Goal: Task Accomplishment & Management: Manage account settings

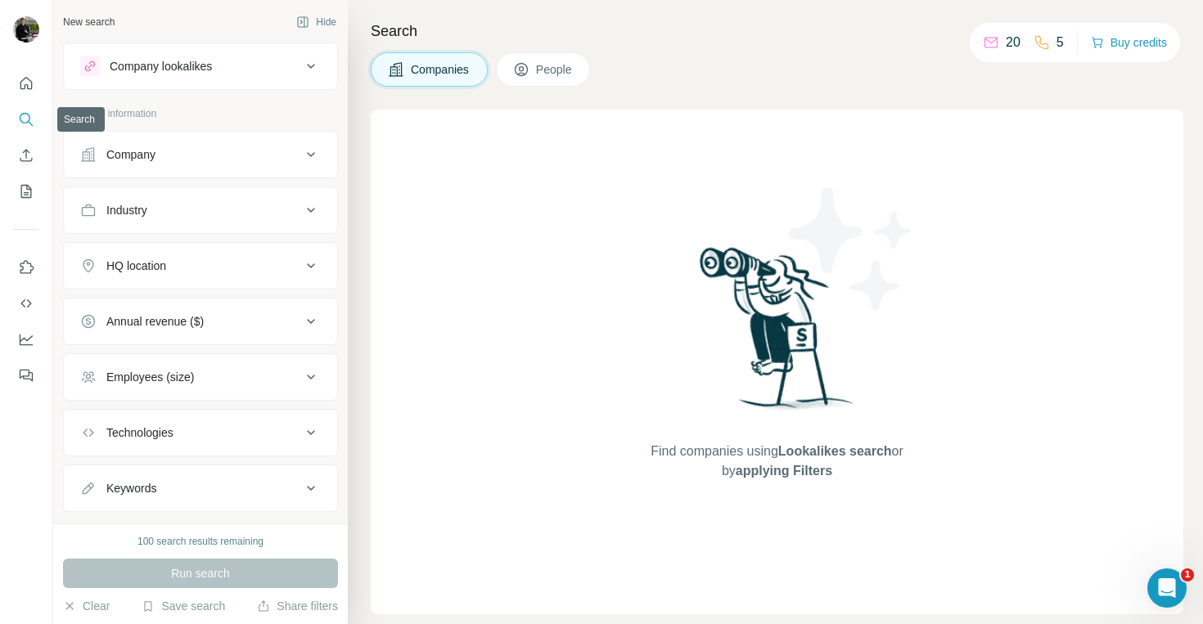
click at [25, 114] on icon "Search" at bounding box center [26, 119] width 16 height 16
click at [17, 120] on button "Search" at bounding box center [26, 119] width 26 height 29
click at [30, 87] on icon "Quick start" at bounding box center [26, 83] width 16 height 16
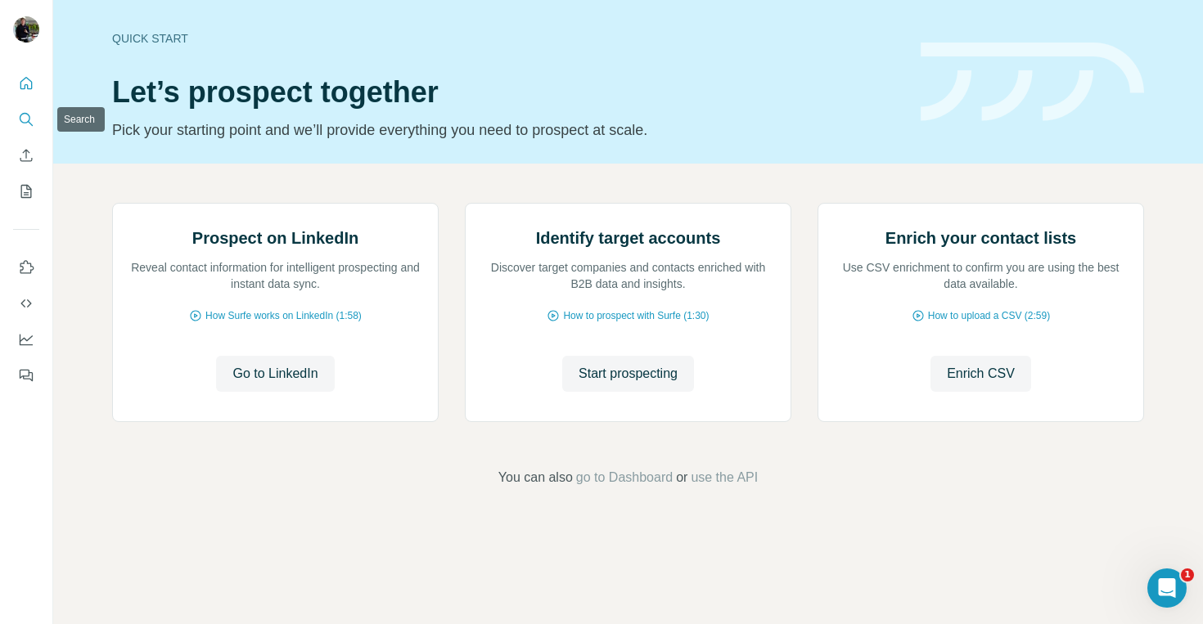
click at [24, 119] on icon "Search" at bounding box center [26, 119] width 16 height 16
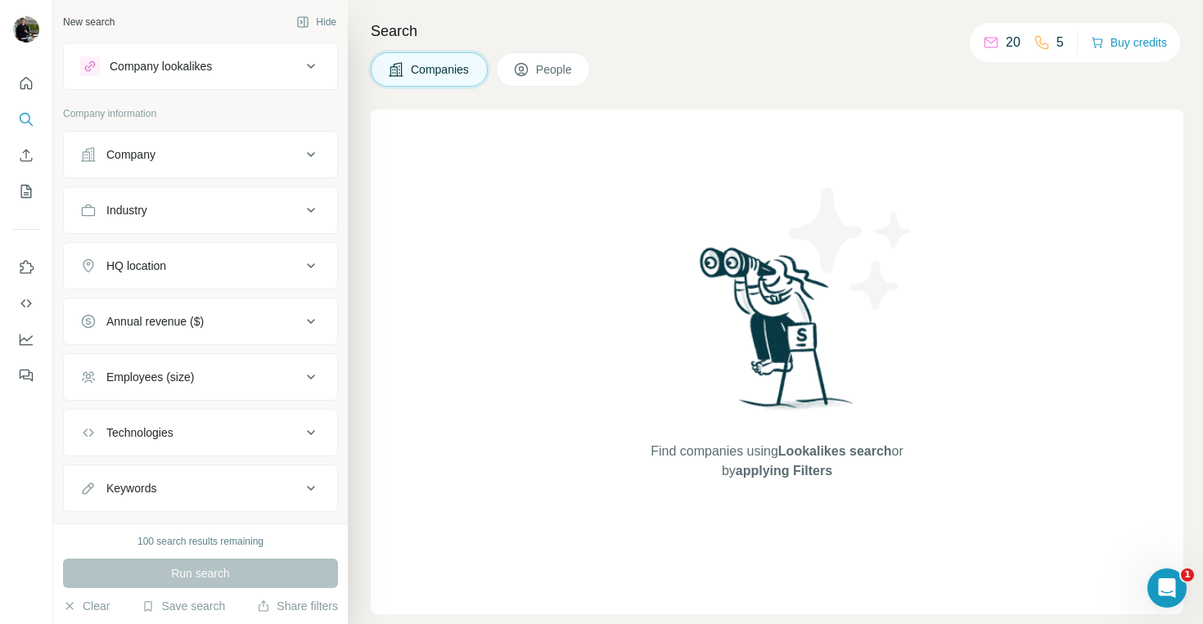
click at [151, 148] on div "Company" at bounding box center [130, 154] width 49 height 16
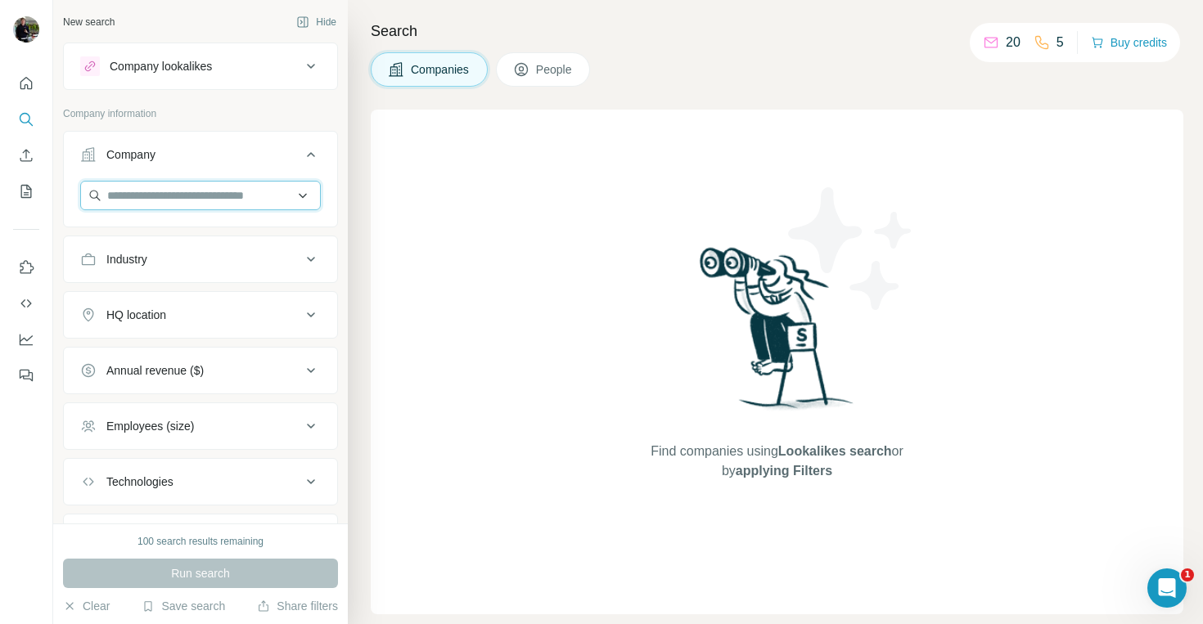
click at [162, 196] on input "text" at bounding box center [200, 195] width 241 height 29
paste input "********"
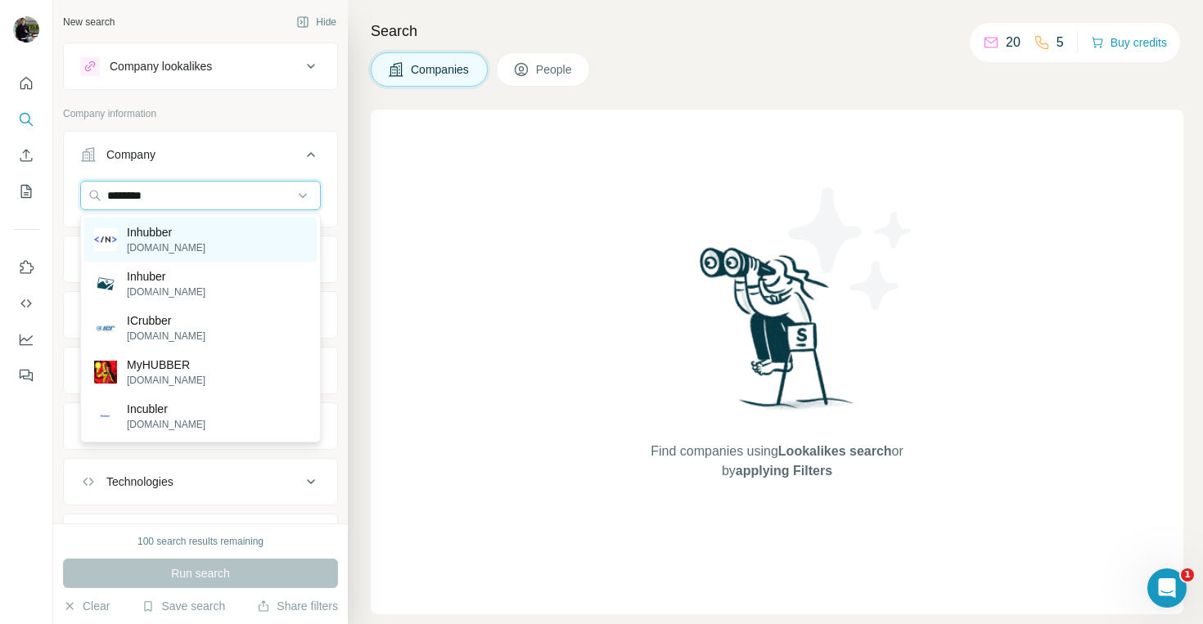
type input "********"
click at [205, 236] on div "Inhubber [DOMAIN_NAME]" at bounding box center [200, 240] width 232 height 44
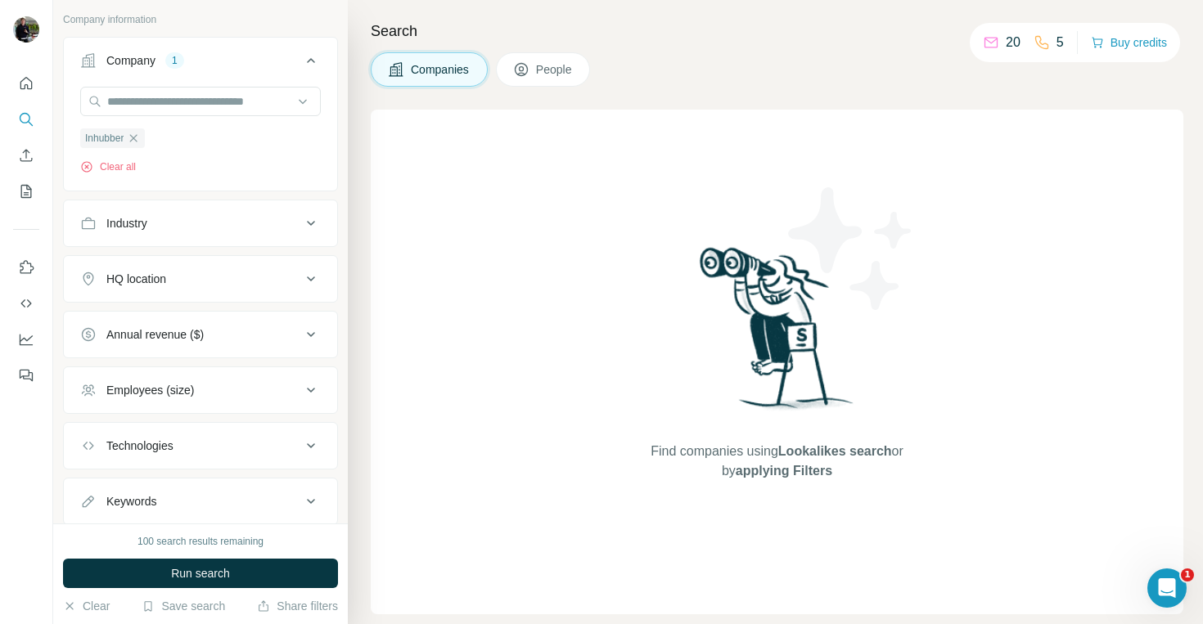
scroll to position [142, 0]
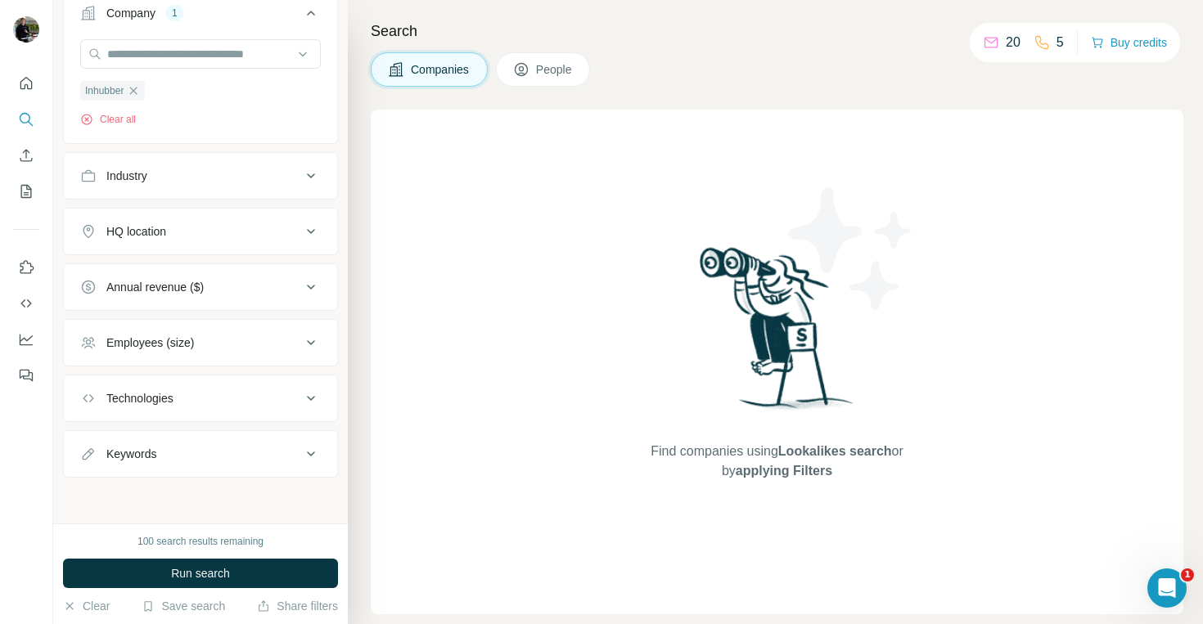
click at [203, 345] on div "Employees (size)" at bounding box center [190, 343] width 221 height 16
click at [202, 340] on div "Employees (size)" at bounding box center [190, 343] width 221 height 16
click at [215, 579] on span "Run search" at bounding box center [200, 573] width 59 height 16
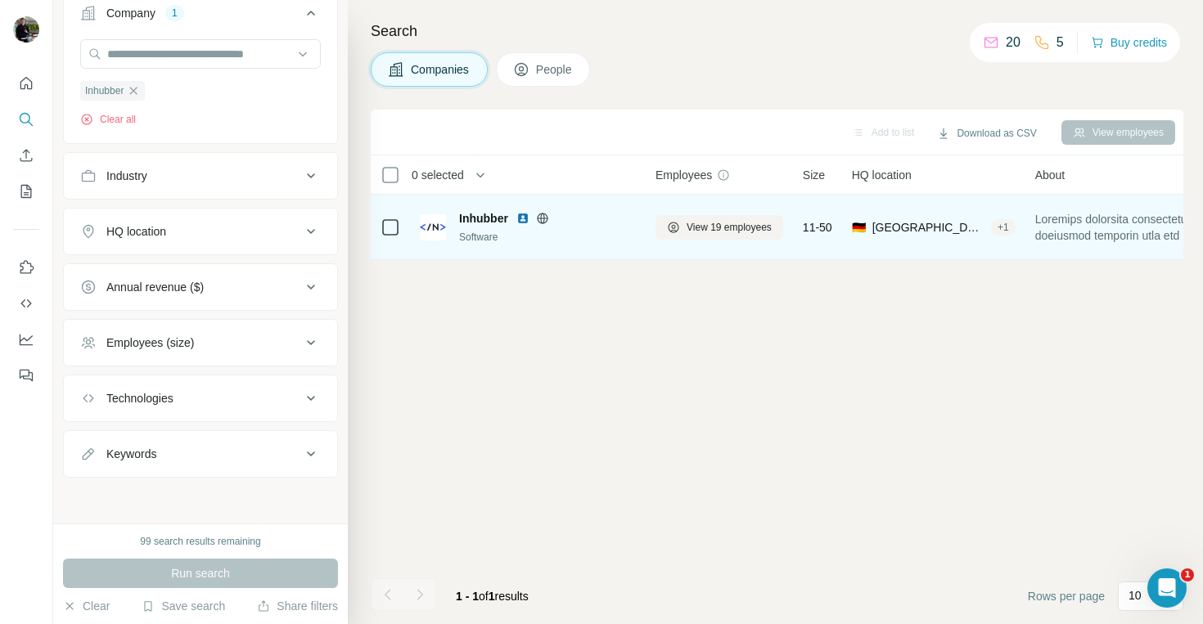
click at [489, 223] on span "Inhubber" at bounding box center [483, 218] width 49 height 16
click at [717, 229] on span "View 19 employees" at bounding box center [729, 227] width 85 height 15
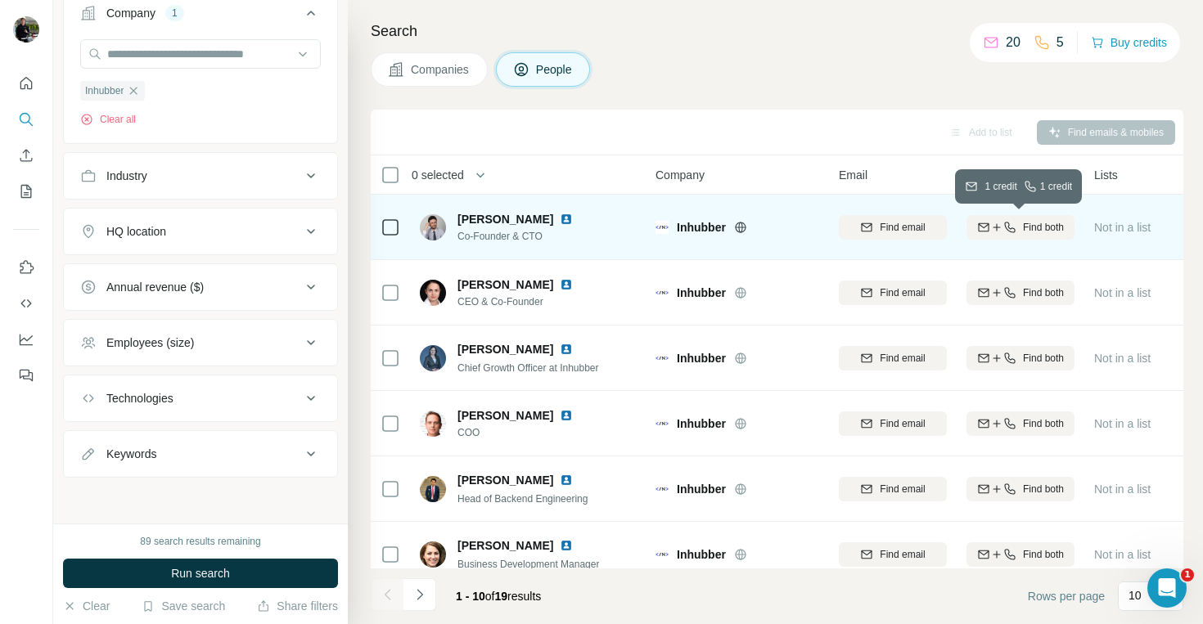
click at [1023, 220] on span "Find both" at bounding box center [1043, 227] width 41 height 15
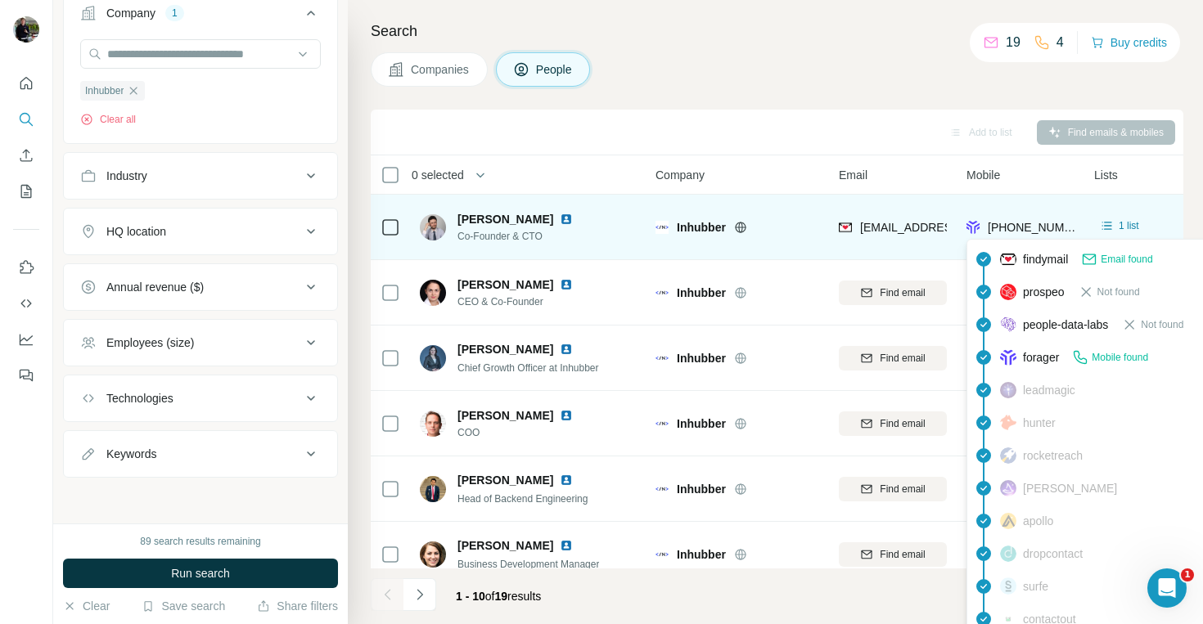
click at [1047, 224] on span "[PHONE_NUMBER]" at bounding box center [1039, 227] width 103 height 13
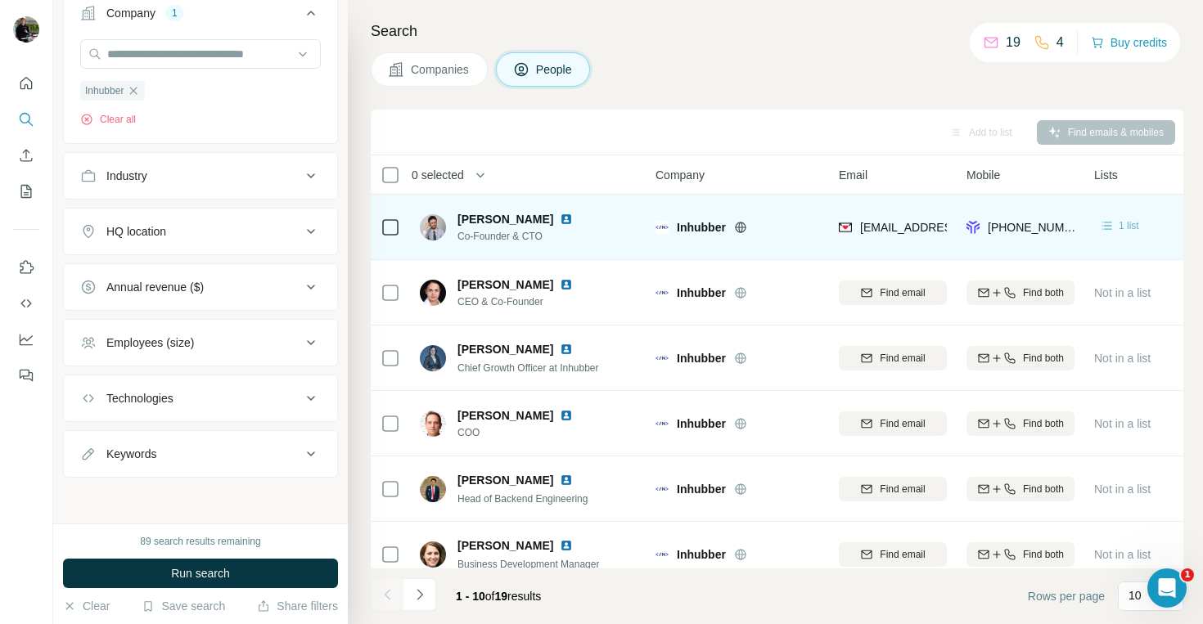
click at [1106, 225] on icon at bounding box center [1107, 226] width 10 height 8
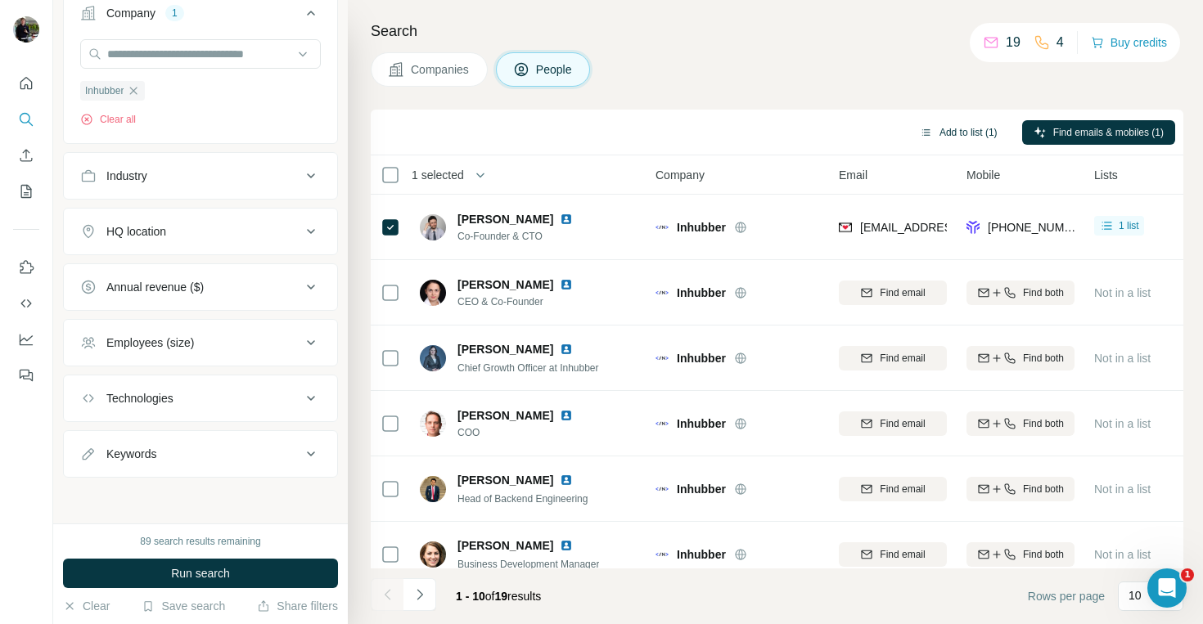
click at [957, 130] on button "Add to list (1)" at bounding box center [958, 132] width 101 height 25
click at [954, 134] on button "Add to list (1)" at bounding box center [958, 132] width 101 height 25
click at [952, 132] on button "Add to list (1)" at bounding box center [958, 132] width 101 height 25
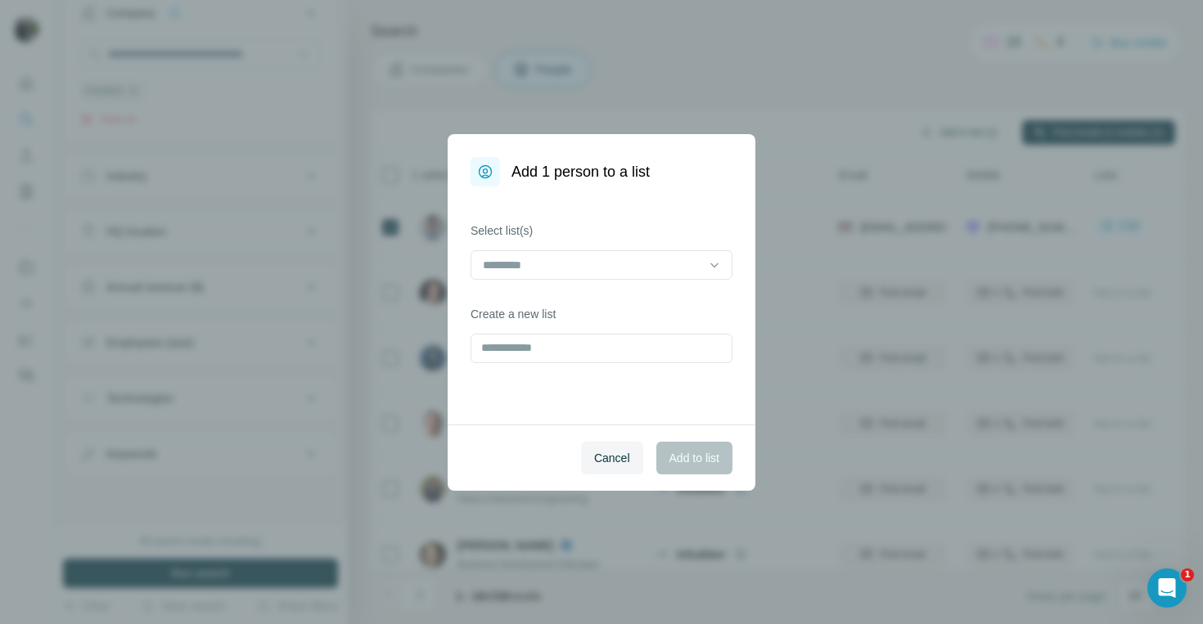
click at [952, 132] on div "Add 1 person to a list Select list(s) Create a new list Cancel Add to list" at bounding box center [601, 312] width 1203 height 624
click at [566, 272] on input at bounding box center [591, 265] width 221 height 18
click at [566, 205] on div "Select list(s) Create a new list" at bounding box center [602, 306] width 308 height 238
click at [541, 343] on input "text" at bounding box center [602, 348] width 262 height 29
type input "*********"
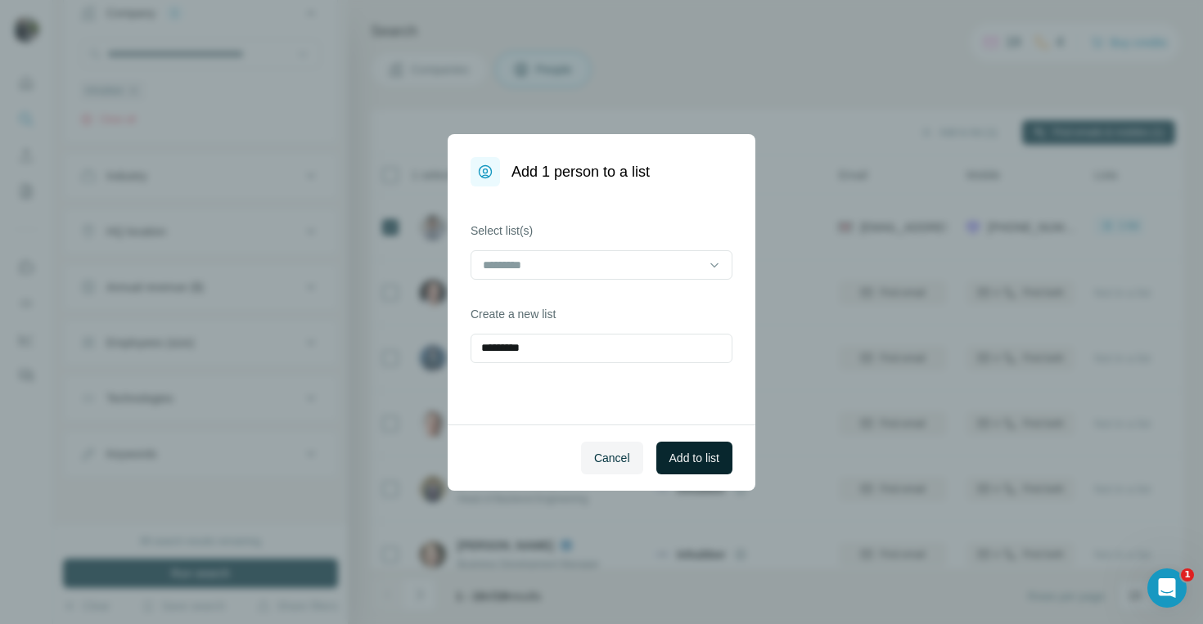
click at [701, 469] on button "Add to list" at bounding box center [694, 458] width 76 height 33
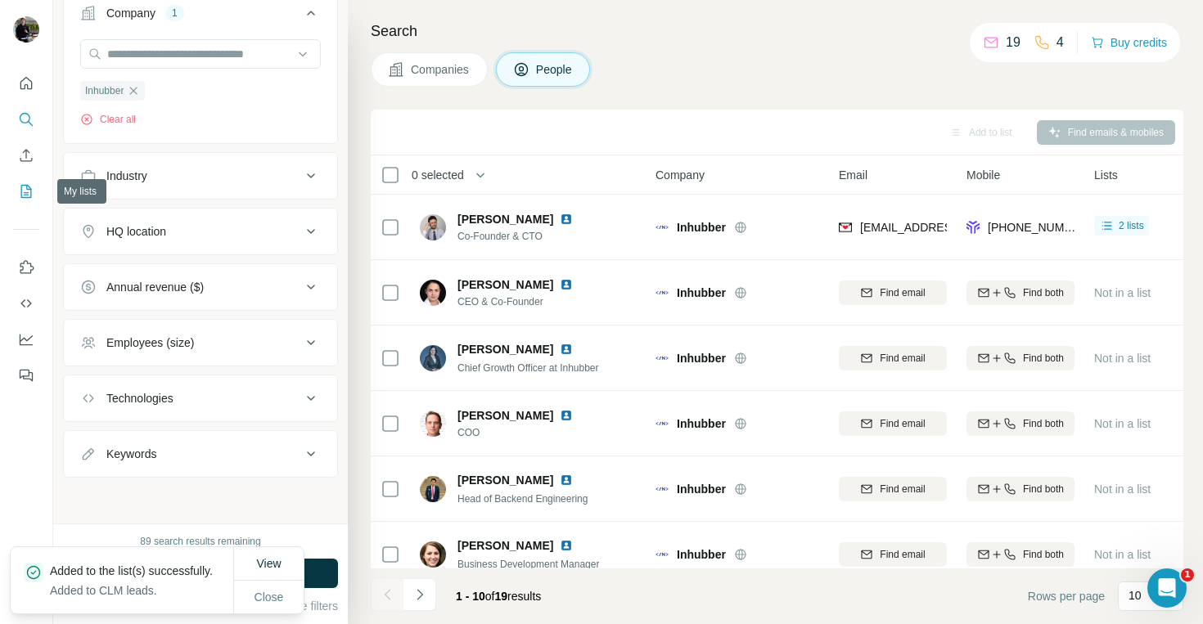
click at [23, 194] on icon "My lists" at bounding box center [26, 191] width 16 height 16
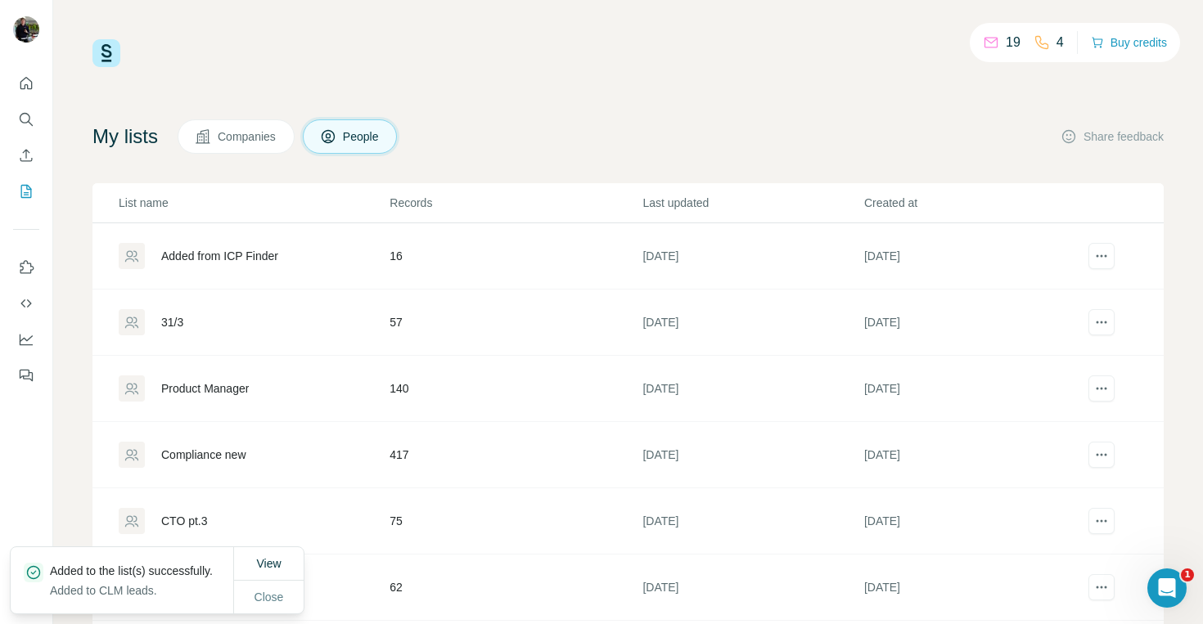
scroll to position [40, 0]
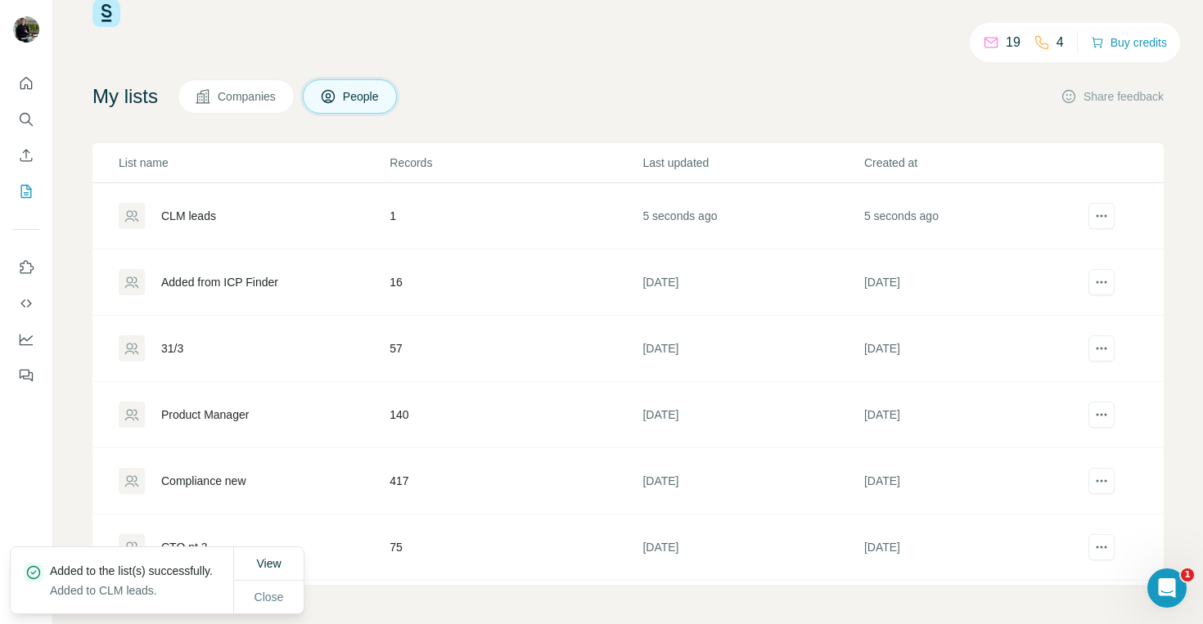
click at [224, 212] on div "CLM leads" at bounding box center [253, 216] width 269 height 26
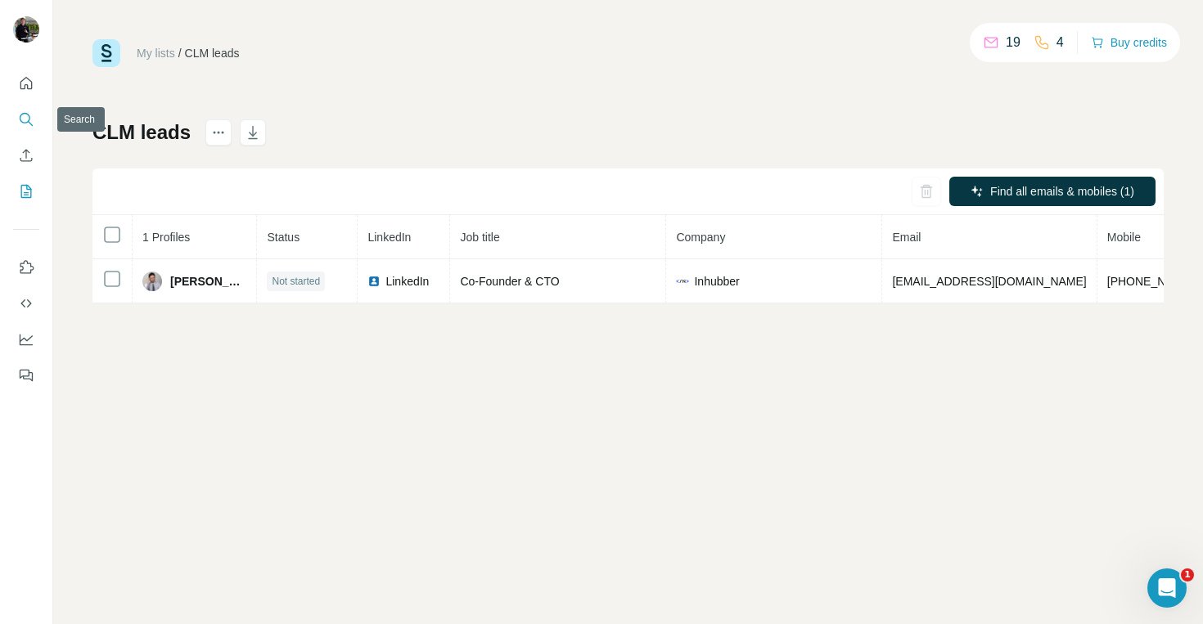
click at [28, 106] on button "Search" at bounding box center [26, 119] width 26 height 29
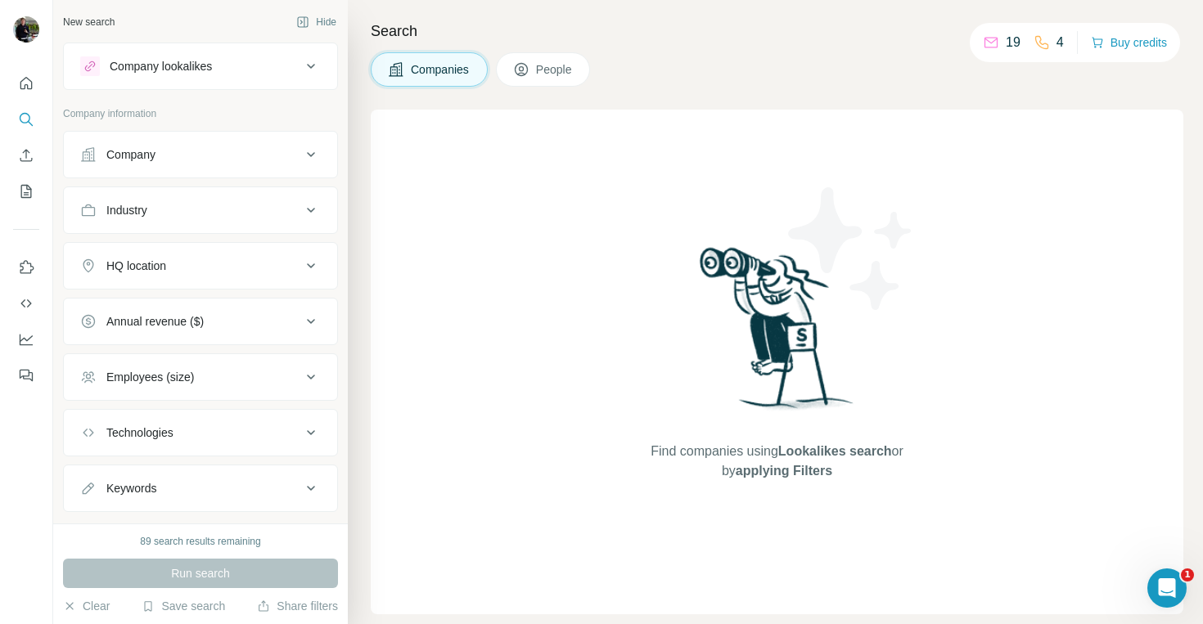
click at [164, 172] on button "Company" at bounding box center [200, 154] width 273 height 39
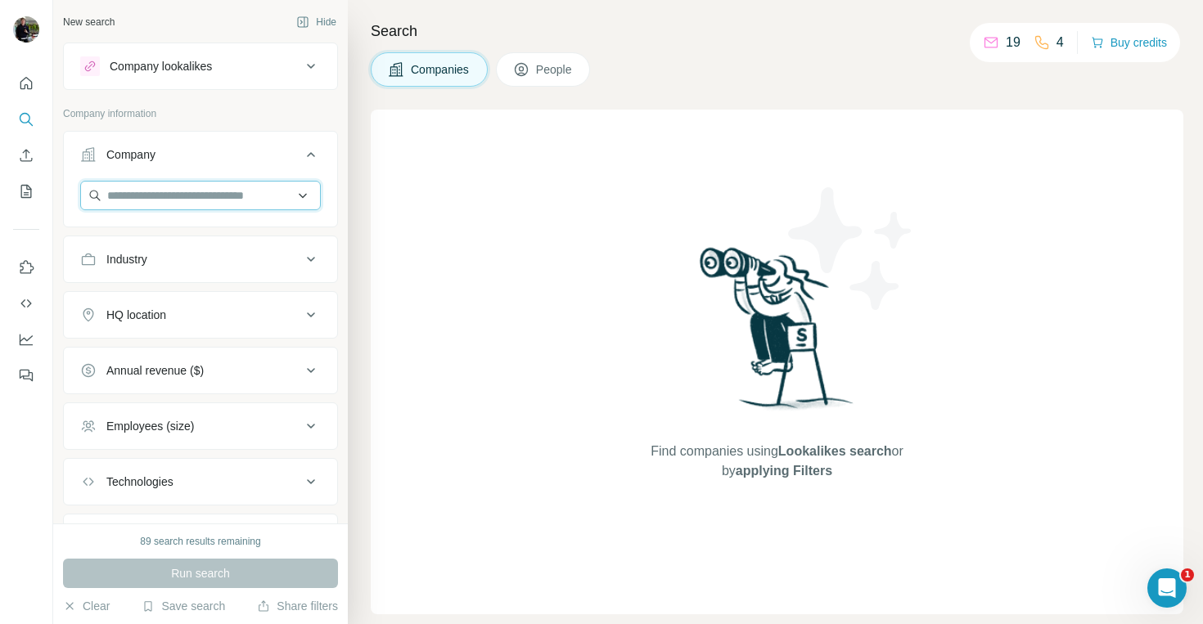
click at [169, 191] on input "text" at bounding box center [200, 195] width 241 height 29
paste input "*********"
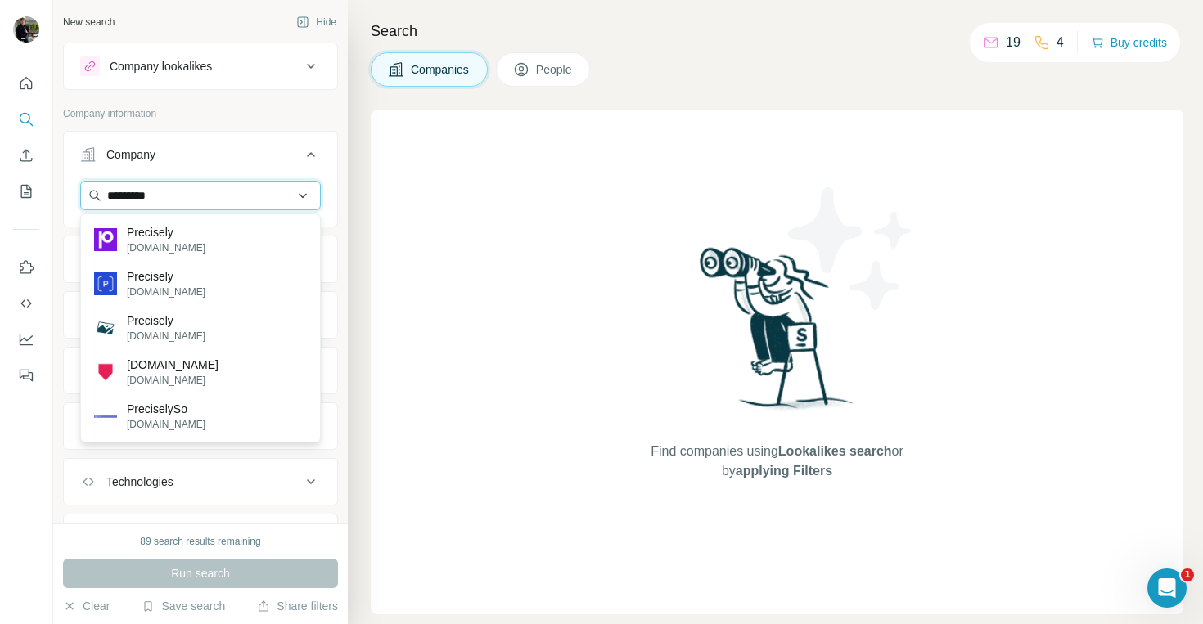
type input "*********"
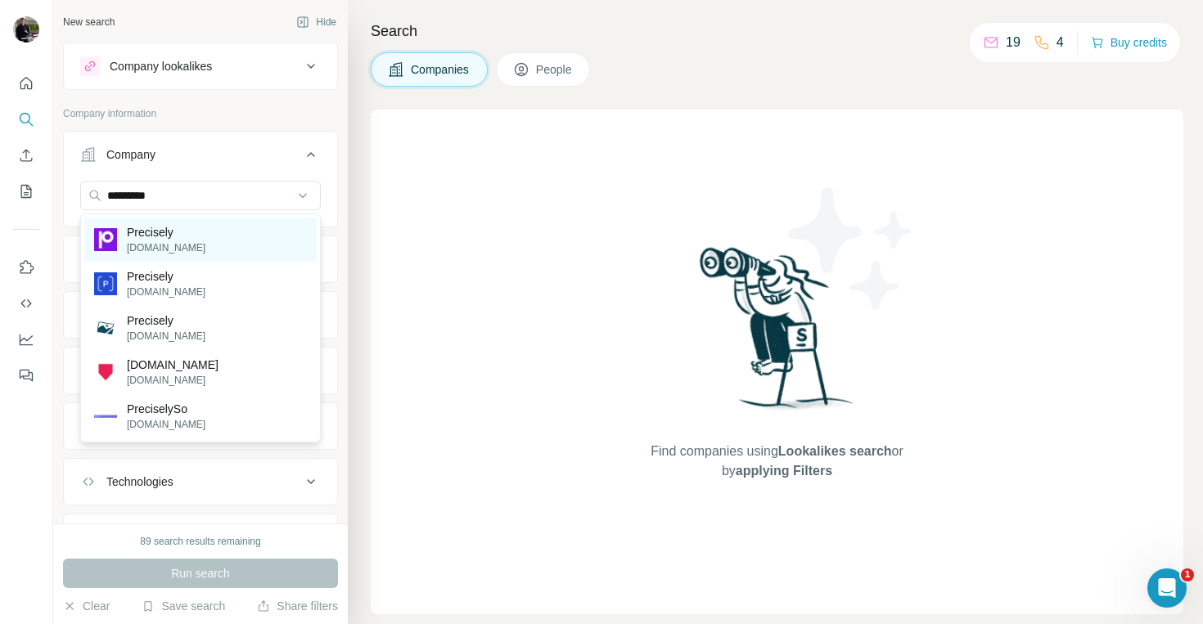
click at [175, 245] on p "[DOMAIN_NAME]" at bounding box center [166, 248] width 79 height 15
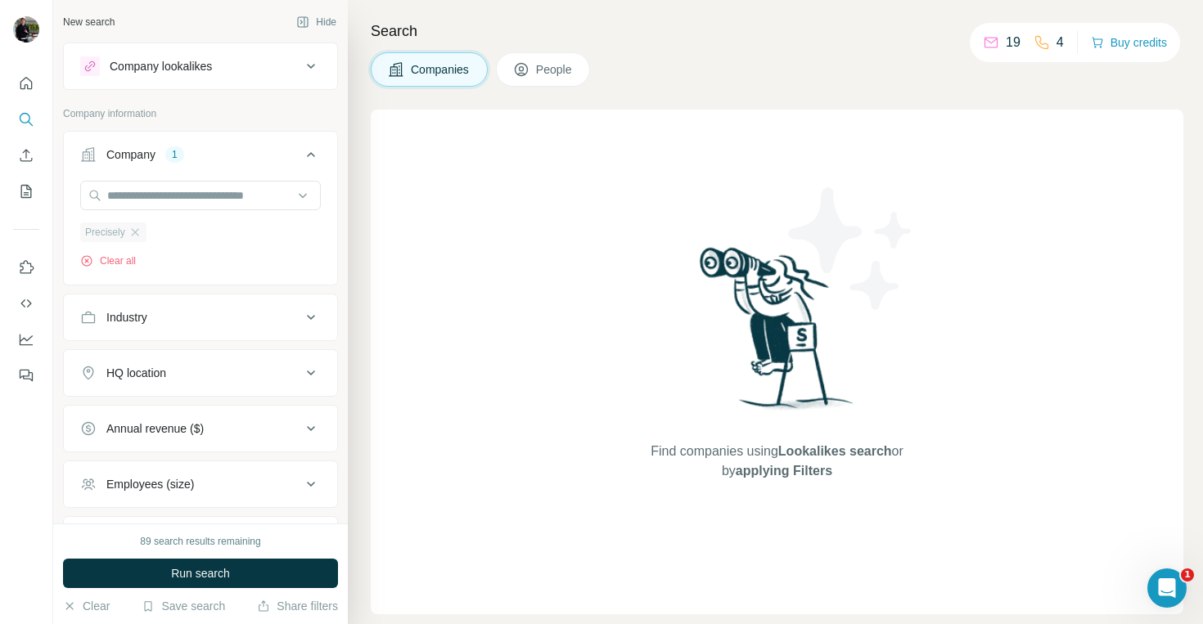
click at [137, 225] on div "Precisely" at bounding box center [113, 233] width 66 height 20
click at [145, 199] on input "text" at bounding box center [200, 195] width 241 height 29
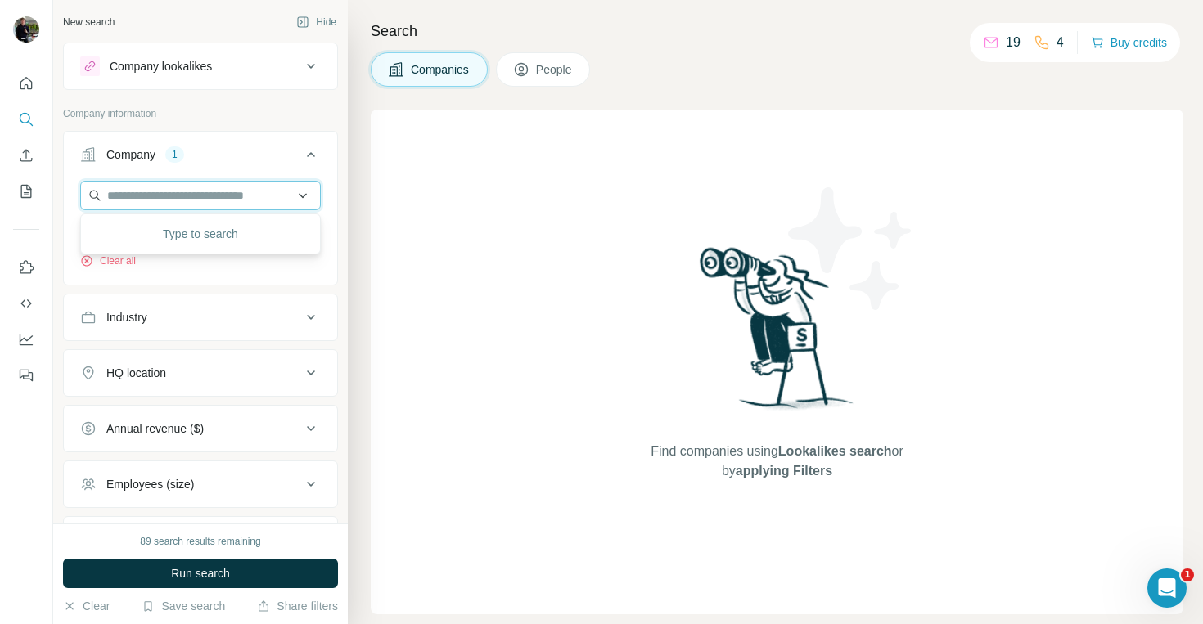
paste input "**********"
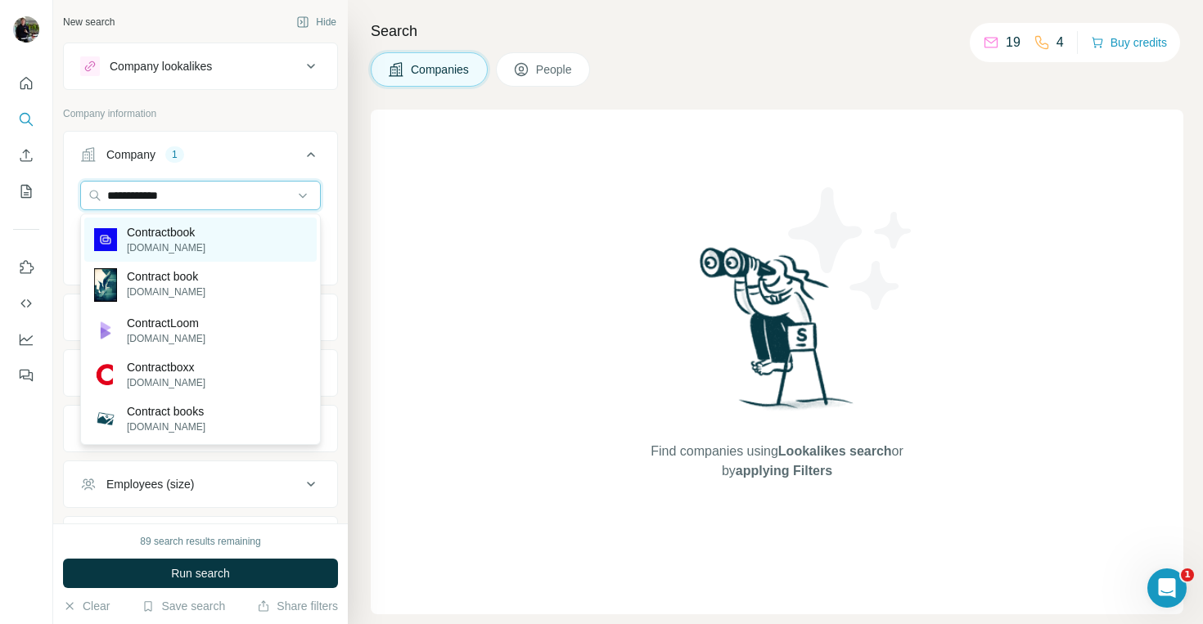
type input "**********"
click at [191, 242] on p "[DOMAIN_NAME]" at bounding box center [166, 248] width 79 height 15
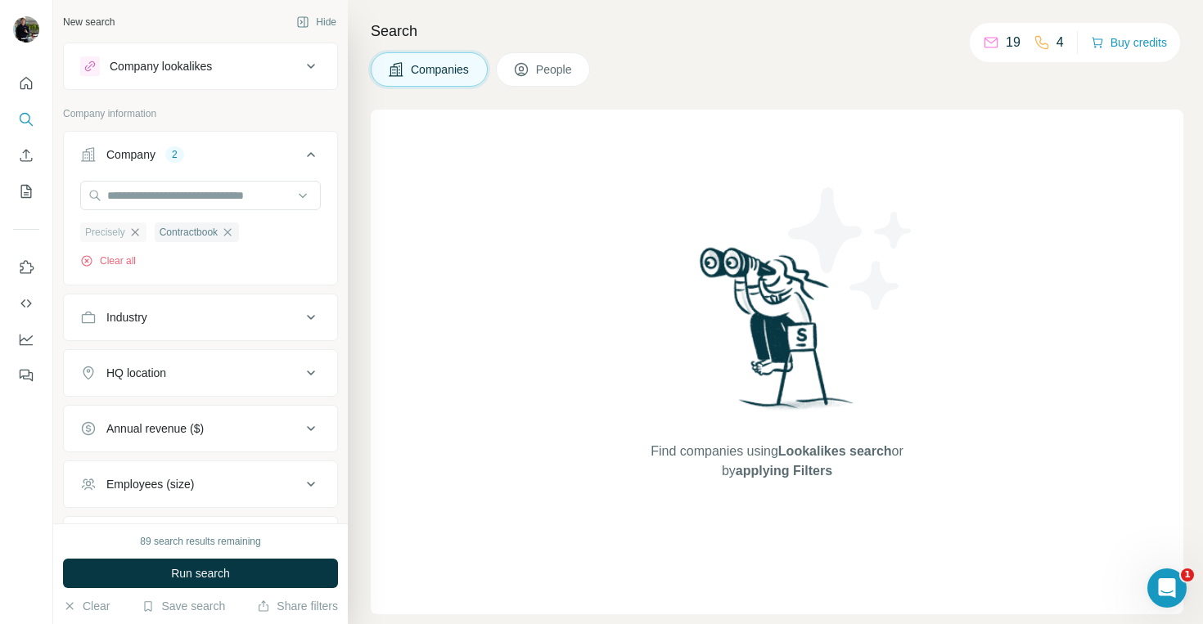
click at [136, 232] on icon "button" at bounding box center [134, 231] width 7 height 7
click at [207, 573] on span "Run search" at bounding box center [200, 573] width 59 height 16
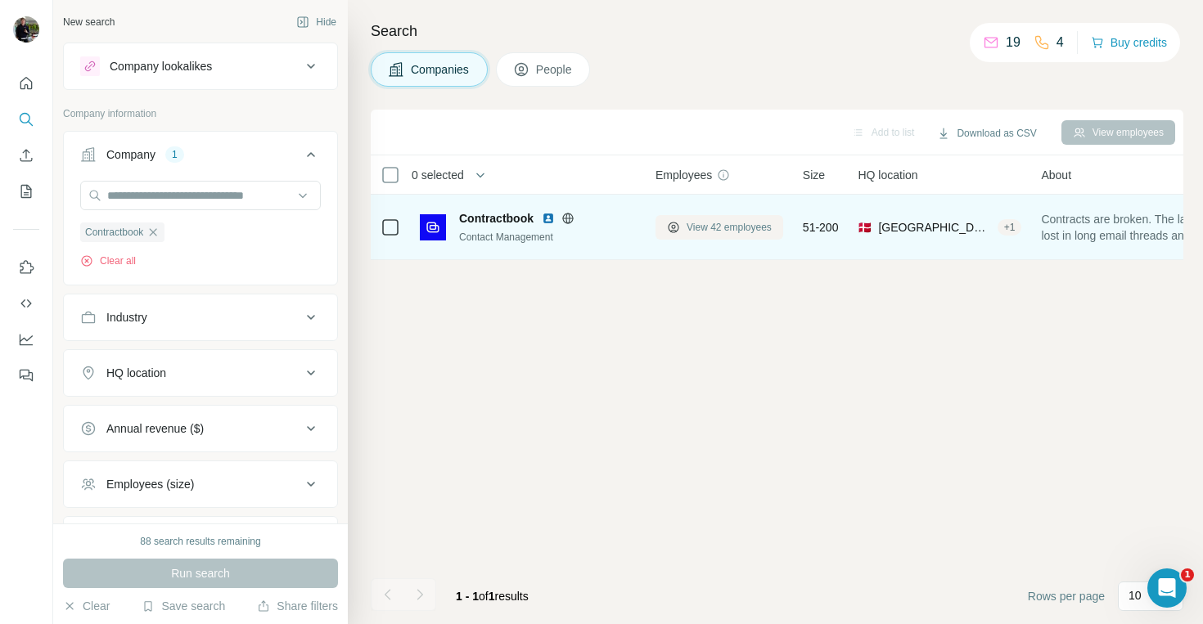
click at [705, 221] on span "View 42 employees" at bounding box center [729, 227] width 85 height 15
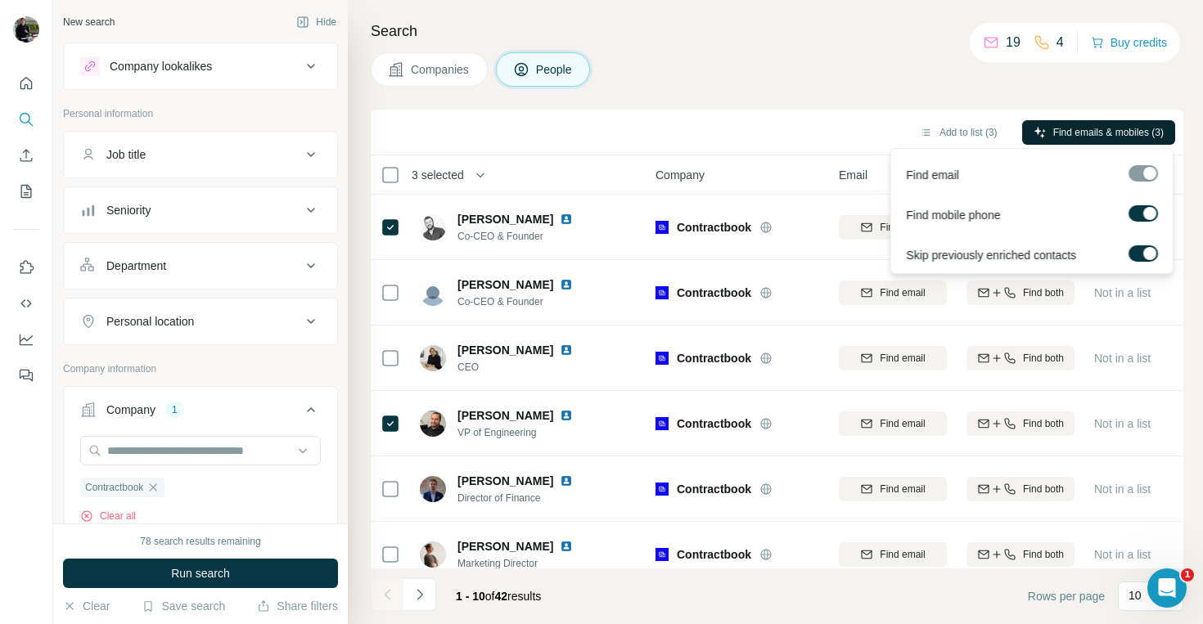
click at [1097, 132] on span "Find emails & mobiles (3)" at bounding box center [1108, 132] width 110 height 15
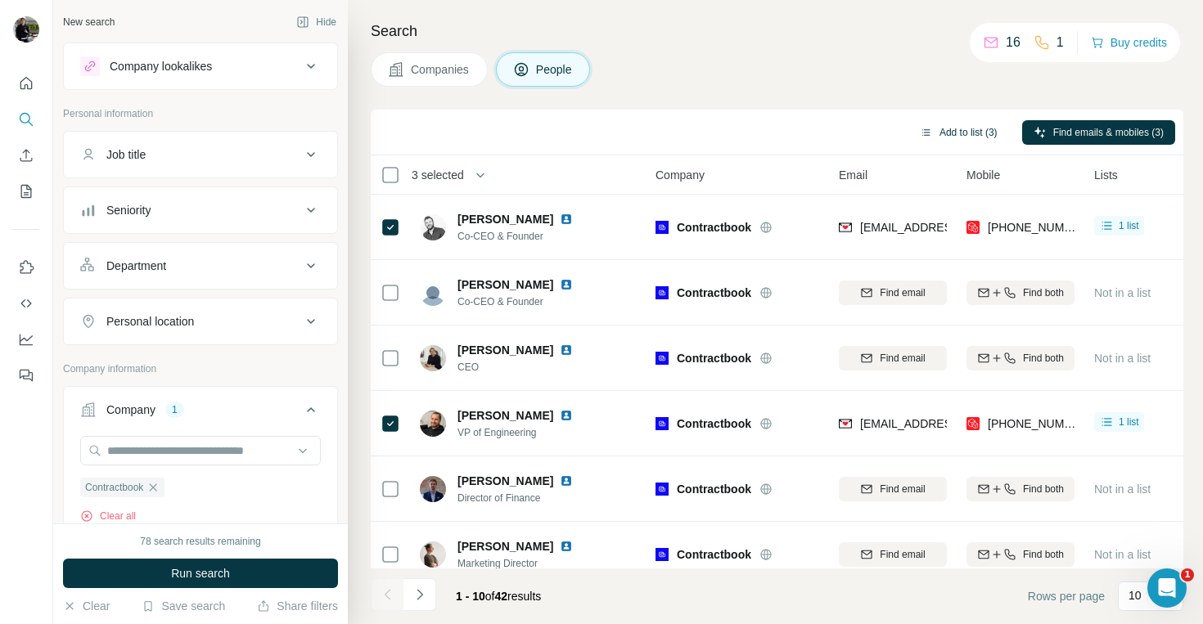
click at [957, 133] on button "Add to list (3)" at bounding box center [958, 132] width 101 height 25
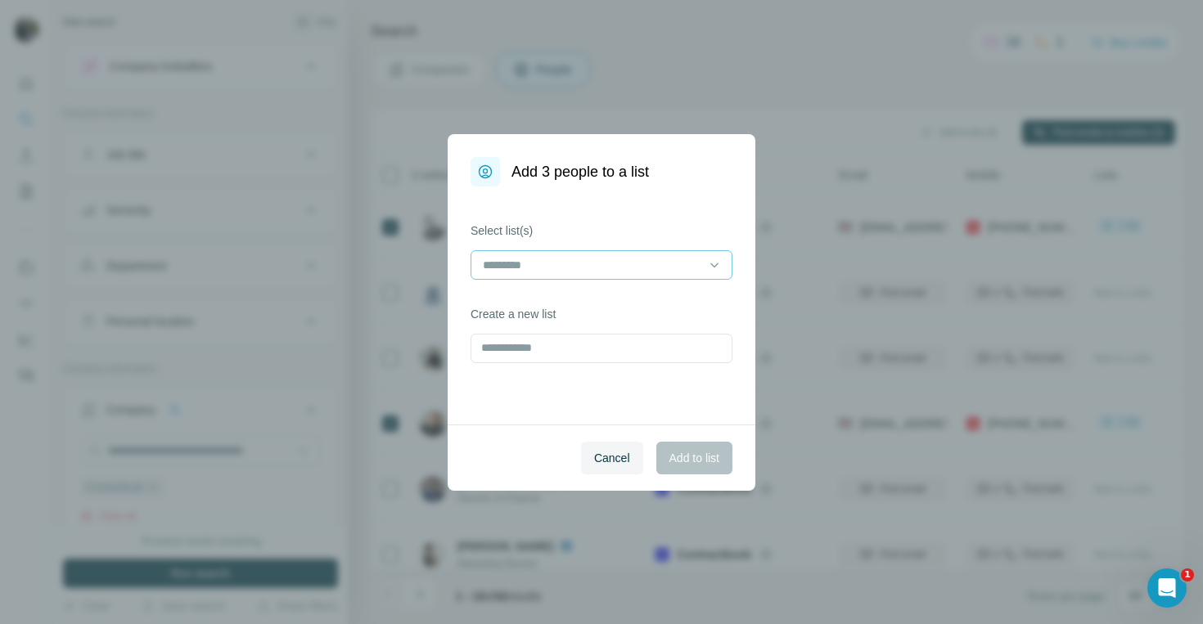
click at [547, 274] on div at bounding box center [591, 265] width 221 height 28
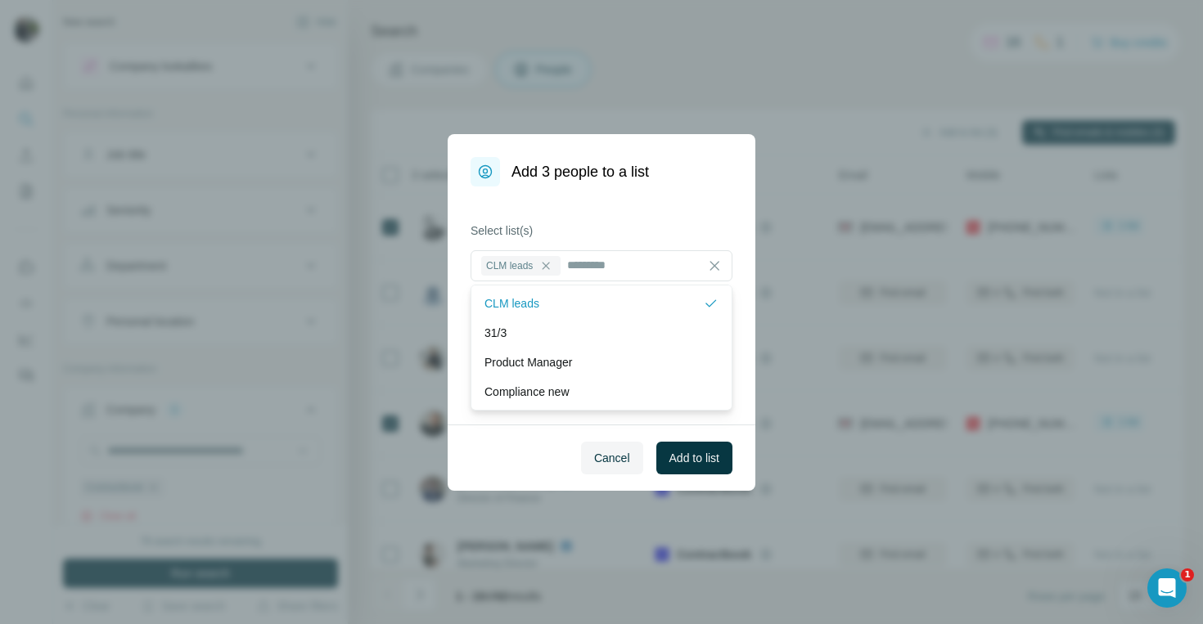
click at [509, 444] on div "Cancel Add to list" at bounding box center [602, 458] width 308 height 66
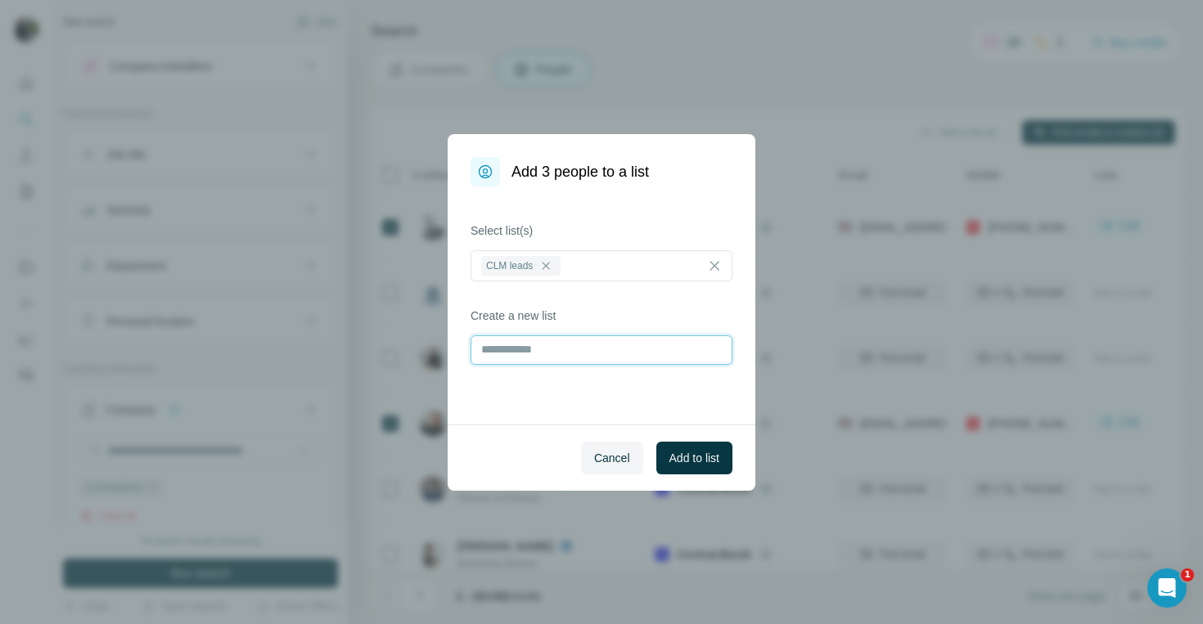
click at [589, 337] on input "text" at bounding box center [602, 349] width 262 height 29
click at [583, 291] on div "Select list(s) CLM leads Create a new list" at bounding box center [602, 306] width 308 height 238
click at [686, 461] on span "Add to list" at bounding box center [694, 458] width 50 height 16
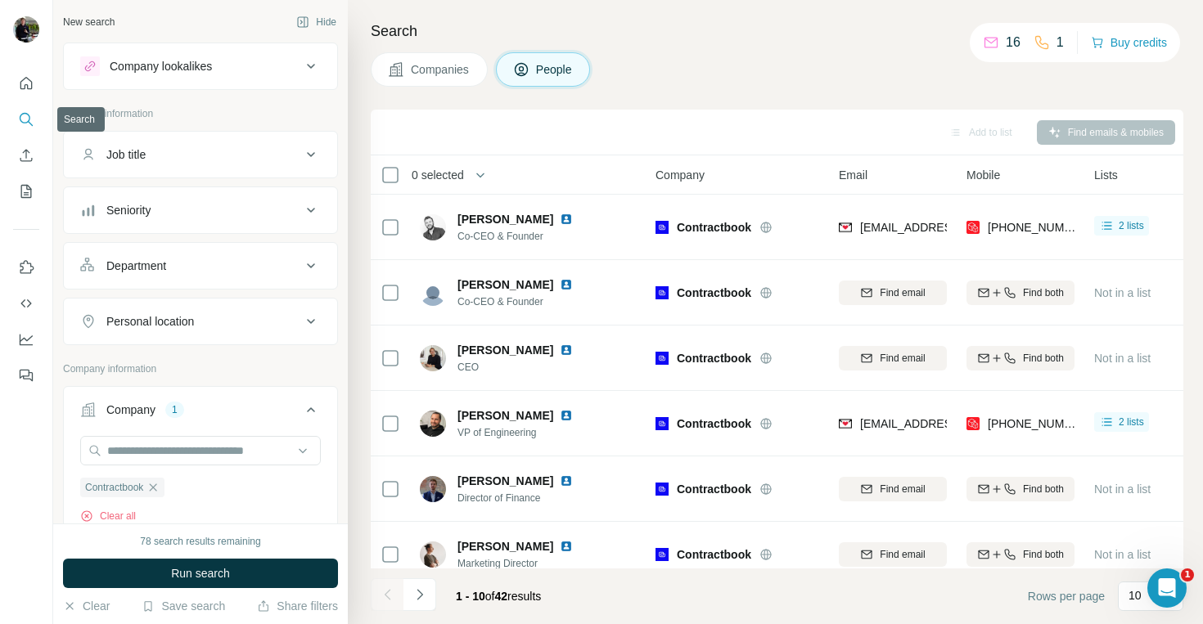
click at [22, 119] on icon "Search" at bounding box center [26, 119] width 16 height 16
click at [160, 486] on icon "button" at bounding box center [152, 487] width 13 height 13
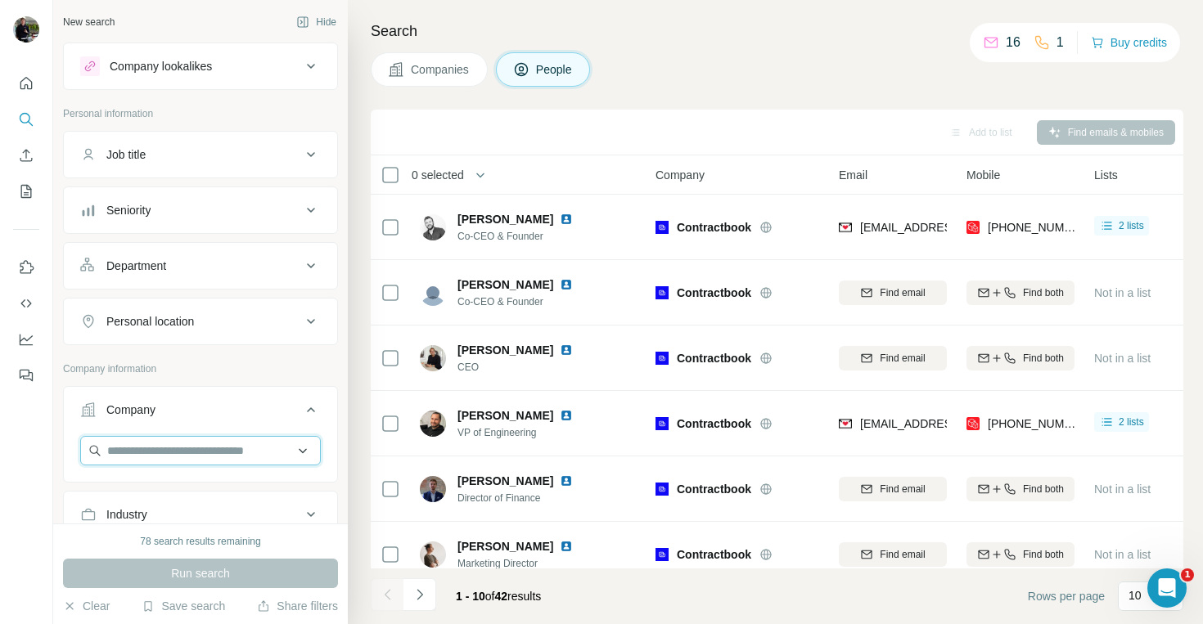
click at [172, 458] on input "text" at bounding box center [200, 450] width 241 height 29
paste input "**********"
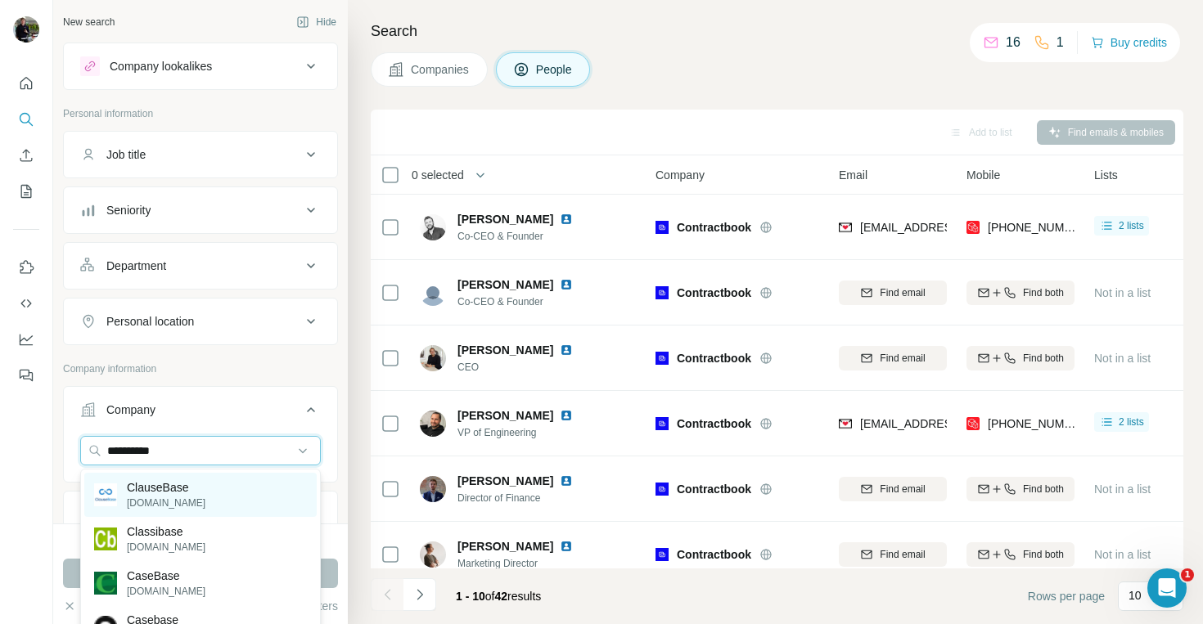
type input "**********"
click at [178, 489] on p "ClauseBase" at bounding box center [166, 488] width 79 height 16
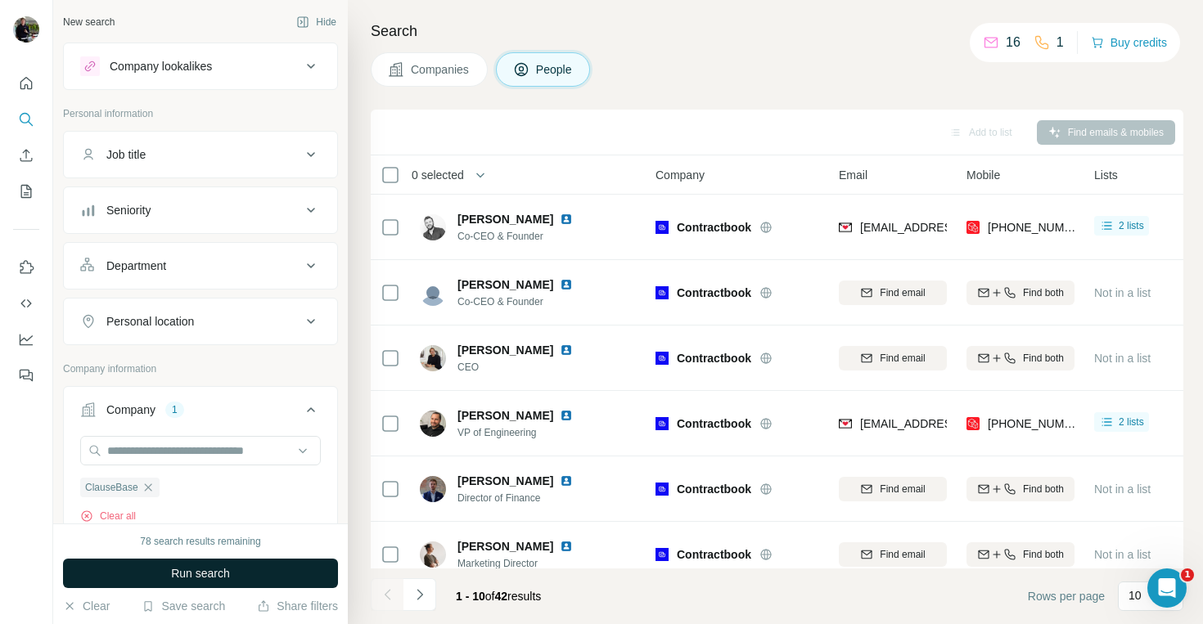
click at [192, 570] on span "Run search" at bounding box center [200, 573] width 59 height 16
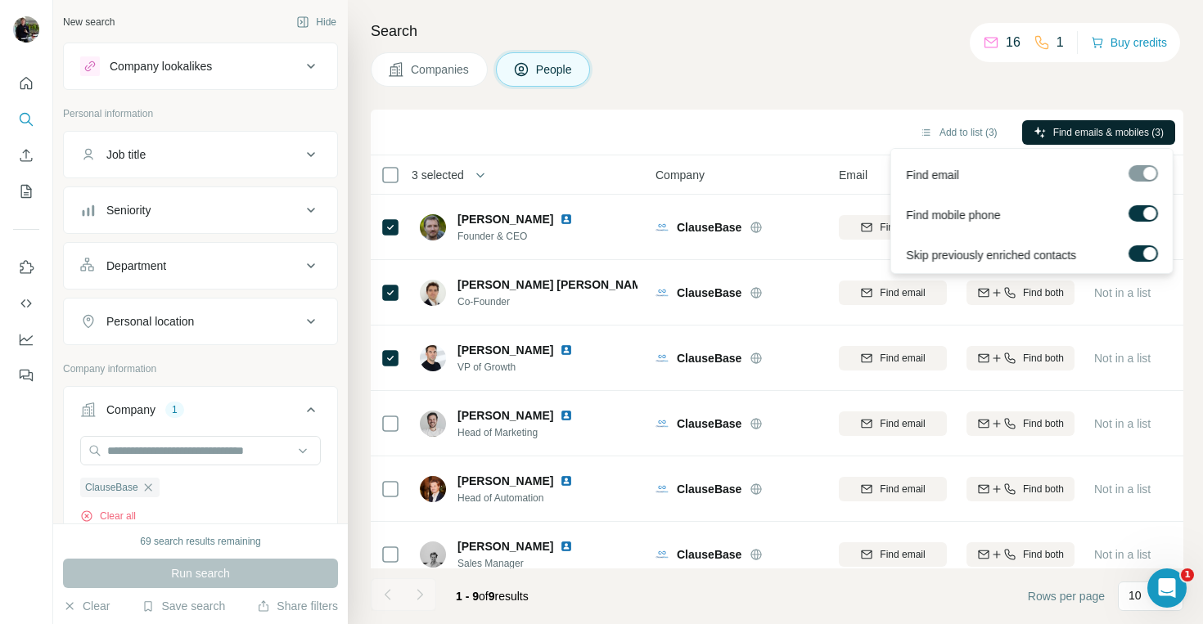
click at [1073, 137] on span "Find emails & mobiles (3)" at bounding box center [1108, 132] width 110 height 15
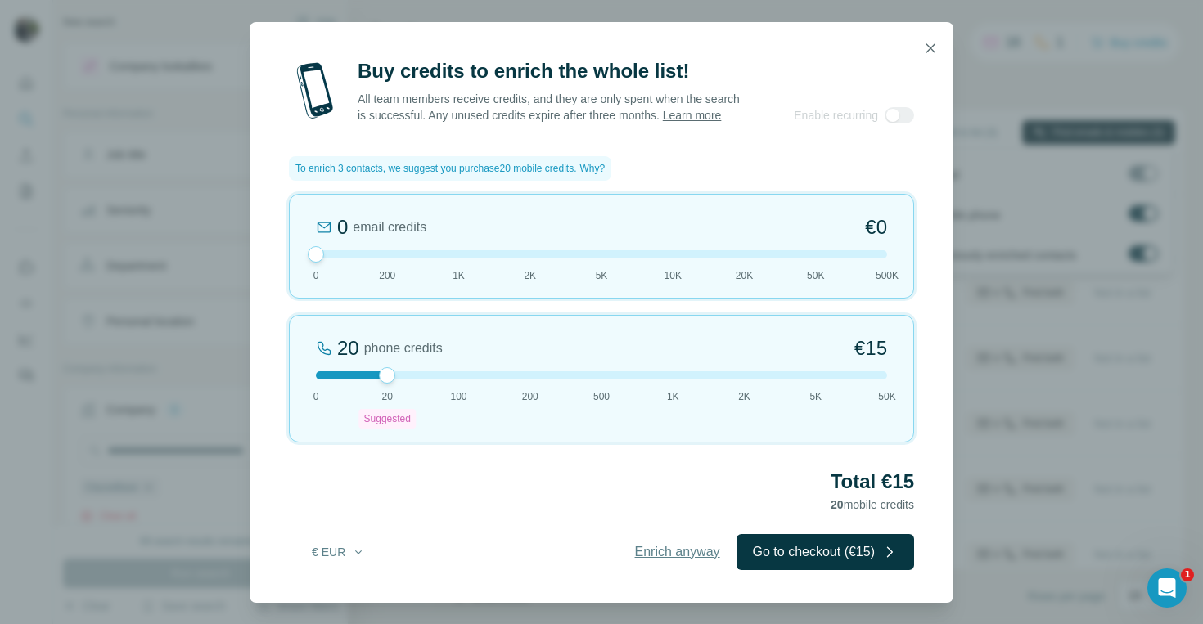
click at [687, 560] on span "Enrich anyway" at bounding box center [677, 553] width 85 height 20
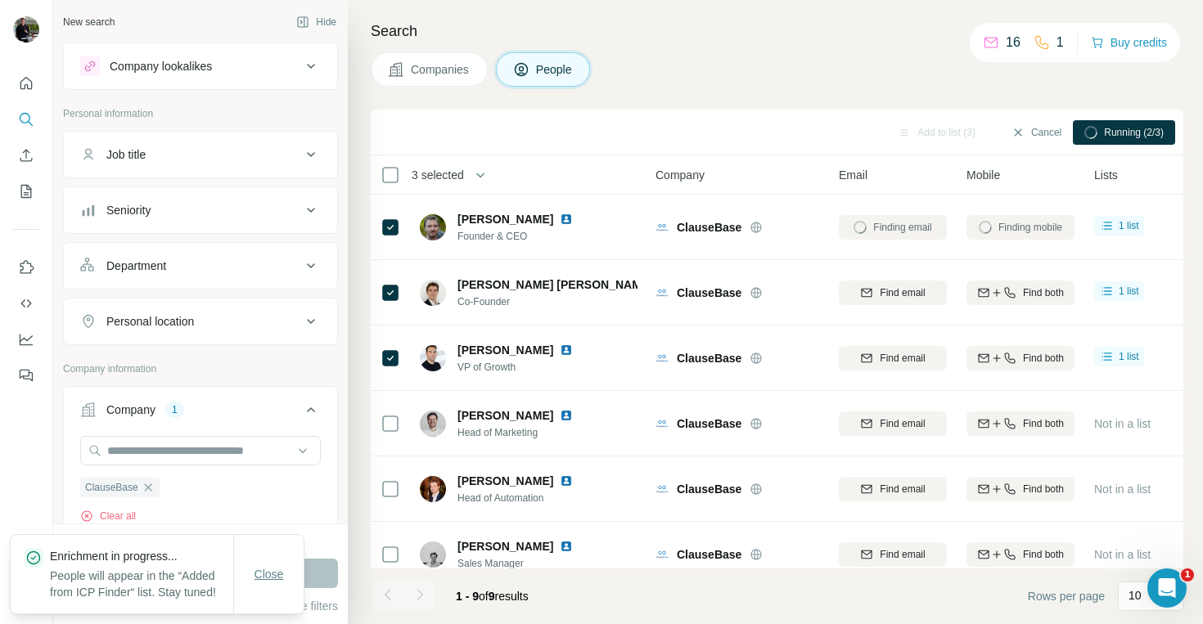
click at [275, 566] on span "Close" at bounding box center [268, 574] width 29 height 16
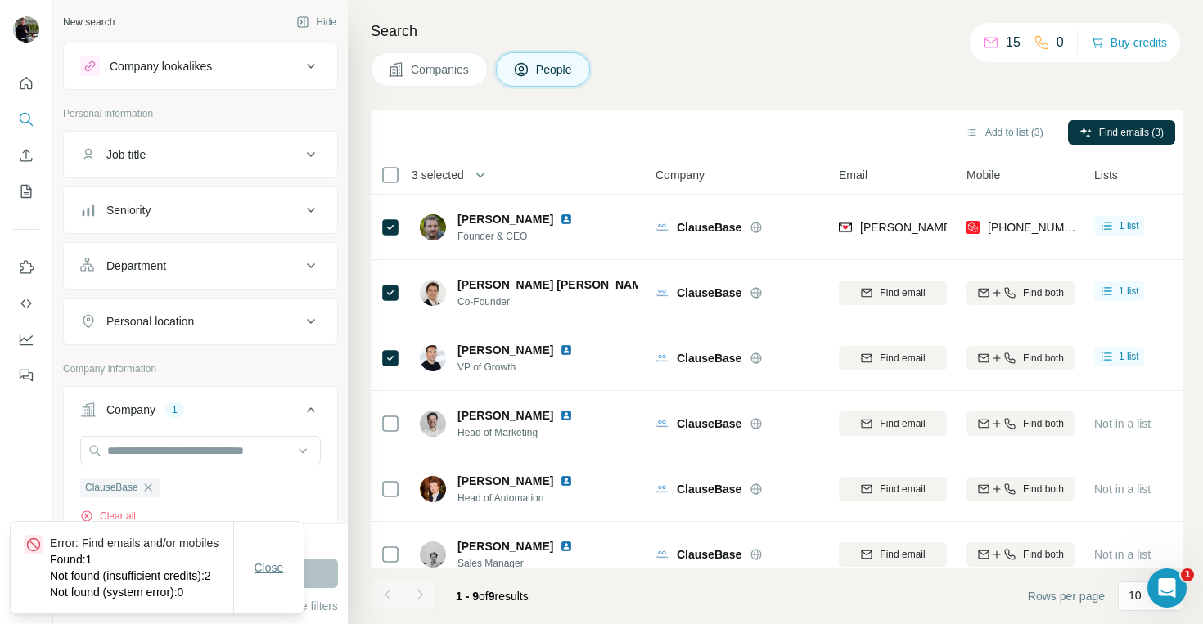
click at [286, 556] on button "Close" at bounding box center [269, 567] width 52 height 29
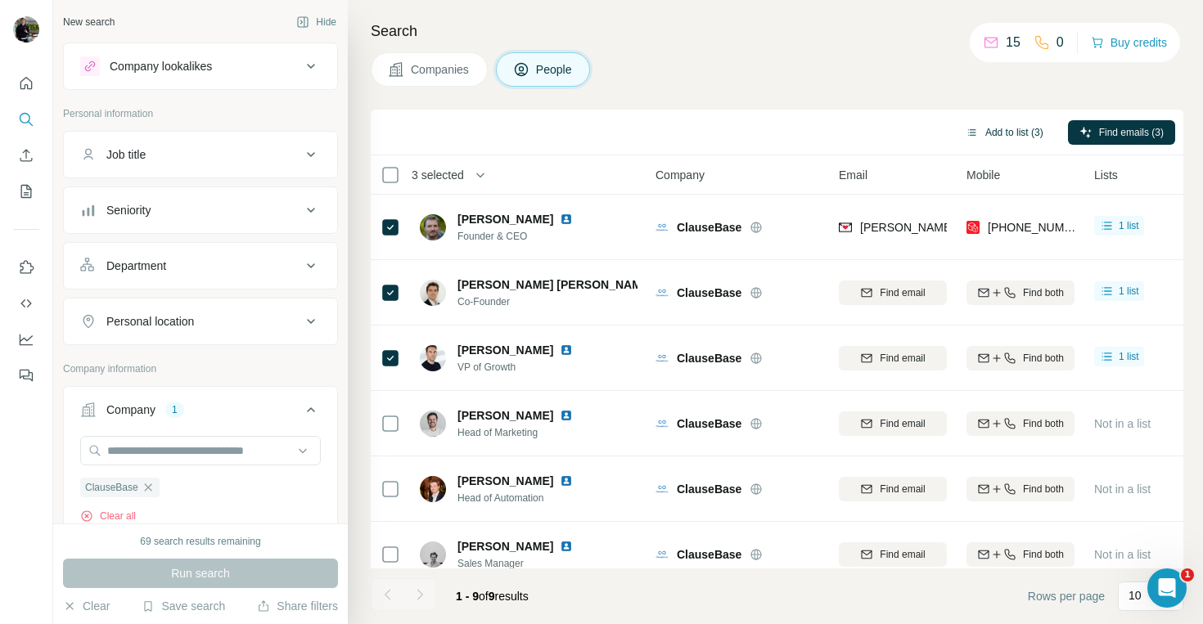
click at [992, 131] on button "Add to list (3)" at bounding box center [1004, 132] width 101 height 25
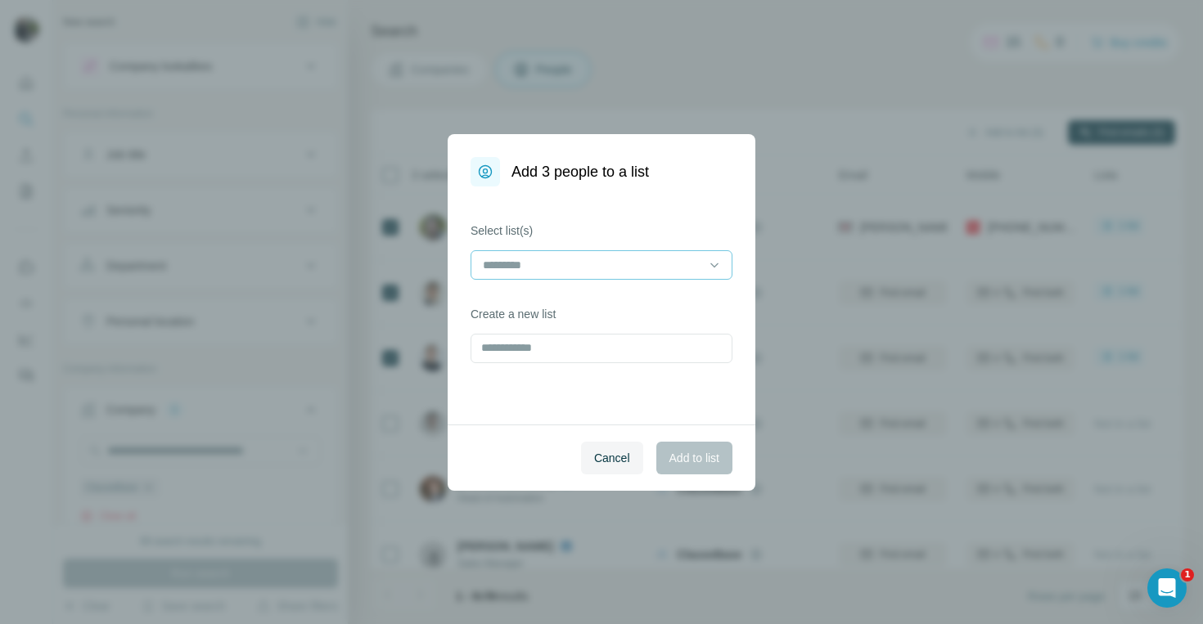
click at [556, 264] on input at bounding box center [591, 265] width 221 height 18
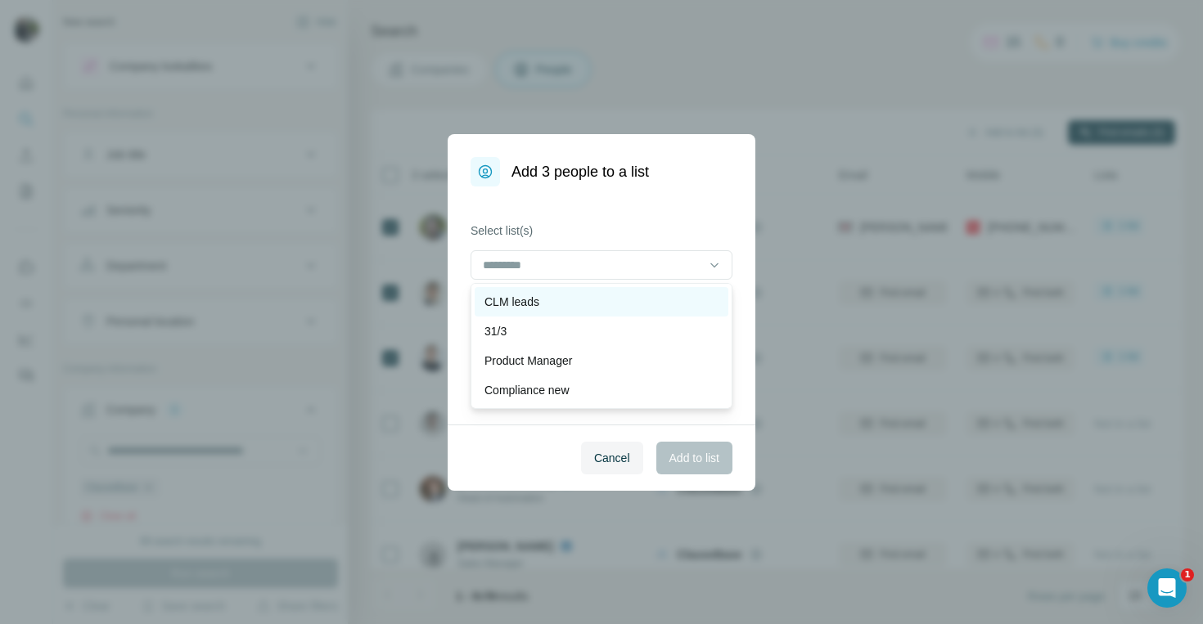
click at [535, 299] on p "CLM leads" at bounding box center [511, 302] width 55 height 16
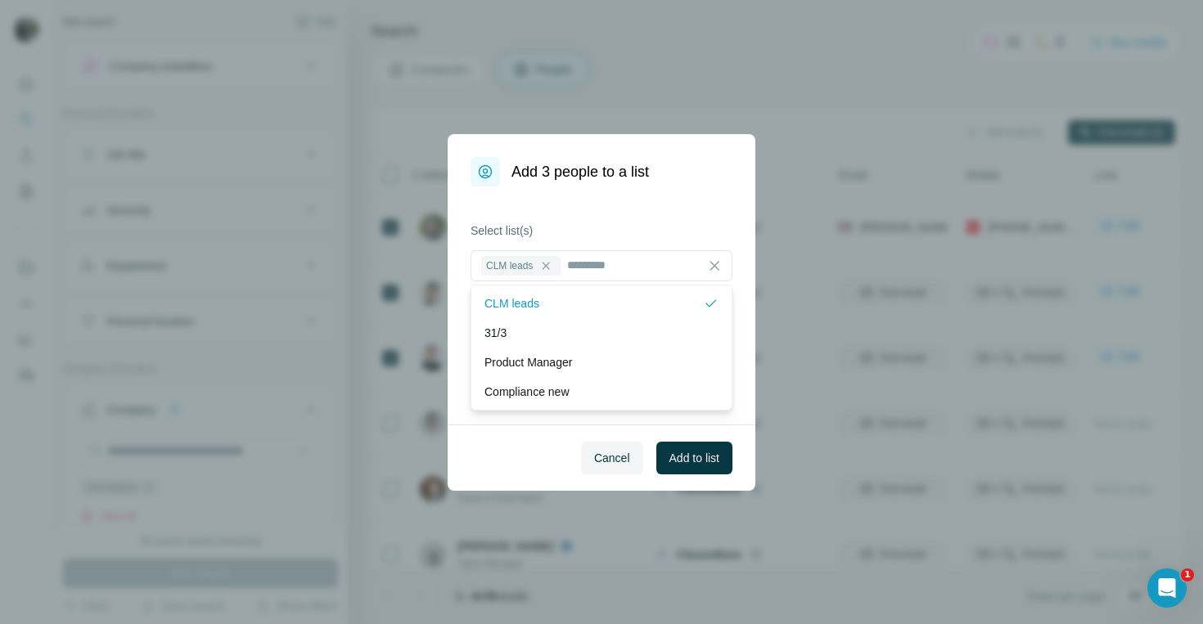
click at [658, 206] on div "Select list(s) CLM leads Create a new list" at bounding box center [602, 306] width 308 height 238
click at [676, 452] on span "Add to list" at bounding box center [694, 458] width 50 height 16
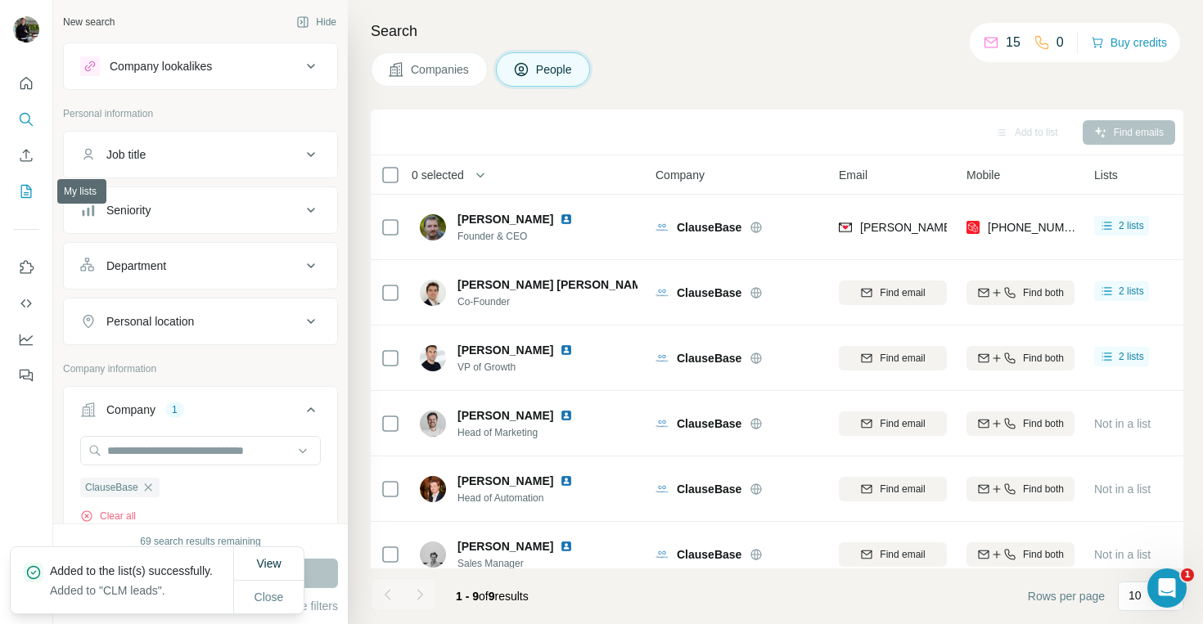
click at [29, 185] on icon "My lists" at bounding box center [26, 191] width 16 height 16
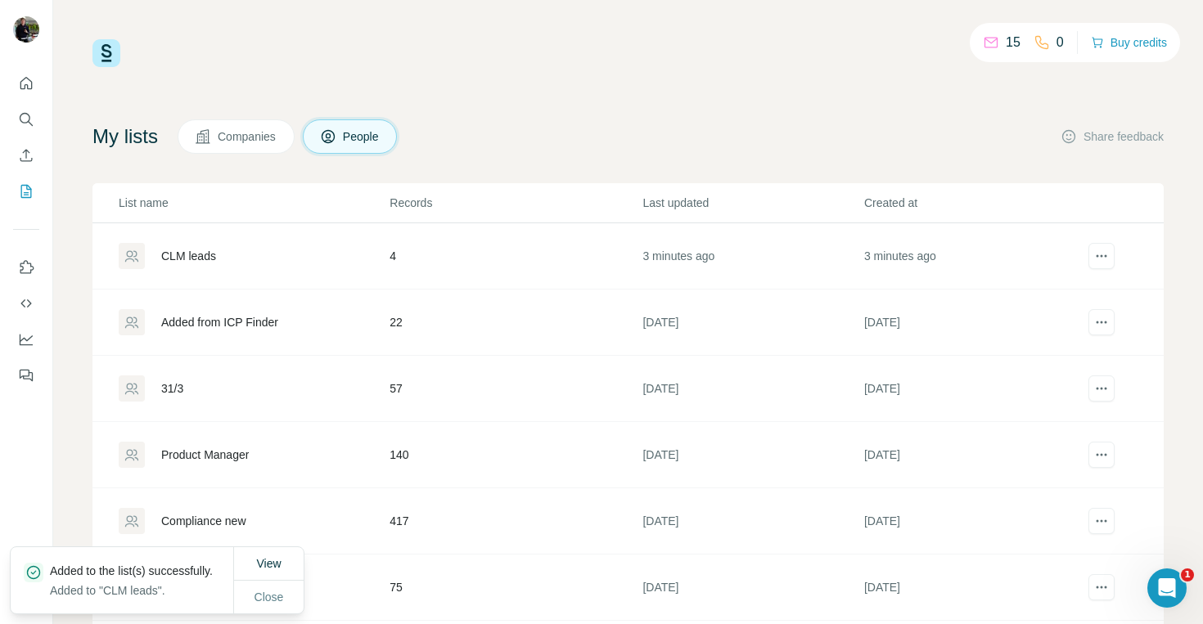
click at [200, 256] on div "CLM leads" at bounding box center [188, 256] width 55 height 16
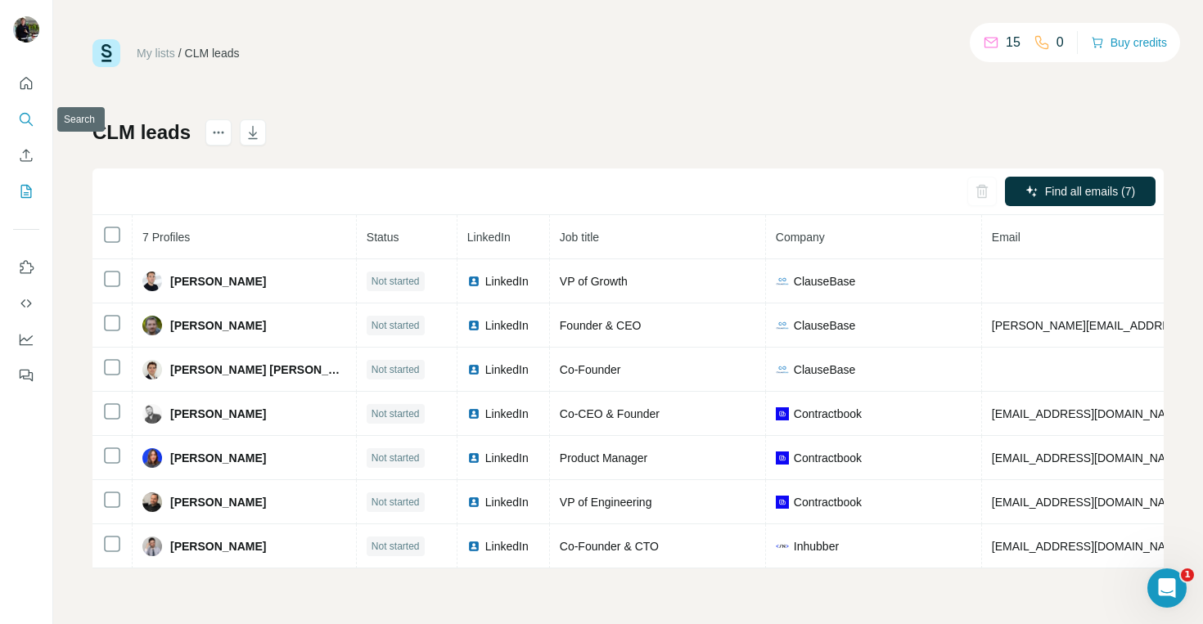
click at [32, 116] on icon "Search" at bounding box center [26, 119] width 16 height 16
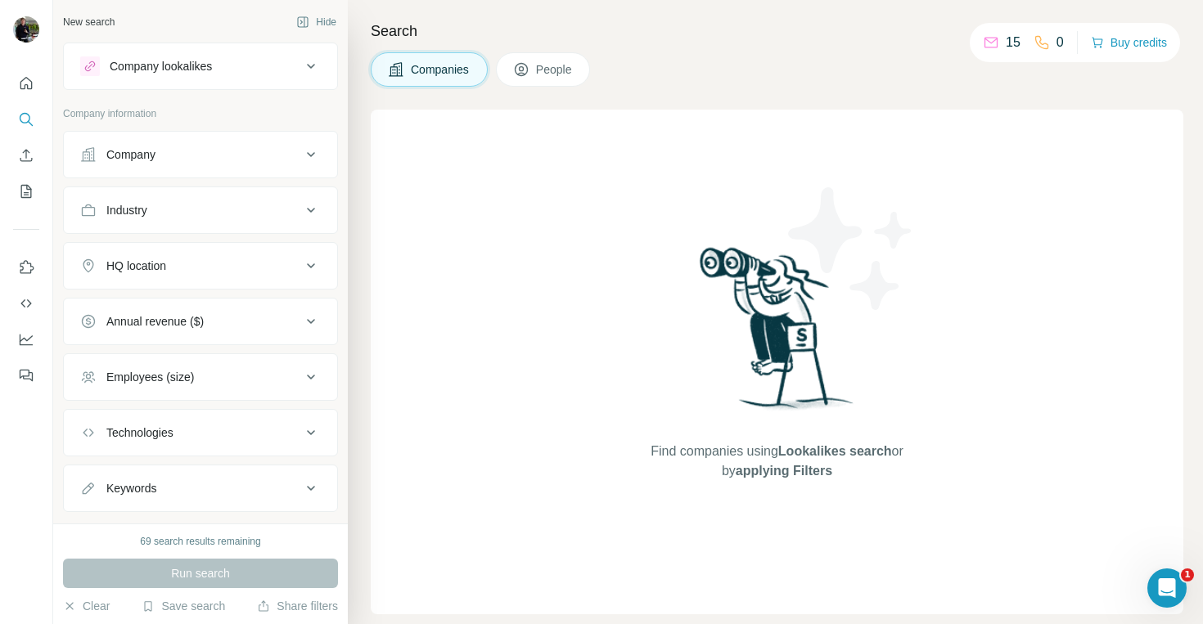
click at [151, 146] on div "Company" at bounding box center [130, 154] width 49 height 16
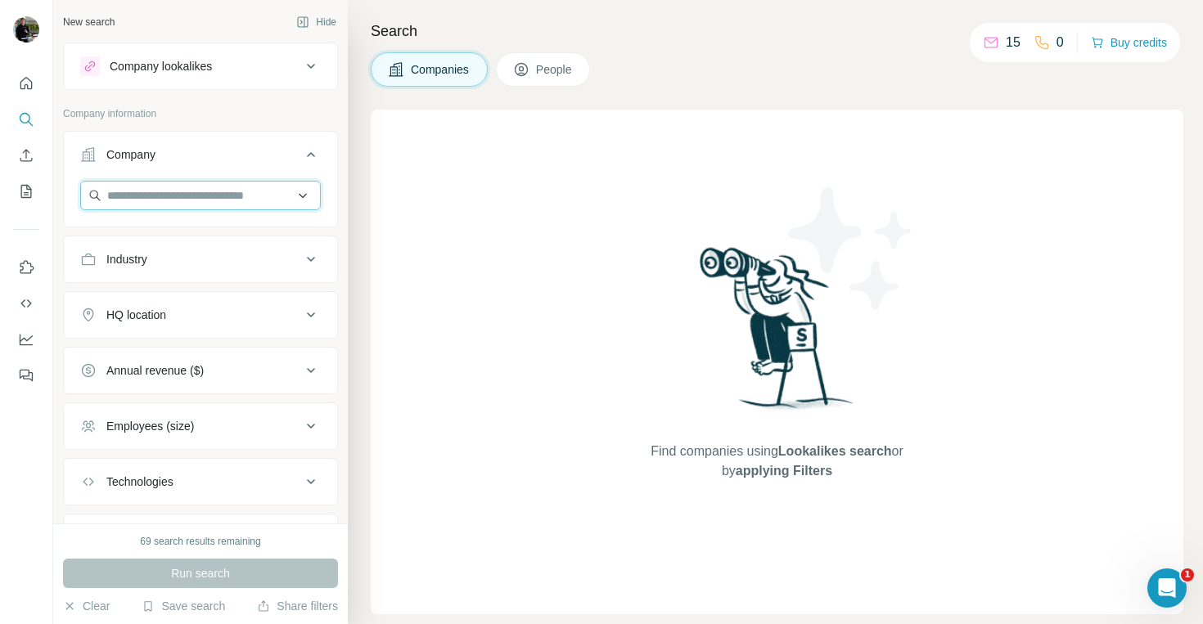
click at [119, 203] on input "text" at bounding box center [200, 195] width 241 height 29
paste input "********"
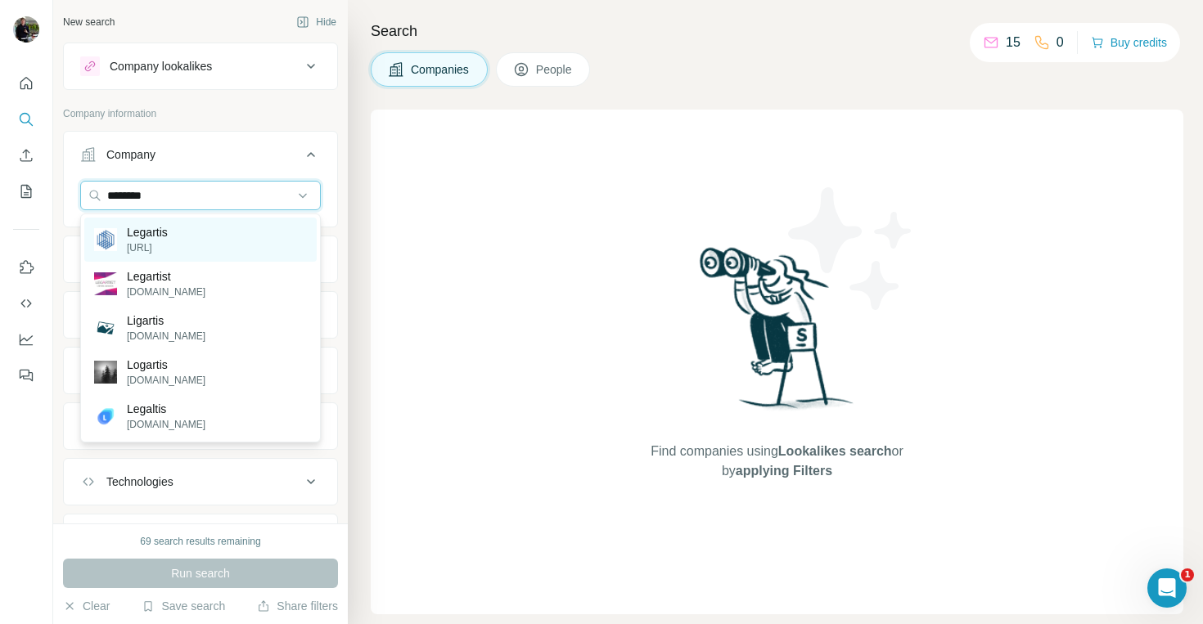
type input "********"
click at [136, 241] on div "Legartis [URL]" at bounding box center [147, 239] width 41 height 31
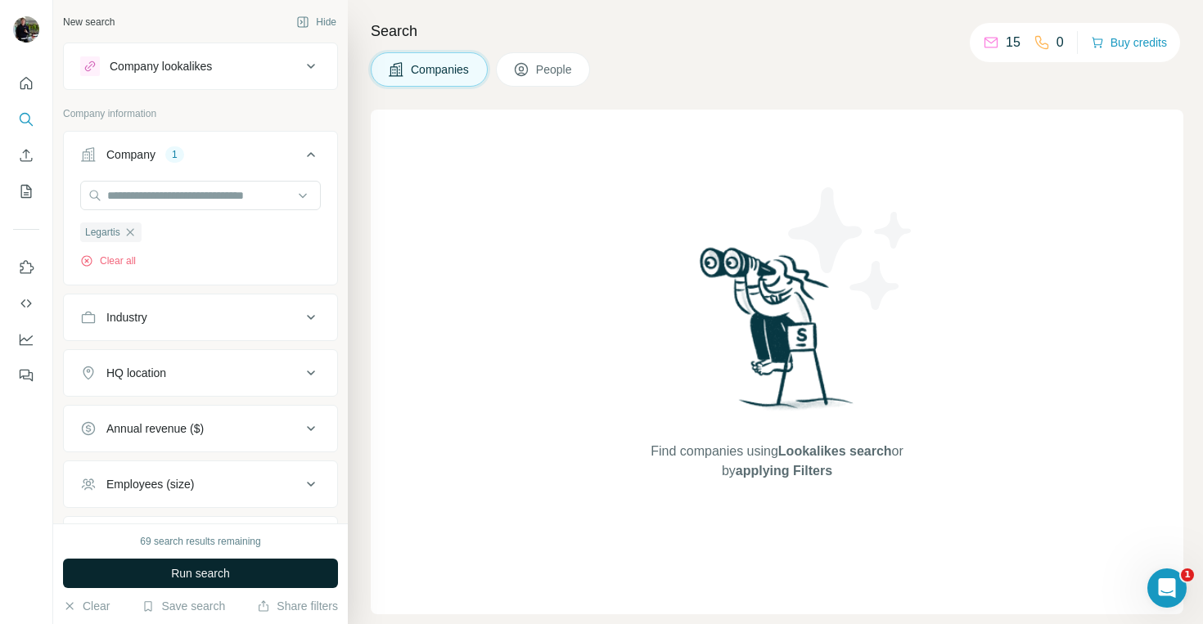
click at [212, 575] on span "Run search" at bounding box center [200, 573] width 59 height 16
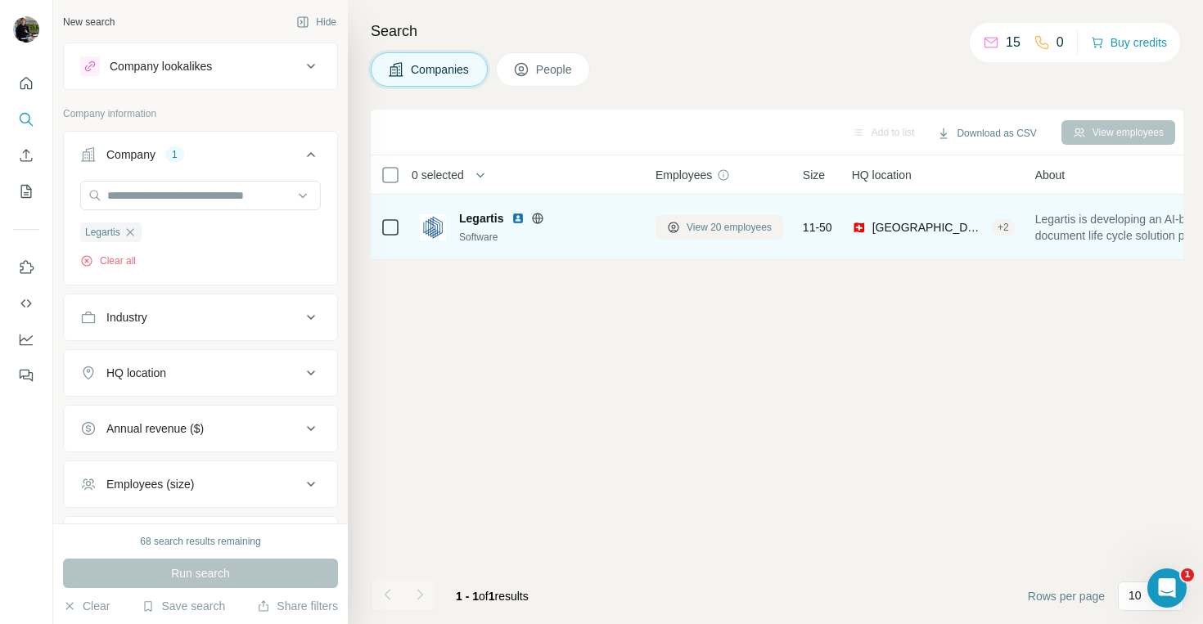
click at [745, 223] on span "View 20 employees" at bounding box center [729, 227] width 85 height 15
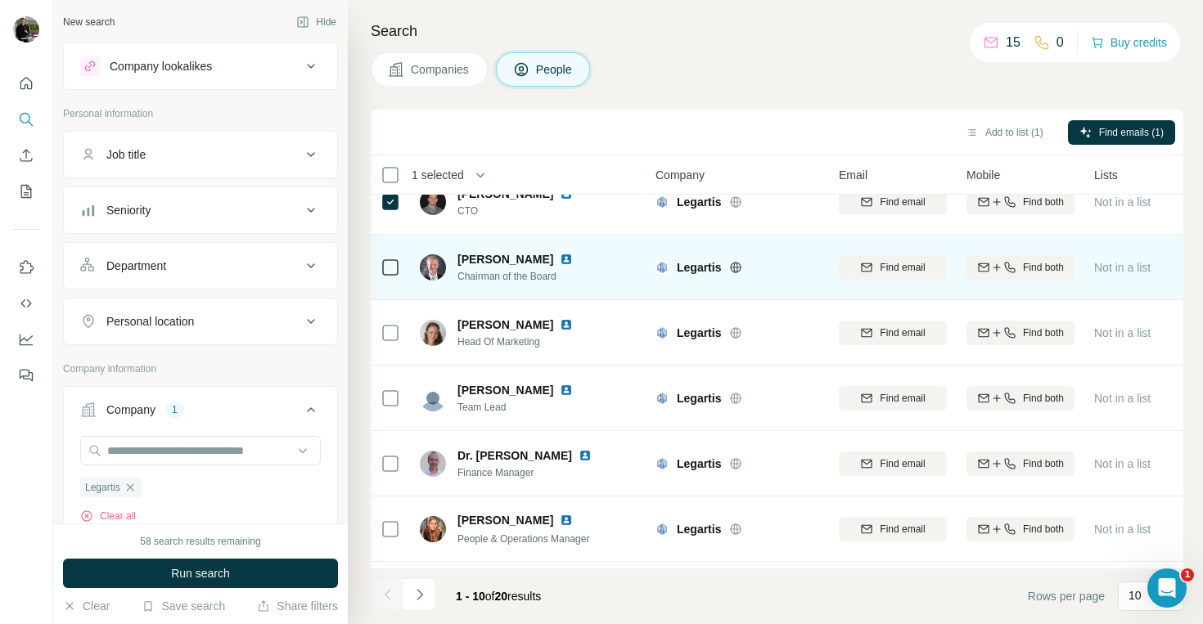
scroll to position [229, 0]
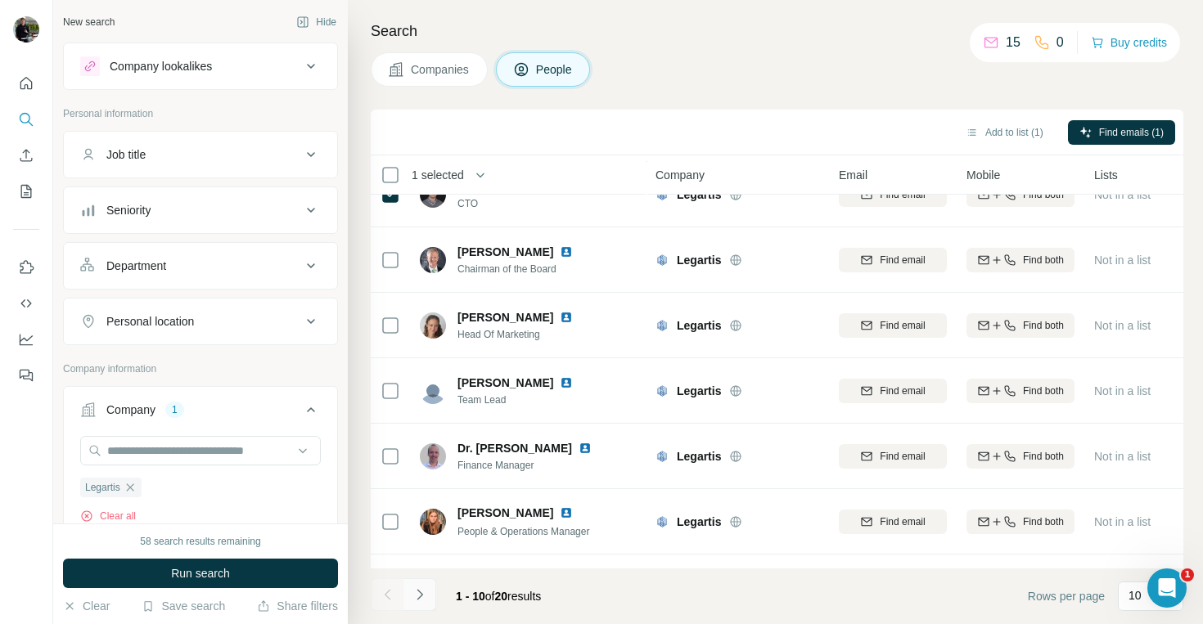
click at [423, 592] on icon "Navigate to next page" at bounding box center [420, 595] width 16 height 16
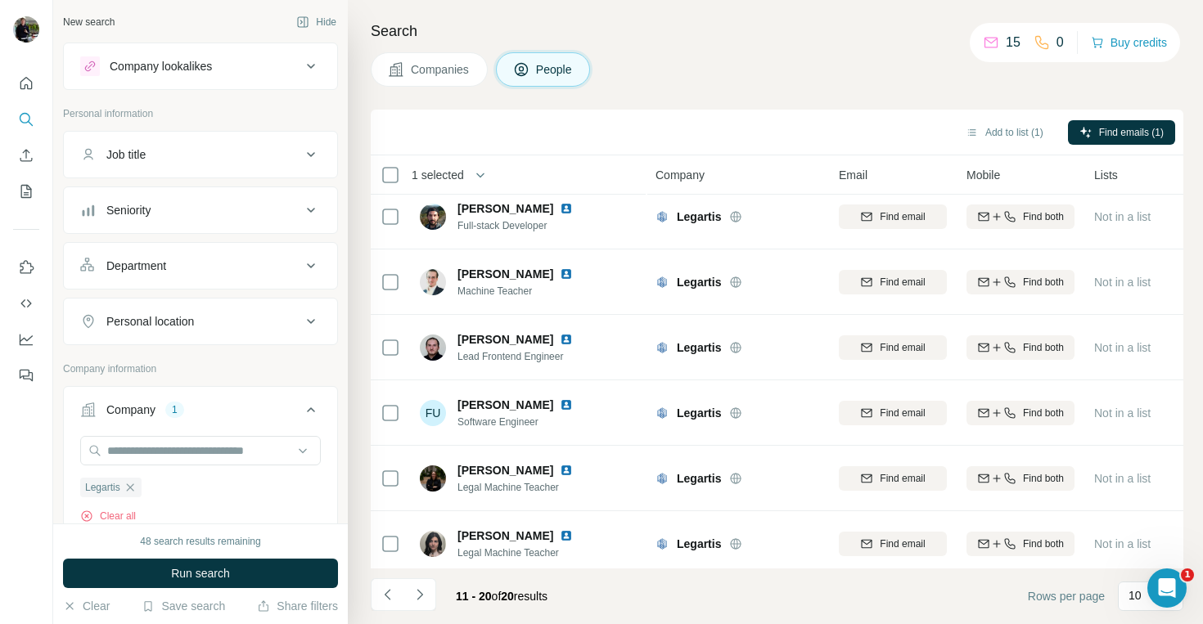
scroll to position [0, 0]
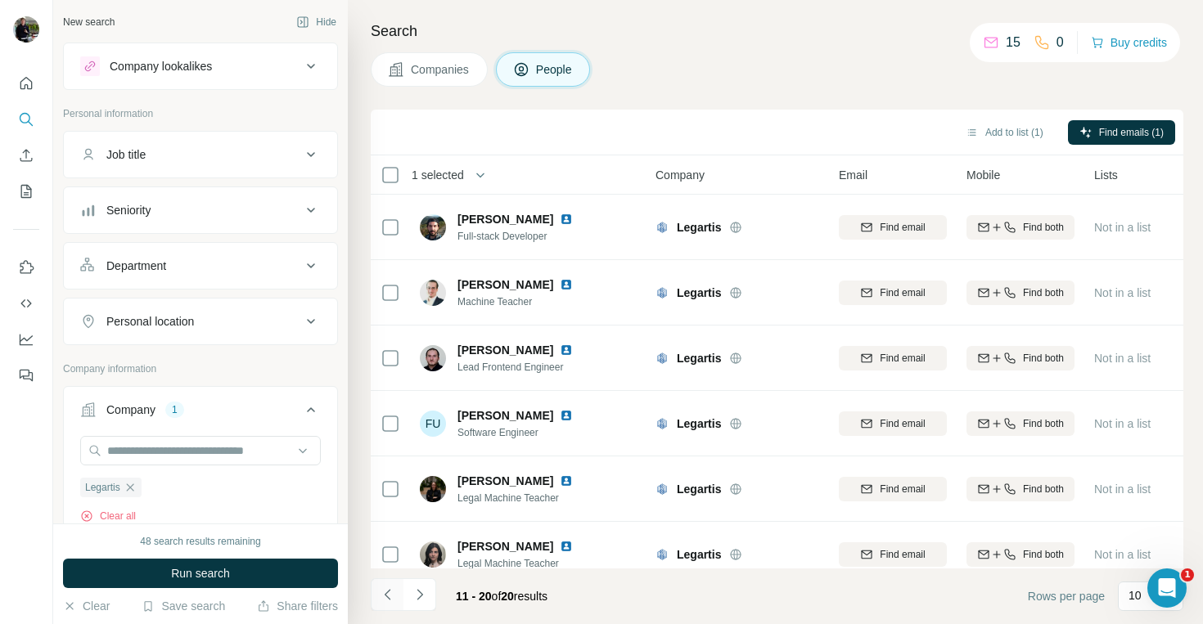
click at [387, 591] on icon "Navigate to previous page" at bounding box center [387, 594] width 6 height 11
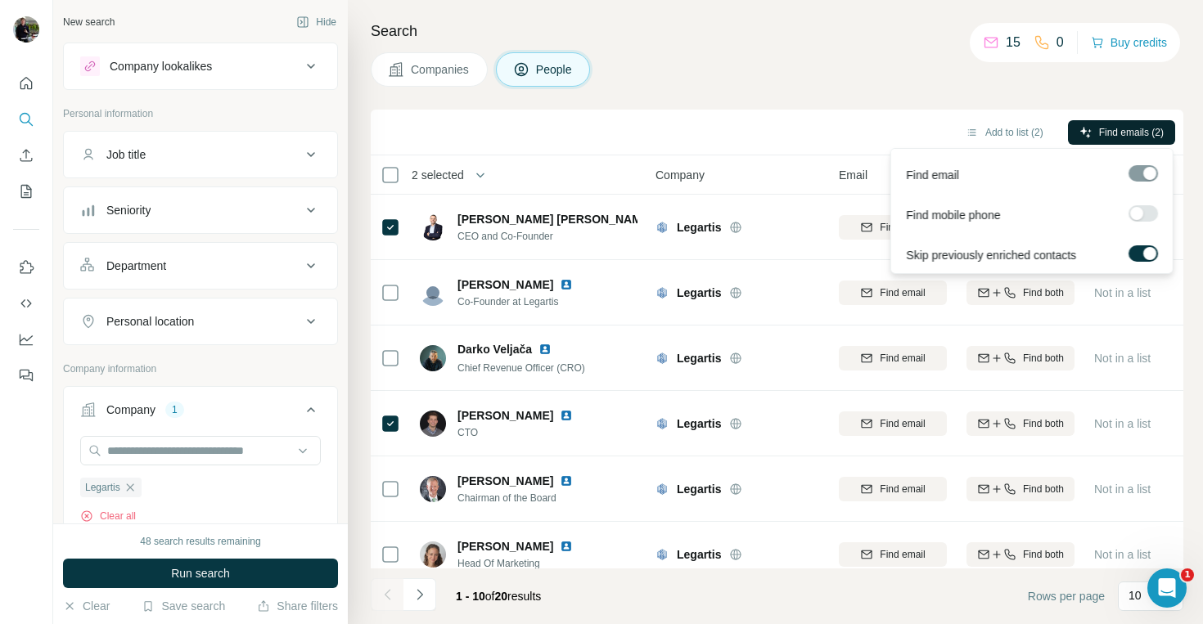
click at [1105, 129] on span "Find emails (2)" at bounding box center [1131, 132] width 65 height 15
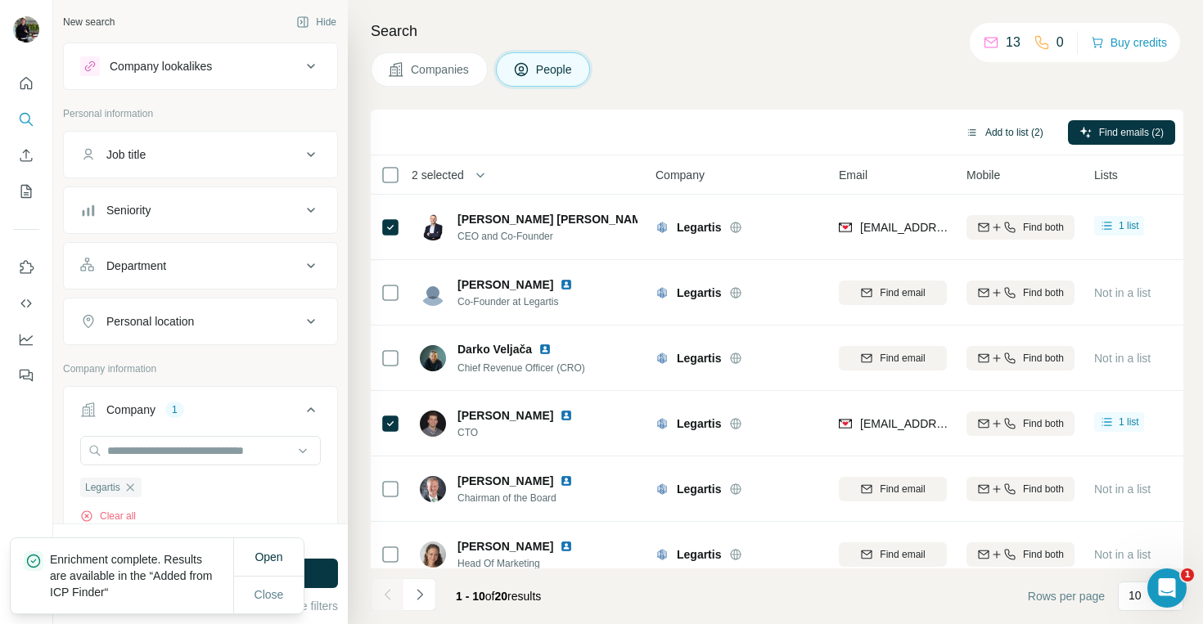
click at [978, 131] on button "Add to list (2)" at bounding box center [1004, 132] width 101 height 25
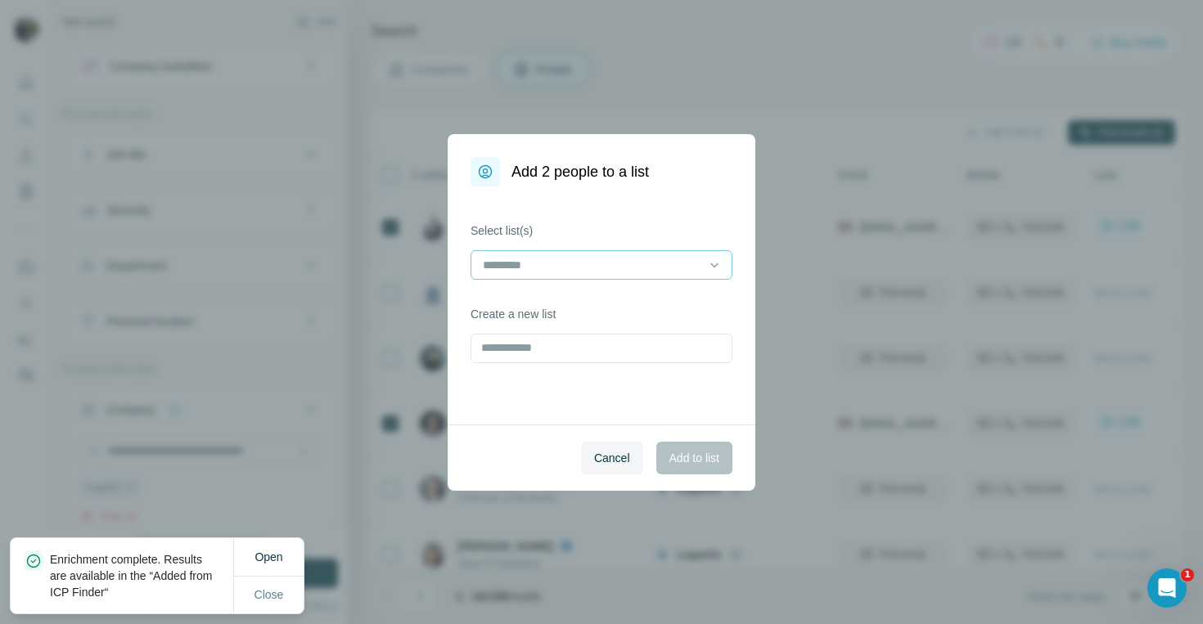
click at [619, 267] on input at bounding box center [591, 265] width 221 height 18
click at [678, 454] on span "Add to list" at bounding box center [694, 458] width 50 height 16
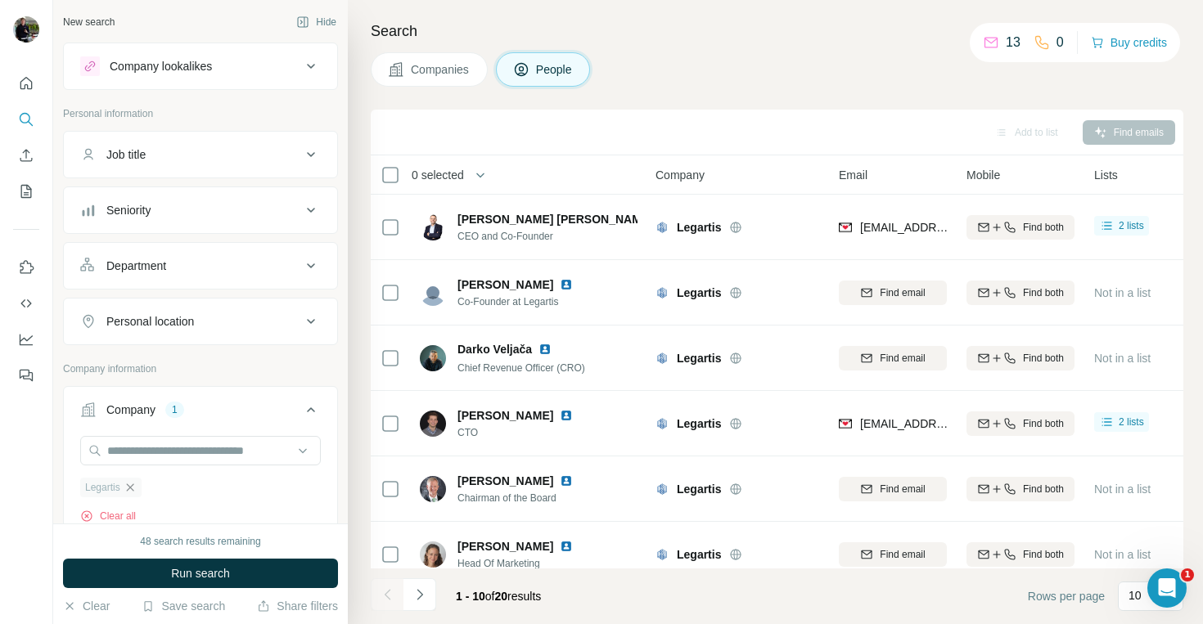
click at [133, 481] on icon "button" at bounding box center [130, 487] width 13 height 13
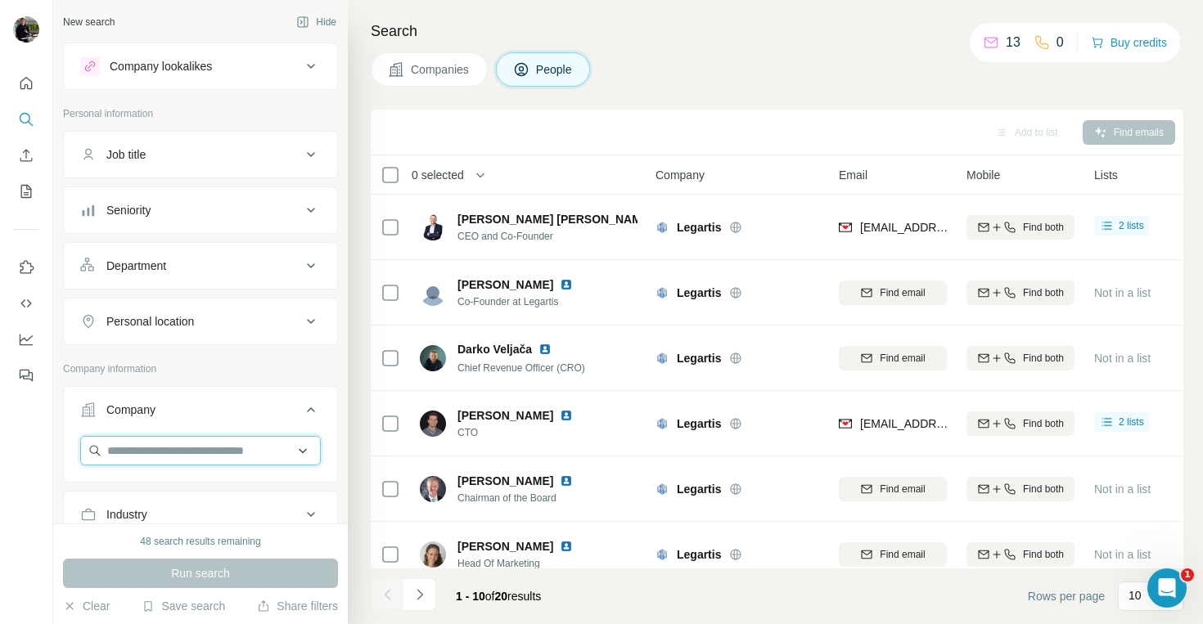
click at [145, 453] on input "text" at bounding box center [200, 450] width 241 height 29
paste input "*******"
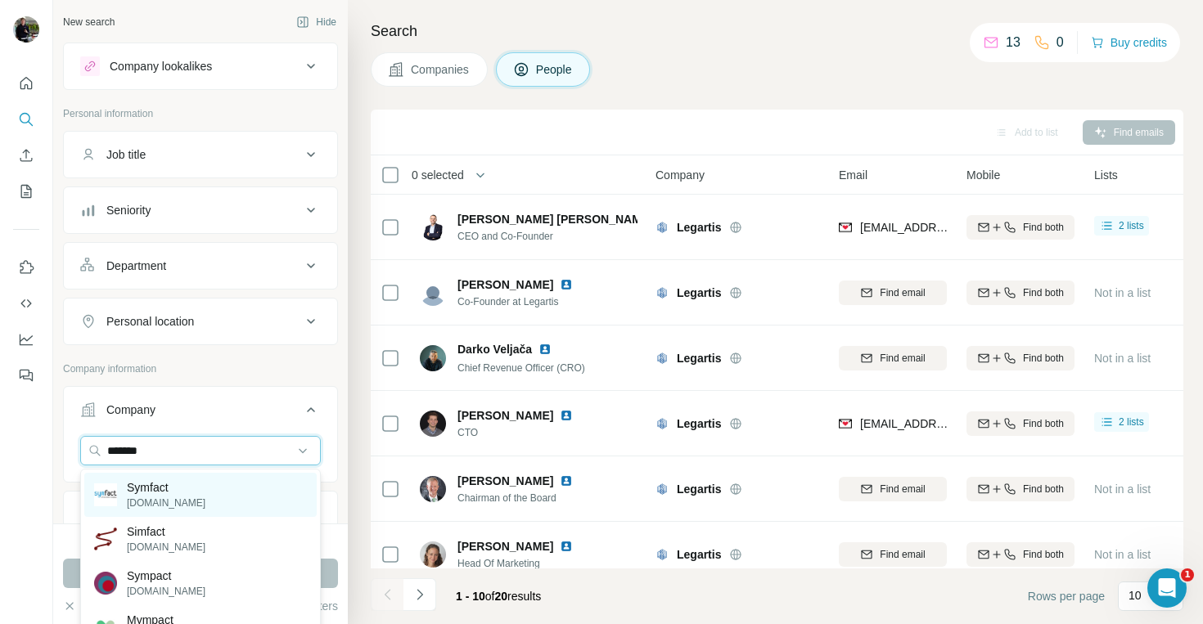
type input "*******"
click at [156, 491] on p "Symfact" at bounding box center [166, 488] width 79 height 16
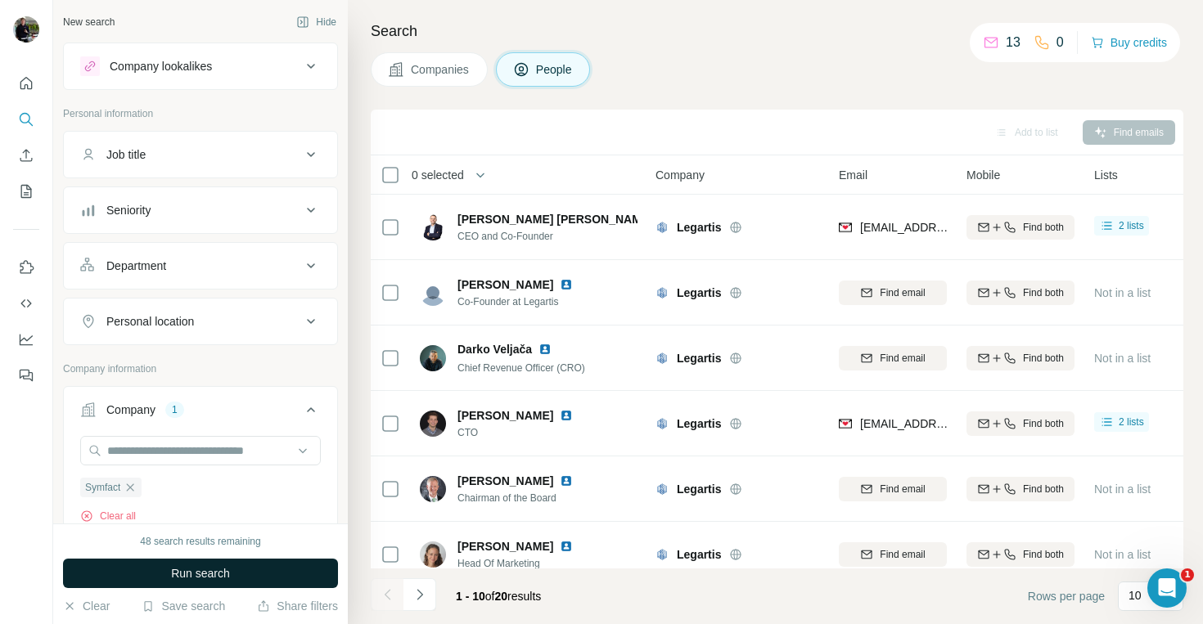
click at [176, 570] on span "Run search" at bounding box center [200, 573] width 59 height 16
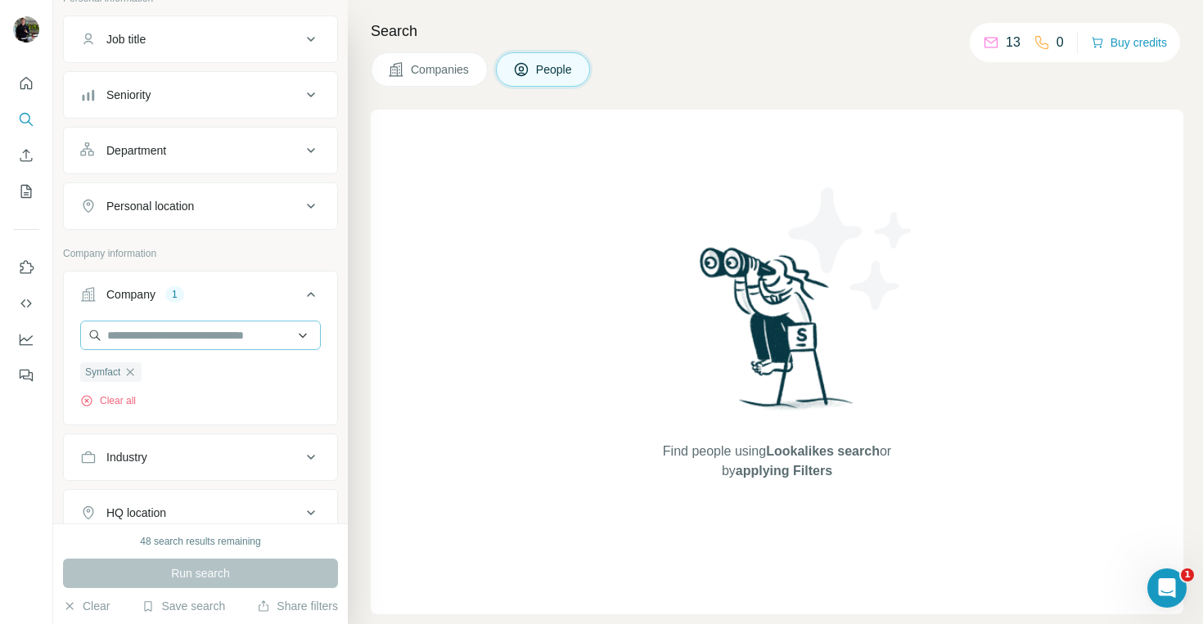
scroll to position [115, 0]
click at [207, 328] on input "text" at bounding box center [200, 335] width 241 height 29
click at [210, 302] on button "Company 1" at bounding box center [200, 298] width 273 height 46
click at [196, 574] on div "Run search" at bounding box center [200, 573] width 275 height 29
click at [189, 301] on div "Company 1" at bounding box center [190, 294] width 221 height 16
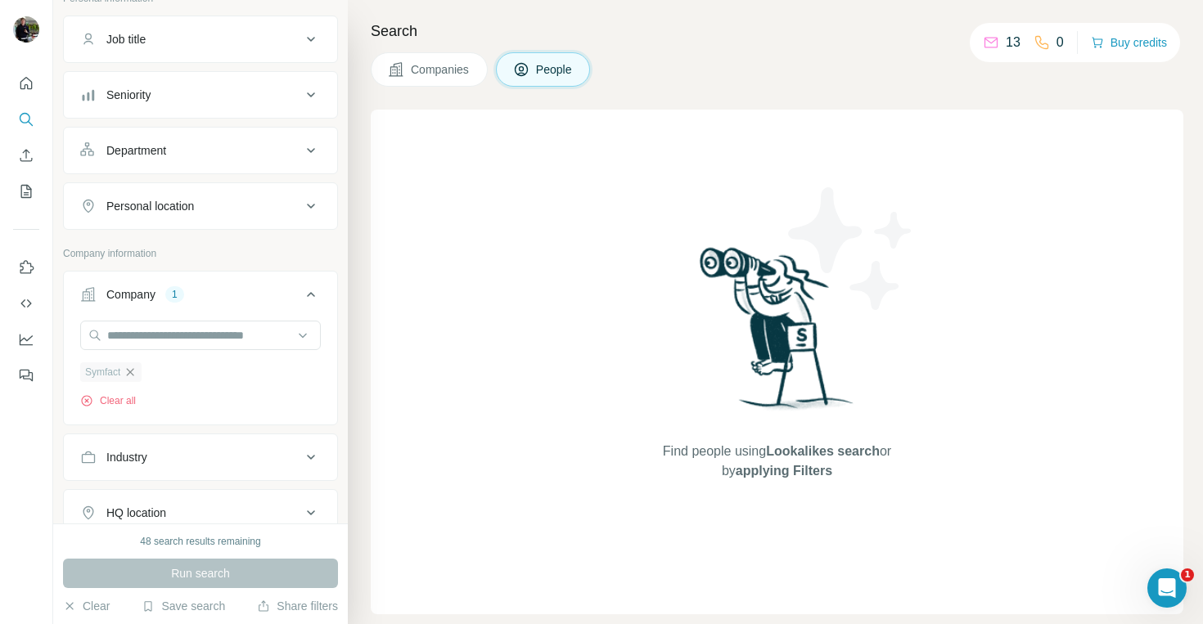
click at [133, 371] on icon "button" at bounding box center [130, 371] width 7 height 7
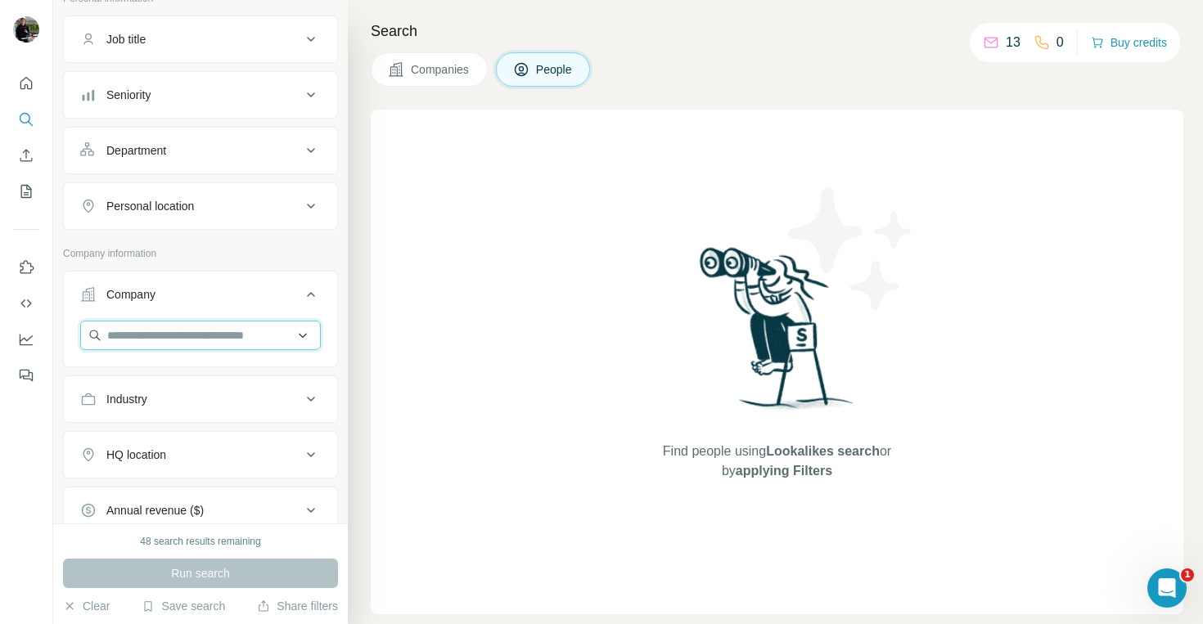
click at [142, 341] on input "text" at bounding box center [200, 335] width 241 height 29
paste input "**********"
click at [152, 338] on input "**********" at bounding box center [200, 335] width 241 height 29
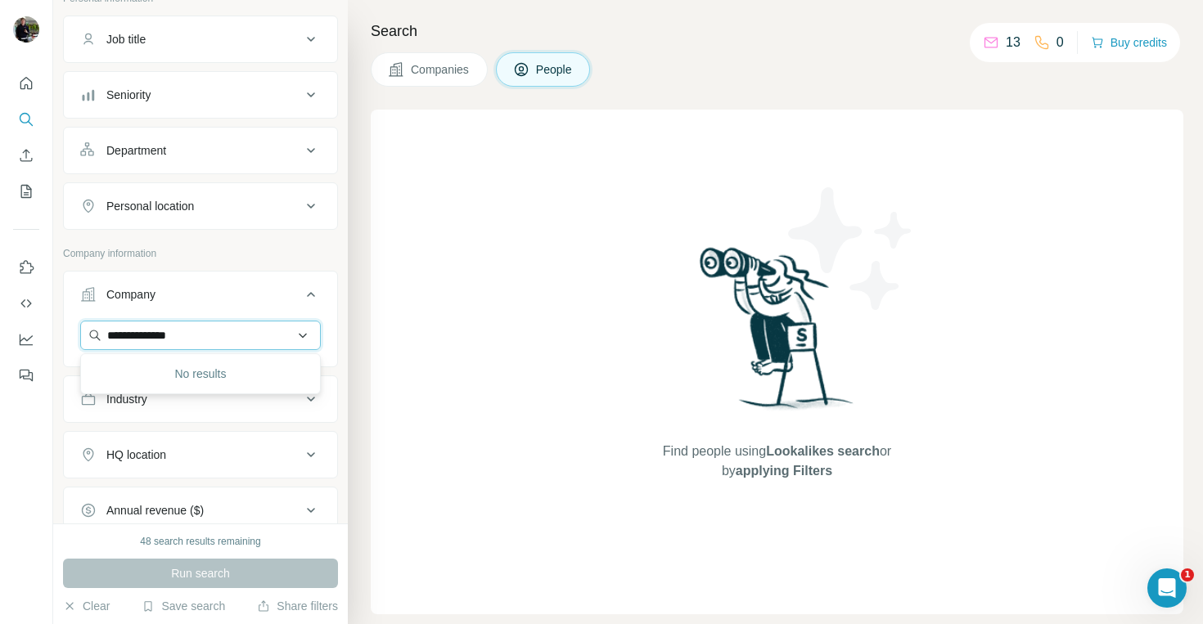
paste input "text"
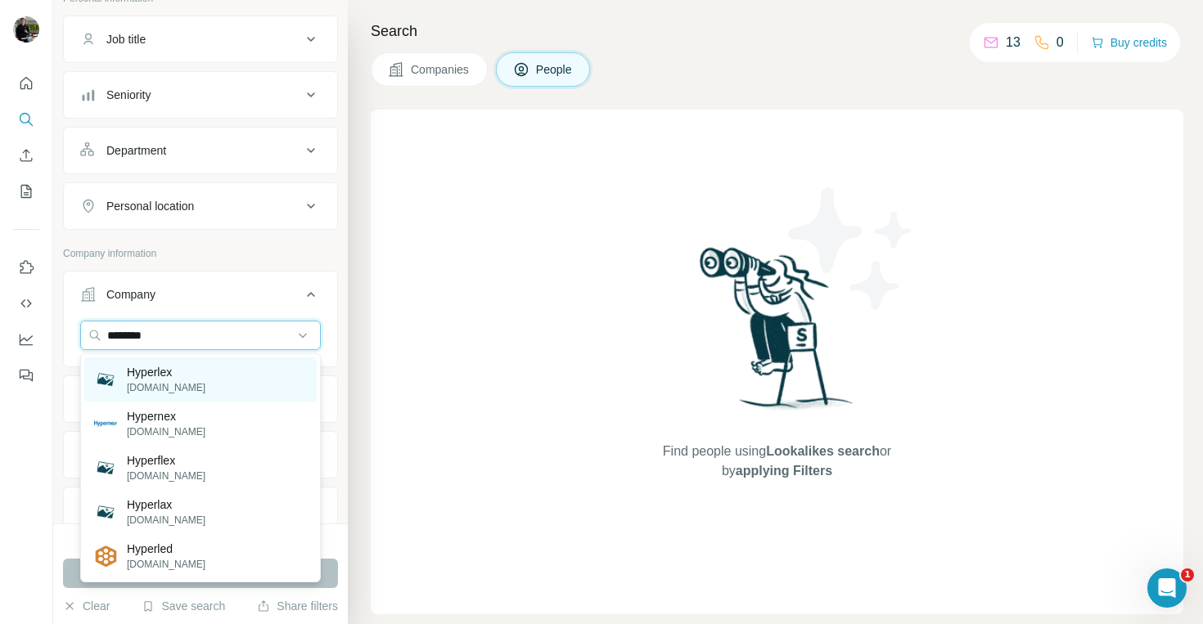
type input "********"
click at [151, 388] on p "[DOMAIN_NAME]" at bounding box center [166, 388] width 79 height 15
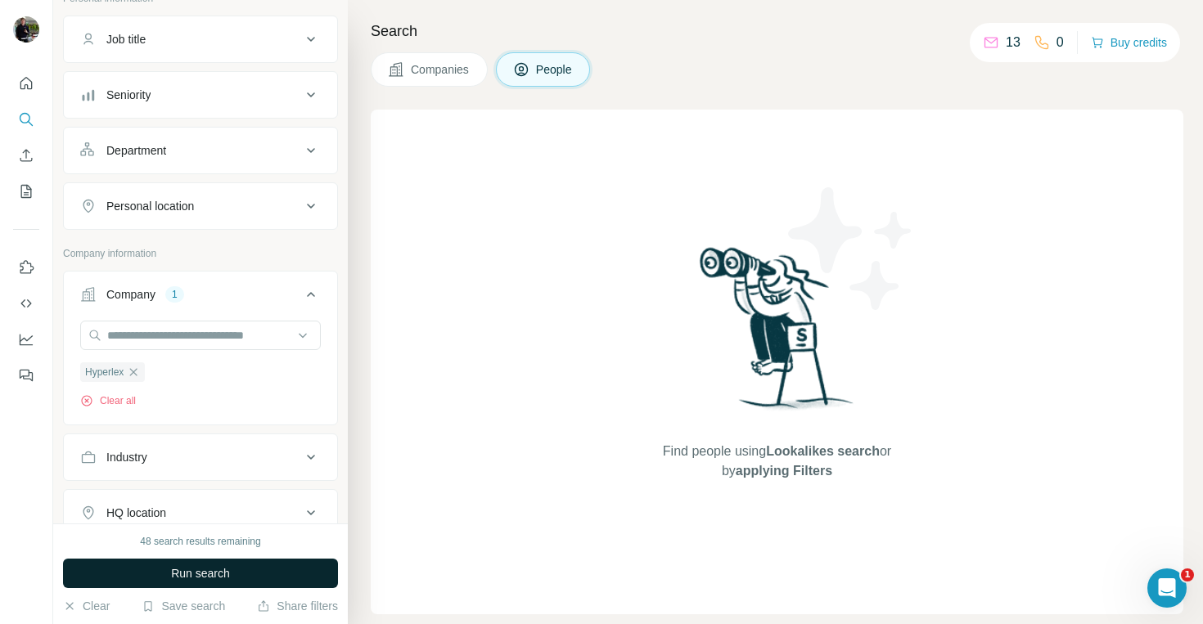
click at [197, 581] on span "Run search" at bounding box center [200, 573] width 59 height 16
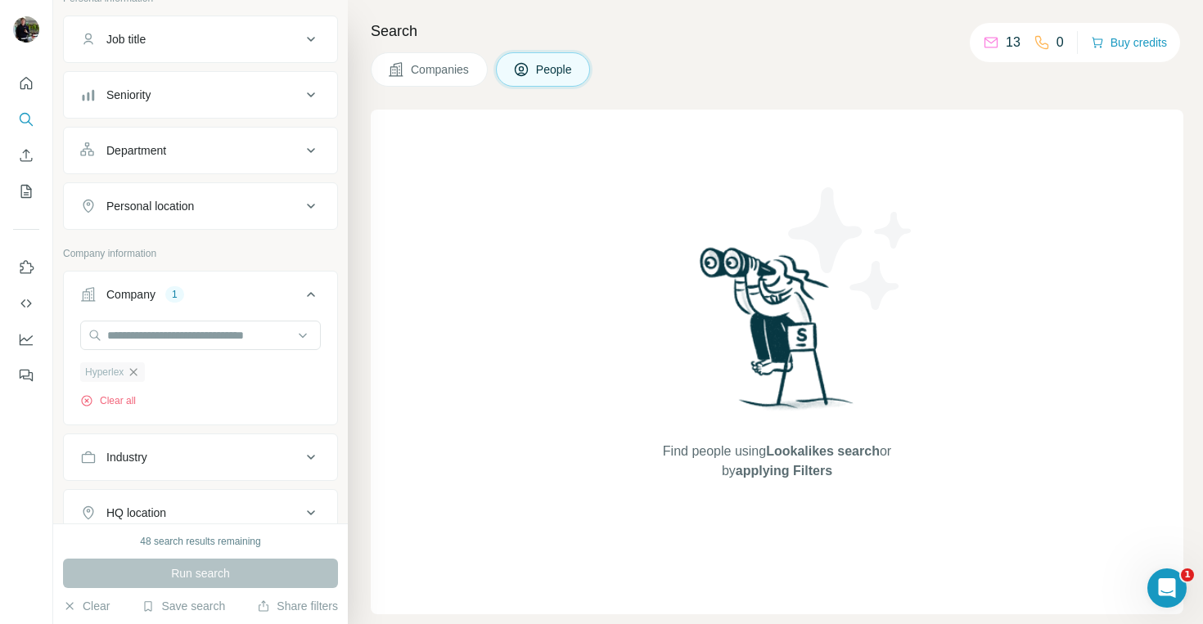
click at [136, 373] on icon "button" at bounding box center [133, 372] width 13 height 13
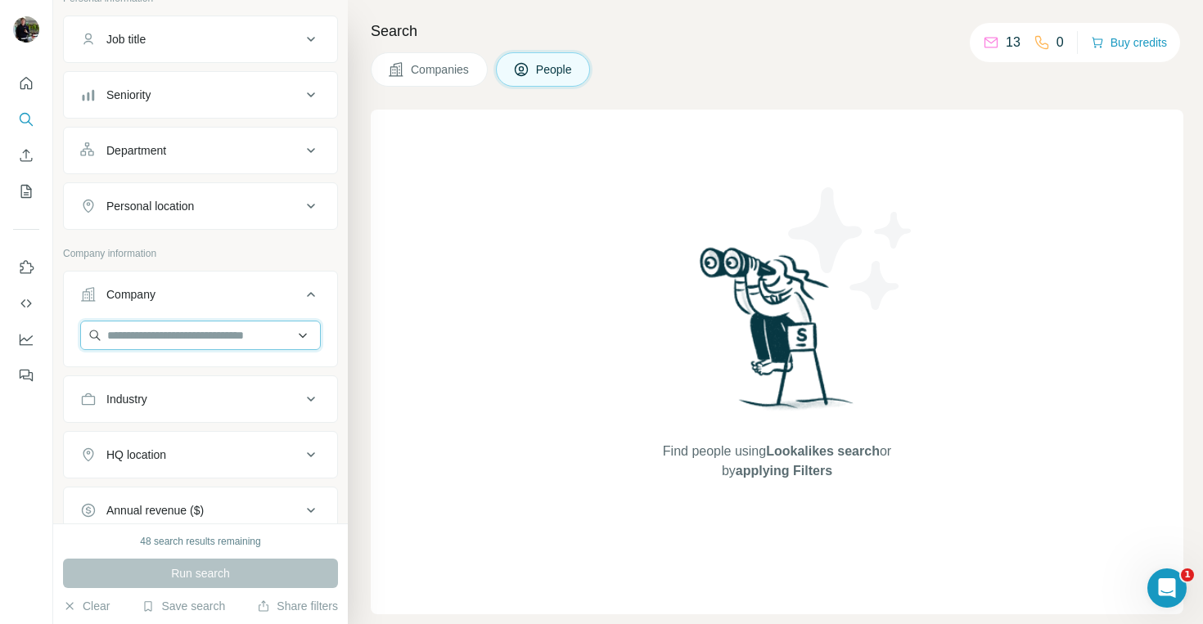
click at [136, 335] on input "text" at bounding box center [200, 335] width 241 height 29
paste input "********"
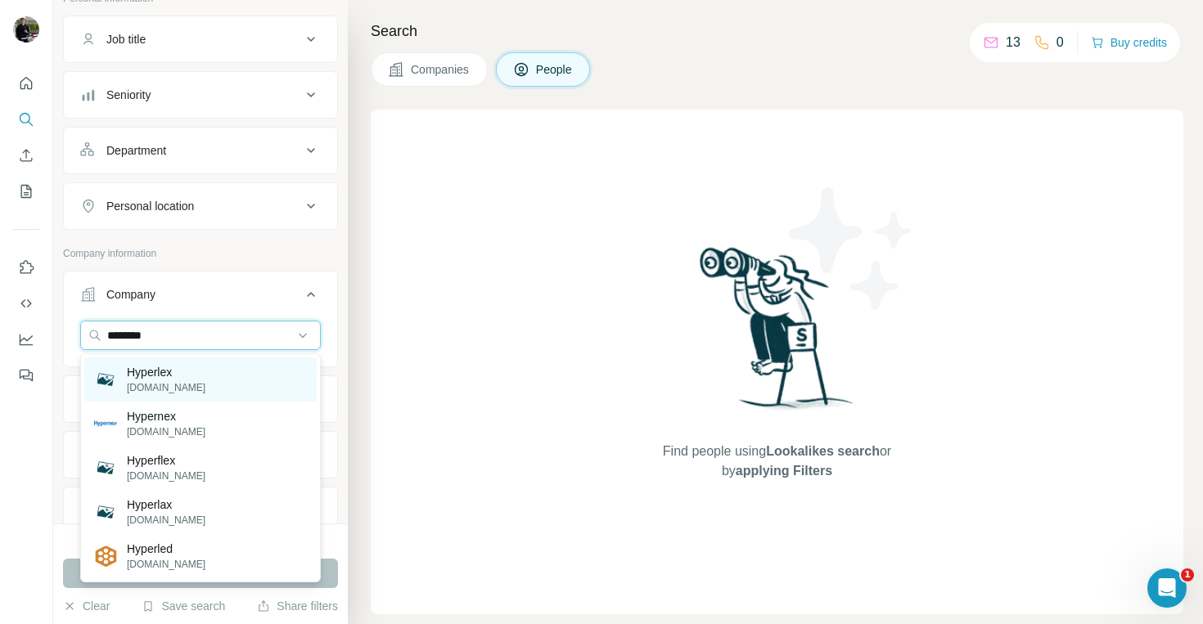
type input "********"
click at [148, 379] on p "Hyperlex" at bounding box center [166, 372] width 79 height 16
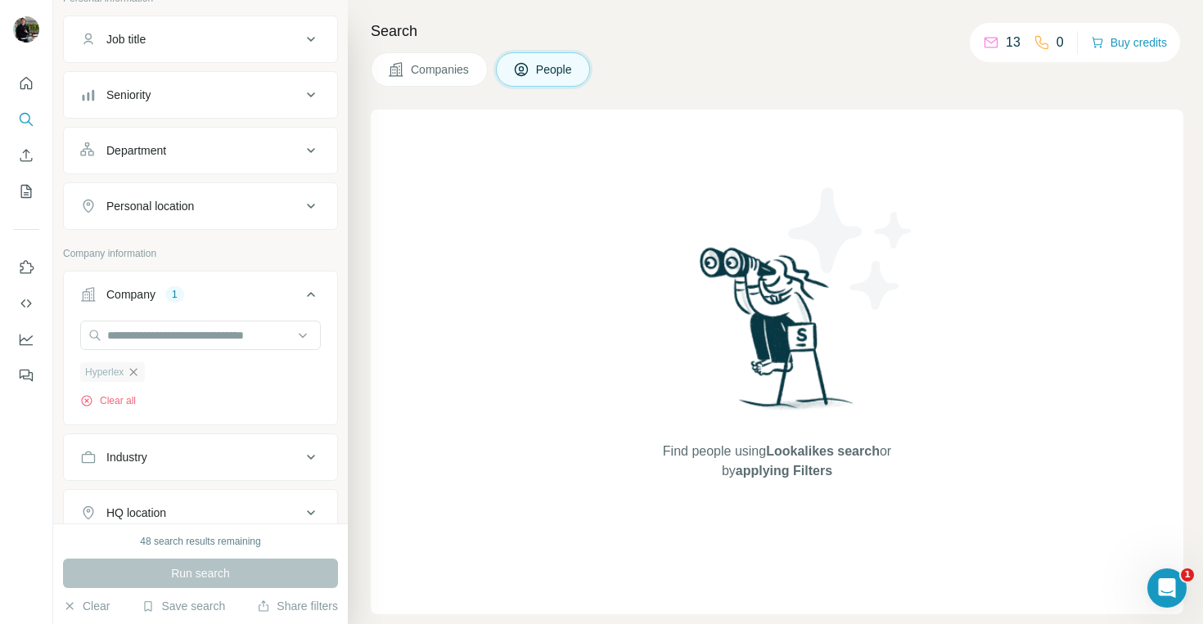
click at [136, 371] on icon "button" at bounding box center [133, 371] width 7 height 7
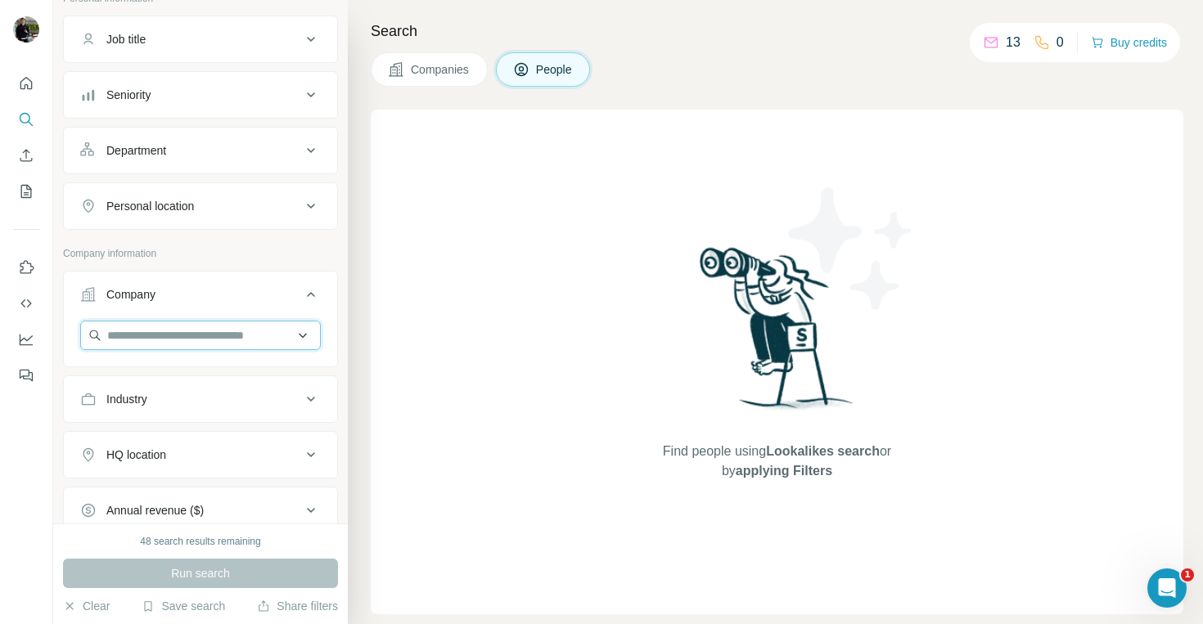
click at [150, 340] on input "text" at bounding box center [200, 335] width 241 height 29
paste input "******"
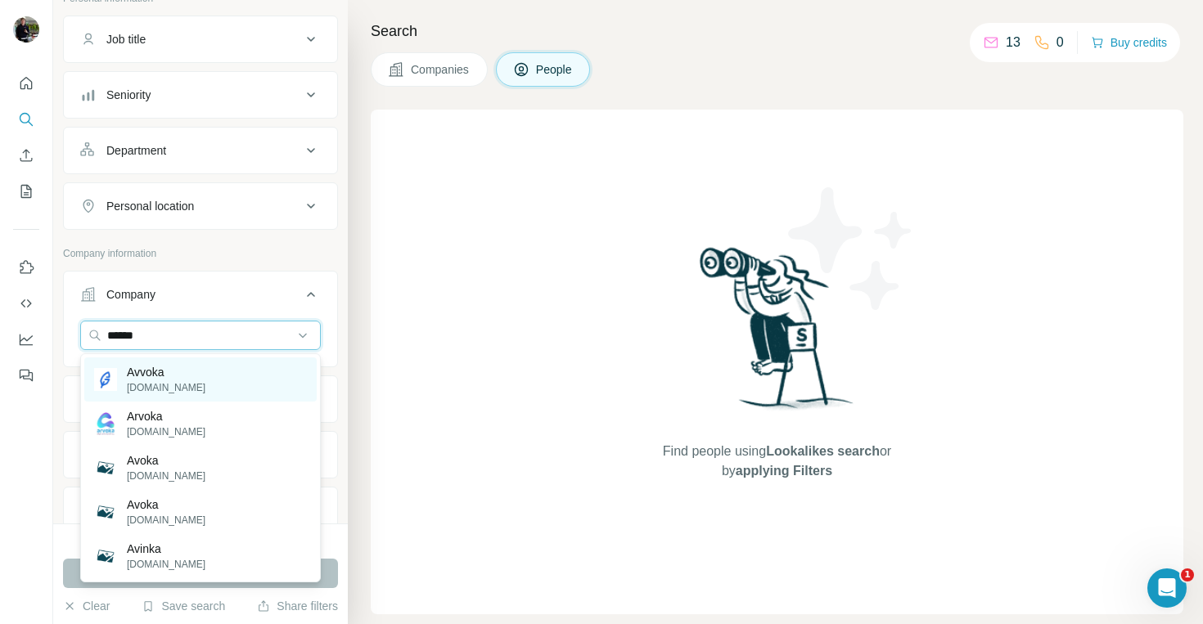
type input "******"
click at [152, 384] on p "[DOMAIN_NAME]" at bounding box center [166, 388] width 79 height 15
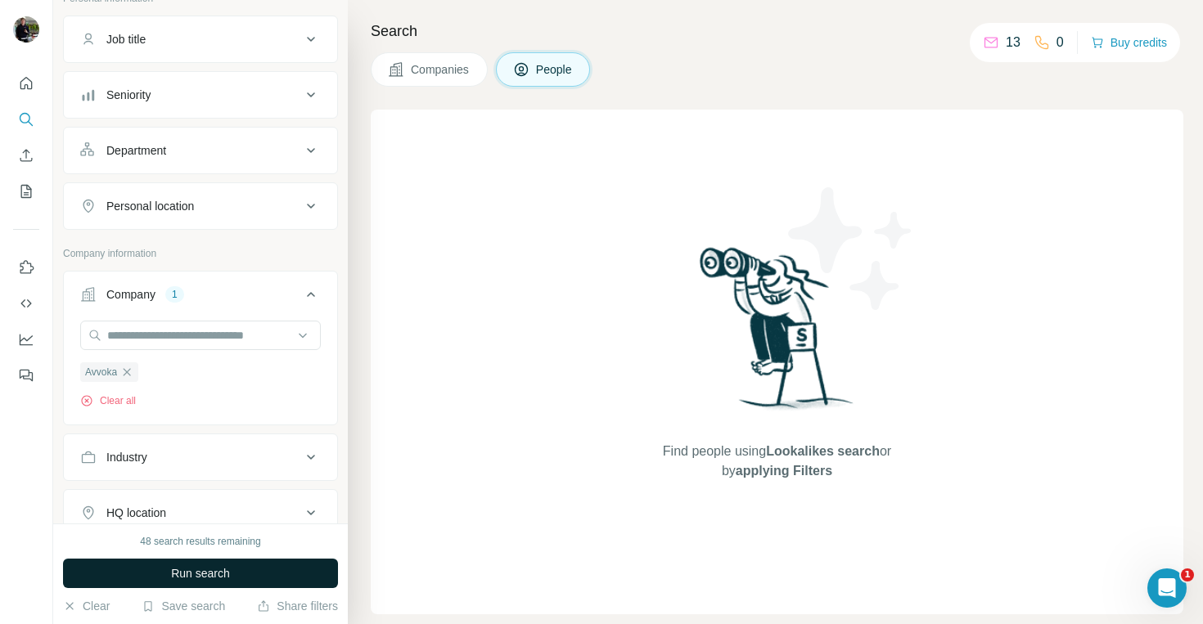
click at [182, 570] on span "Run search" at bounding box center [200, 573] width 59 height 16
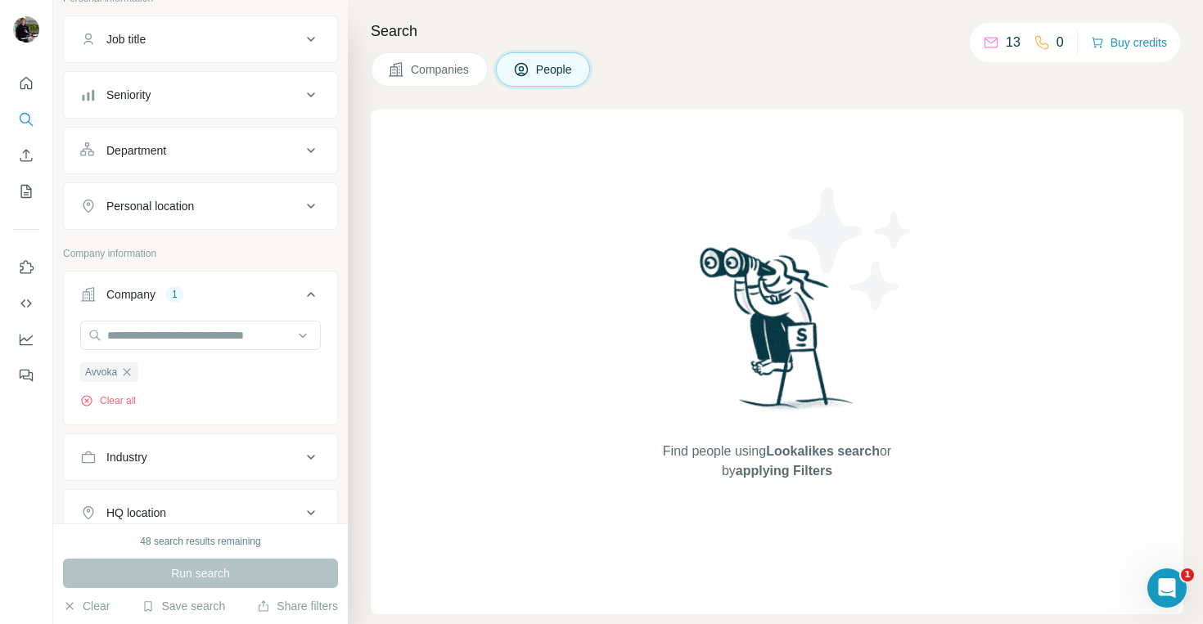
click at [416, 70] on span "Companies" at bounding box center [441, 69] width 60 height 16
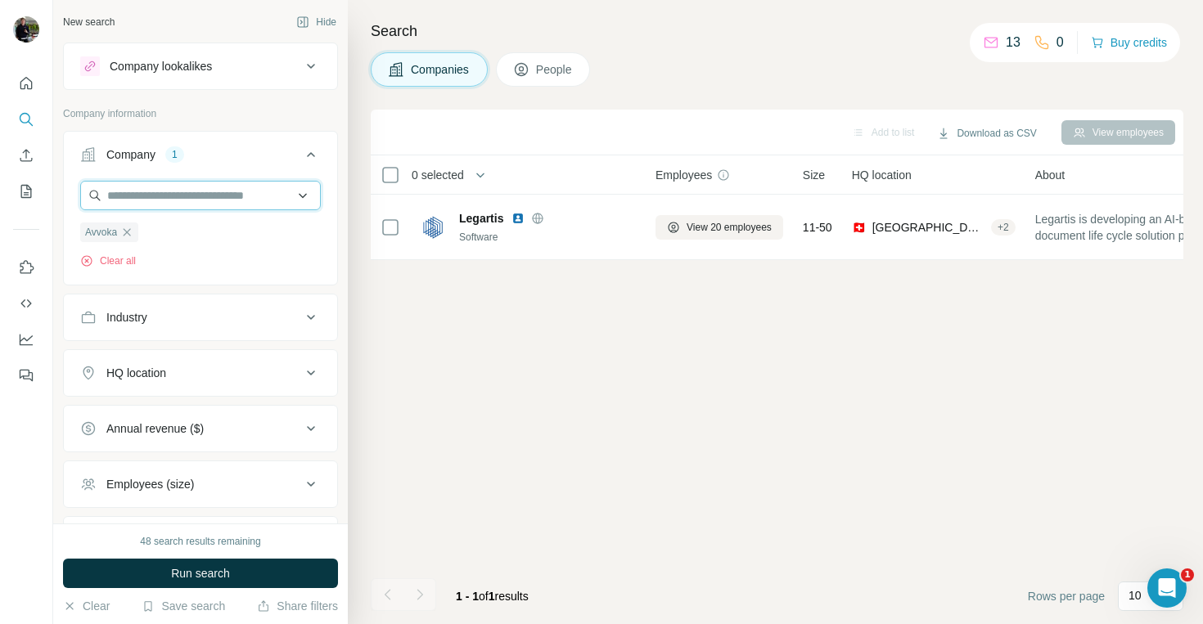
click at [187, 197] on input "text" at bounding box center [200, 195] width 241 height 29
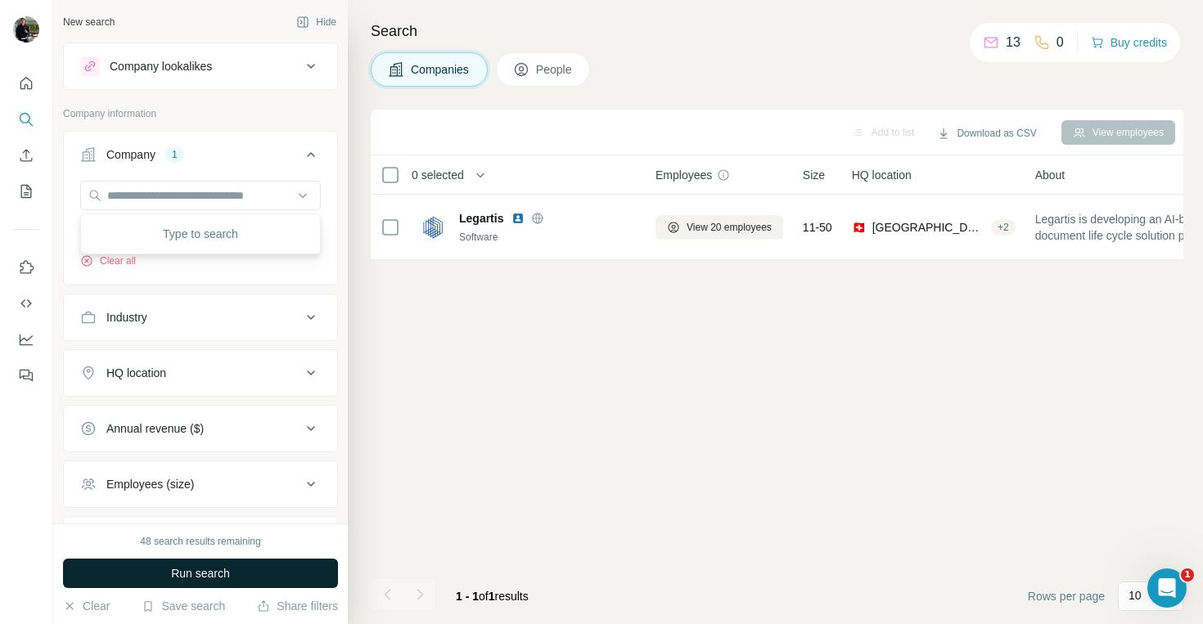
click at [207, 570] on span "Run search" at bounding box center [200, 573] width 59 height 16
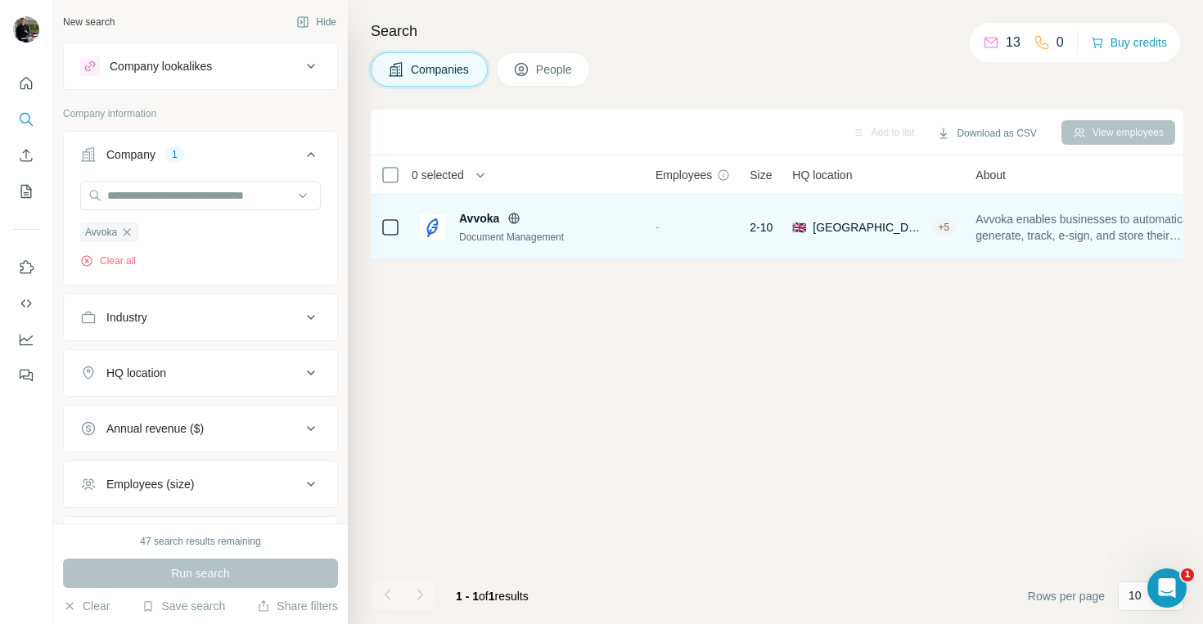
click at [472, 221] on span "Avvoka" at bounding box center [479, 218] width 40 height 16
click at [485, 216] on span "Avvoka" at bounding box center [479, 218] width 40 height 16
click at [655, 227] on span "-" at bounding box center [657, 227] width 4 height 13
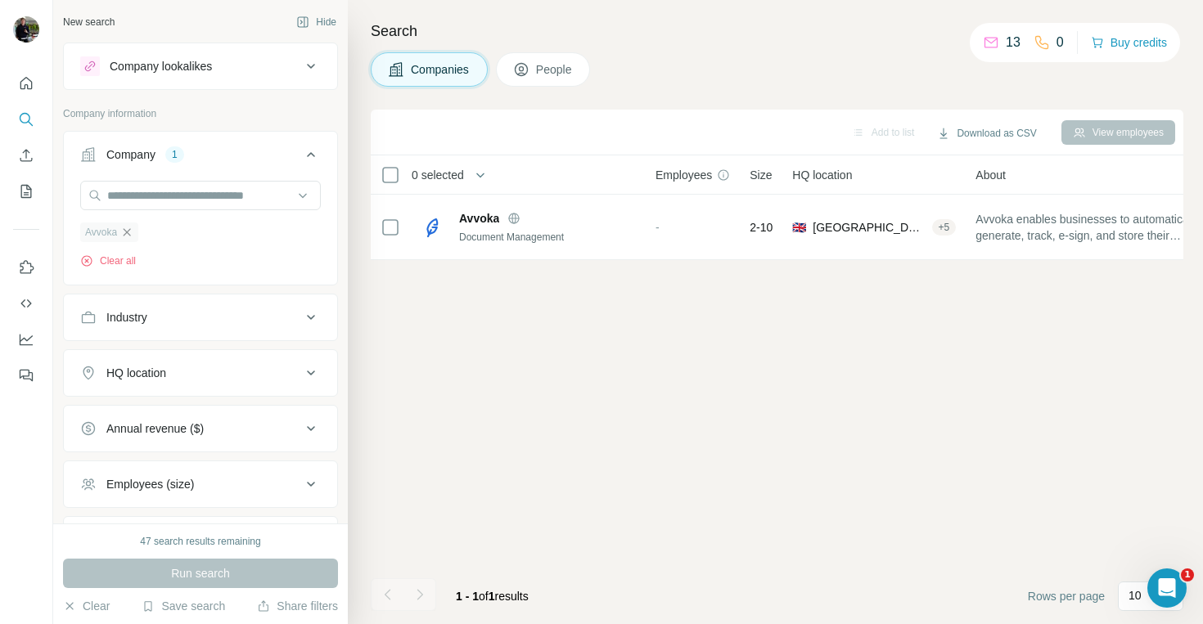
click at [129, 230] on icon "button" at bounding box center [126, 232] width 13 height 13
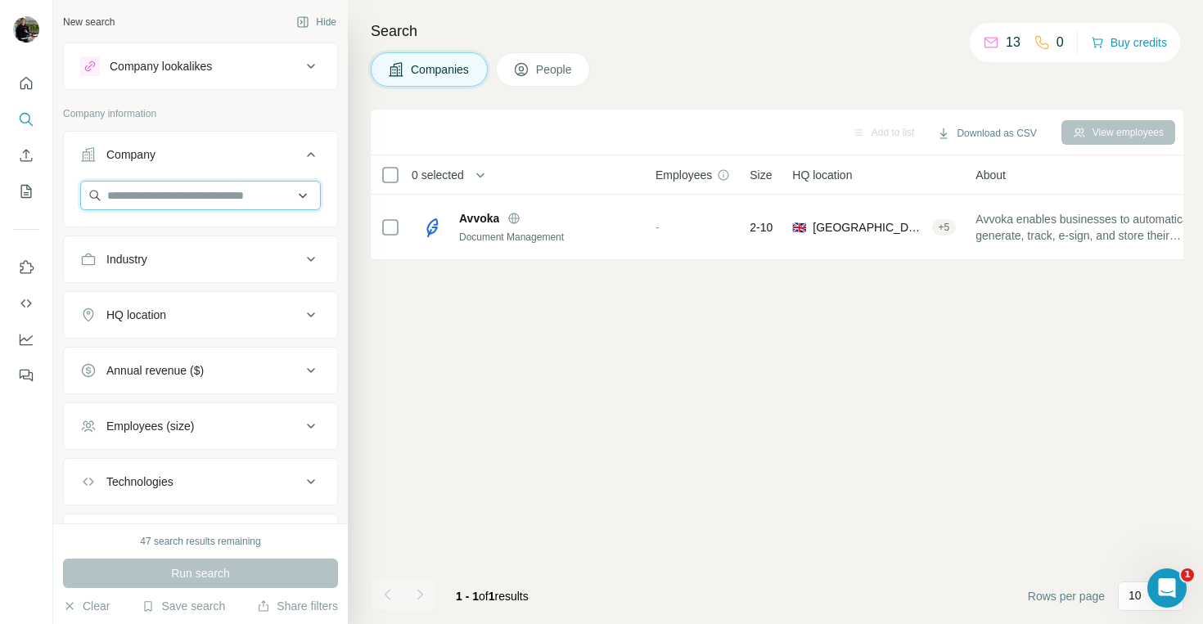
click at [165, 200] on input "text" at bounding box center [200, 195] width 241 height 29
paste input "*******"
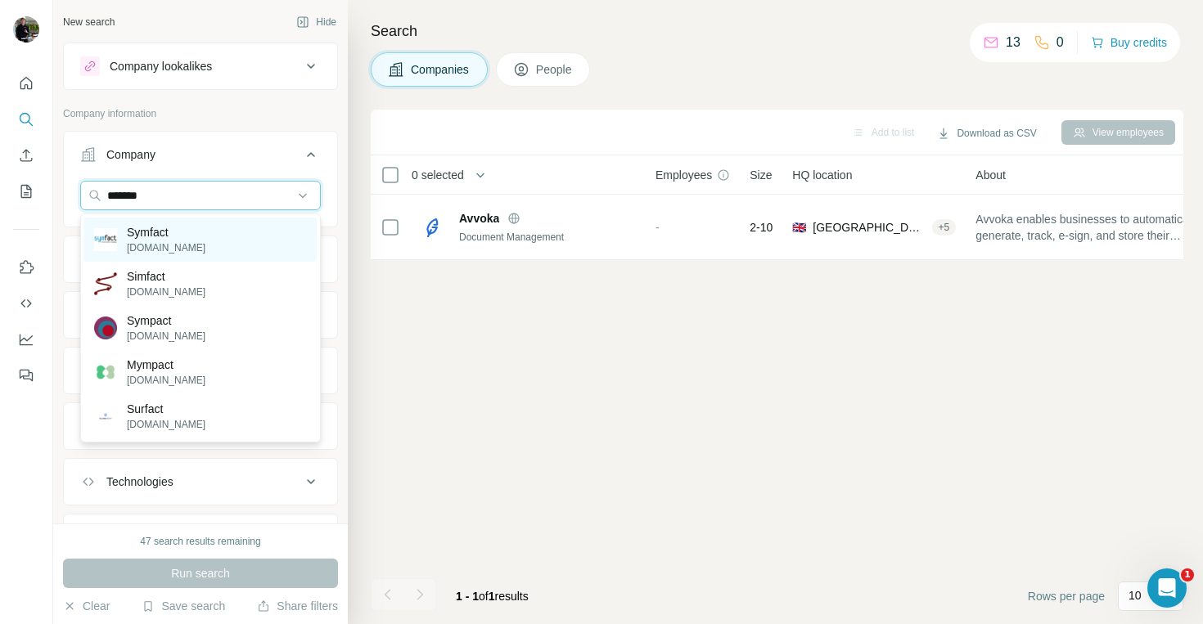
type input "*******"
click at [154, 240] on p "Symfact" at bounding box center [166, 232] width 79 height 16
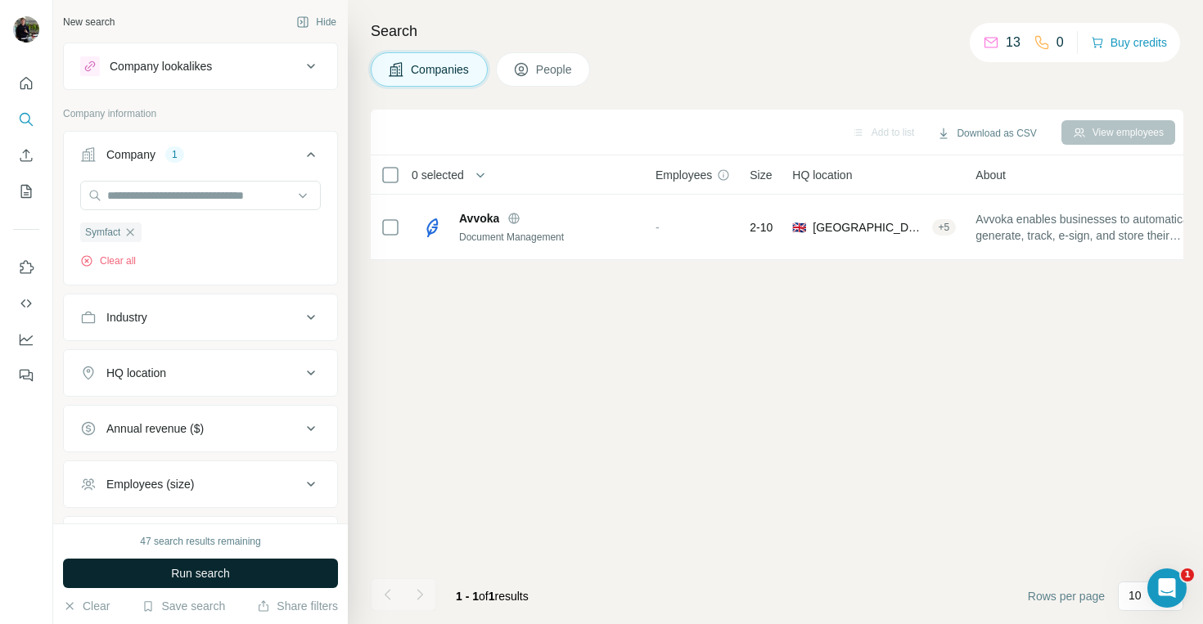
click at [196, 575] on span "Run search" at bounding box center [200, 573] width 59 height 16
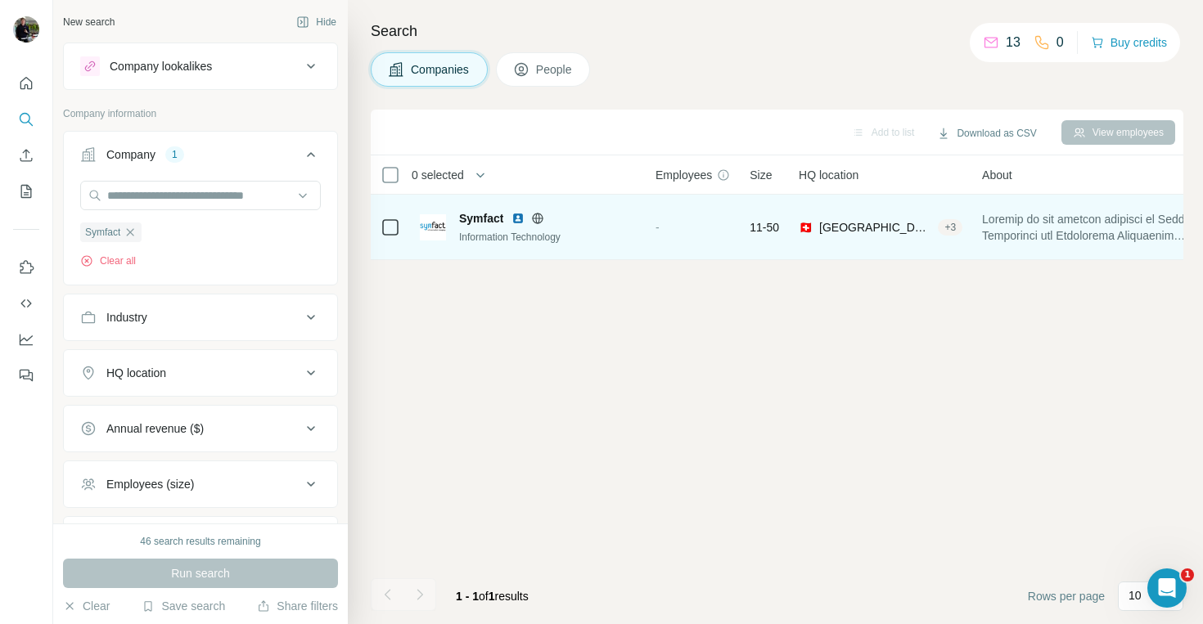
click at [473, 223] on span "Symfact" at bounding box center [481, 218] width 44 height 16
click at [436, 227] on img at bounding box center [433, 227] width 26 height 26
drag, startPoint x: 663, startPoint y: 233, endPoint x: 617, endPoint y: 231, distance: 45.9
click at [0, 0] on tr "Symfact Information Technology - 11-50 🇨🇭 [GEOGRAPHIC_DATA] + 3 Not in a list $…" at bounding box center [0, 0] width 0 height 0
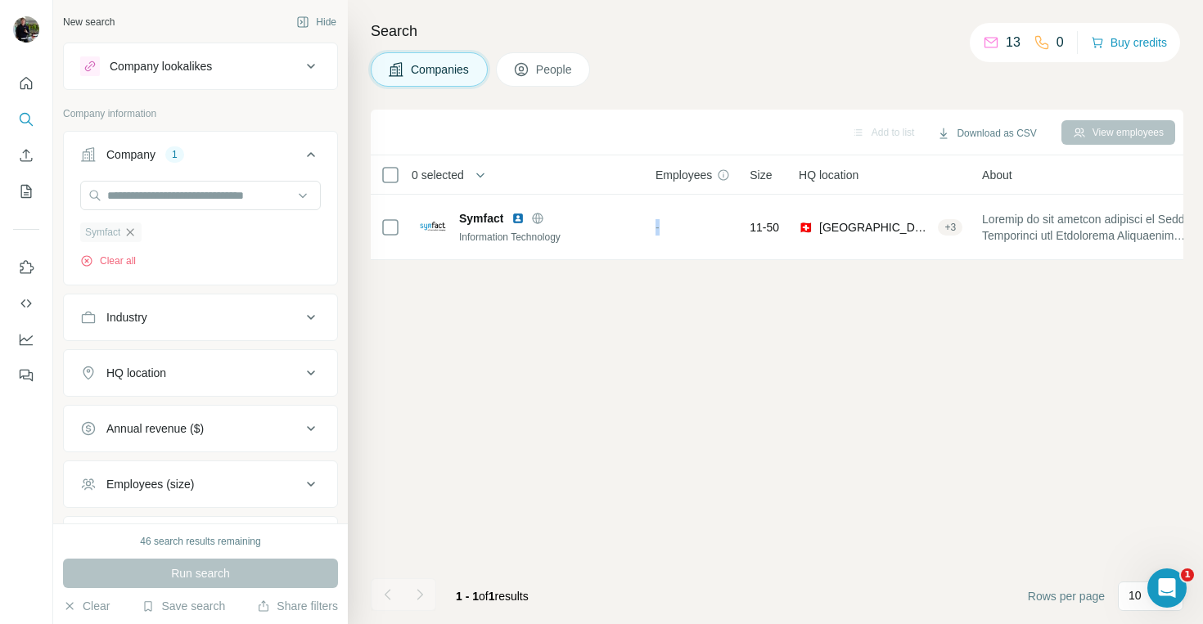
click at [137, 230] on icon "button" at bounding box center [130, 232] width 13 height 13
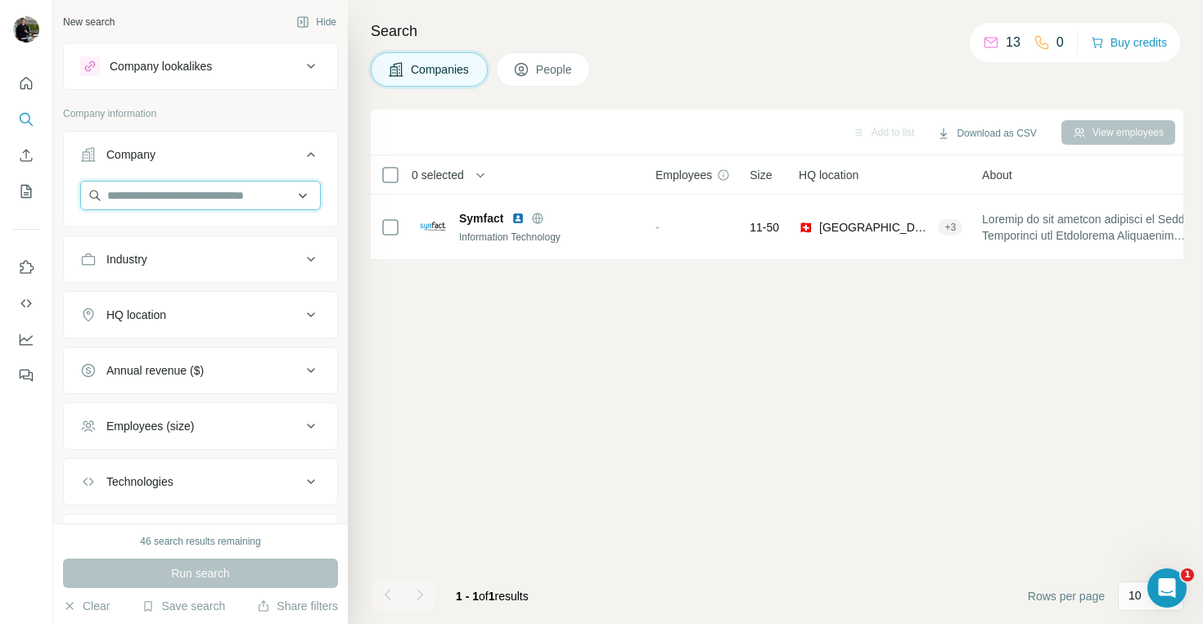
click at [150, 200] on input "text" at bounding box center [200, 195] width 241 height 29
paste input "**********"
type input "**********"
click at [217, 157] on div "Company" at bounding box center [190, 154] width 221 height 16
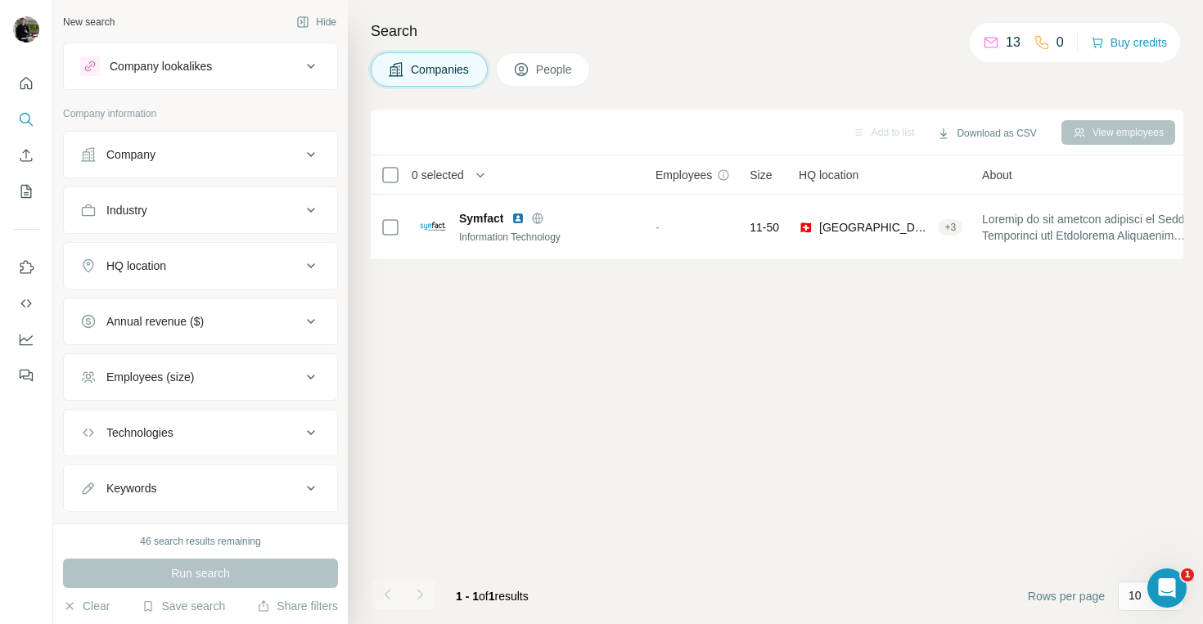
click at [179, 155] on div "Company" at bounding box center [190, 154] width 221 height 16
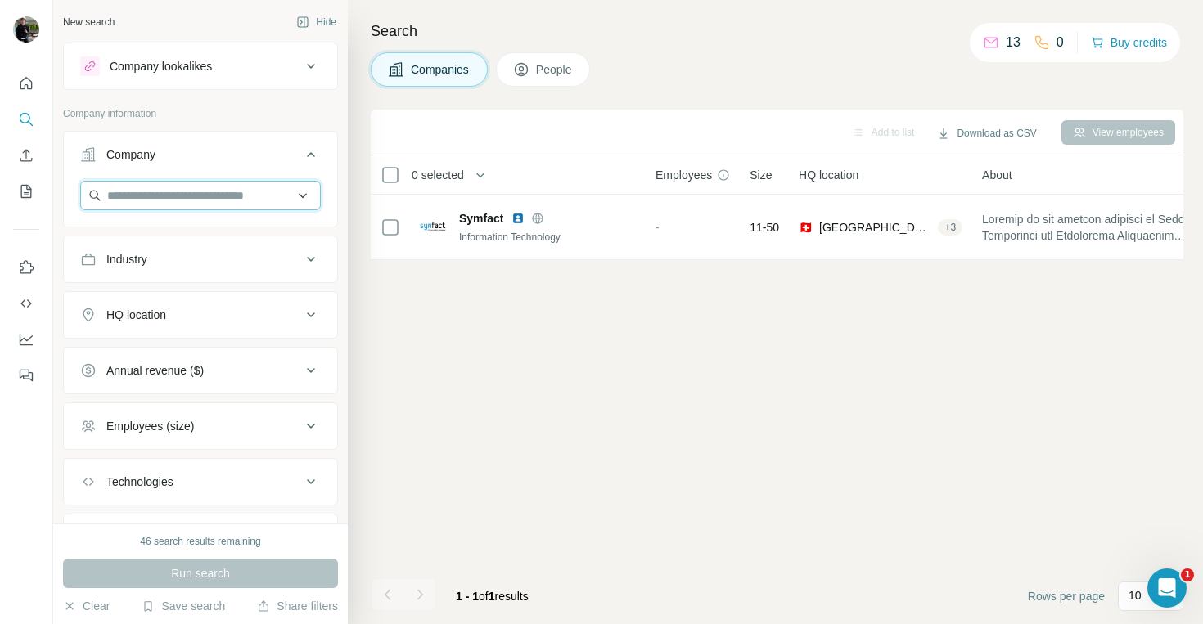
click at [158, 191] on input "text" at bounding box center [200, 195] width 241 height 29
paste input "**********"
click at [144, 181] on input "**********" at bounding box center [200, 195] width 241 height 29
click at [144, 195] on input "**********" at bounding box center [200, 195] width 241 height 29
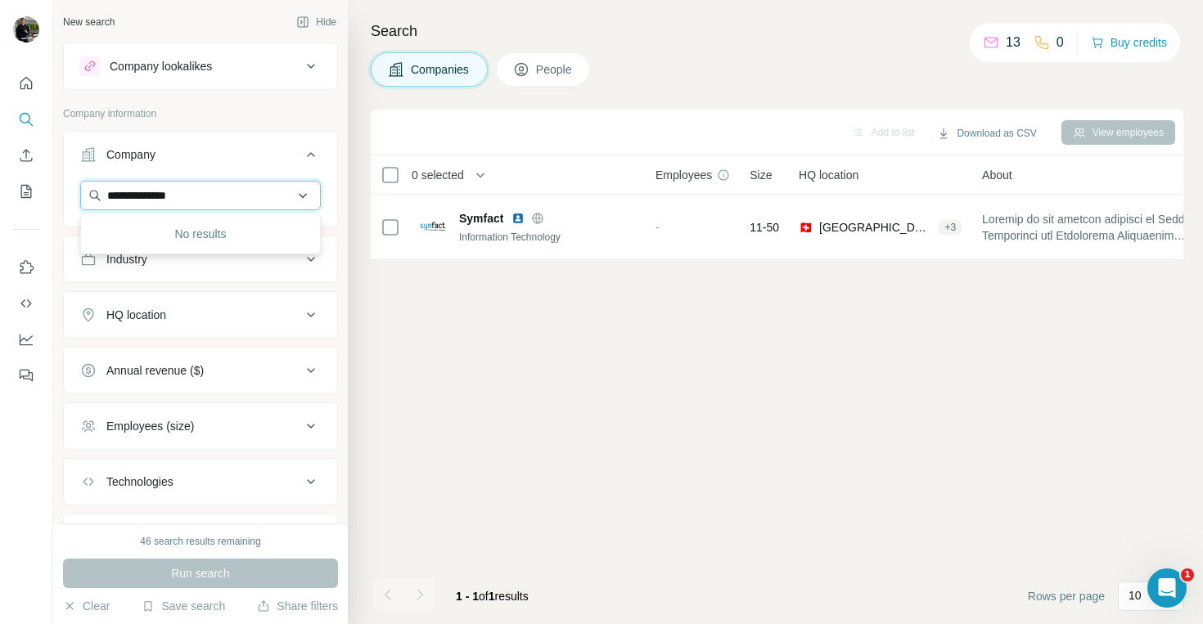
click at [144, 195] on input "**********" at bounding box center [200, 195] width 241 height 29
paste input "text"
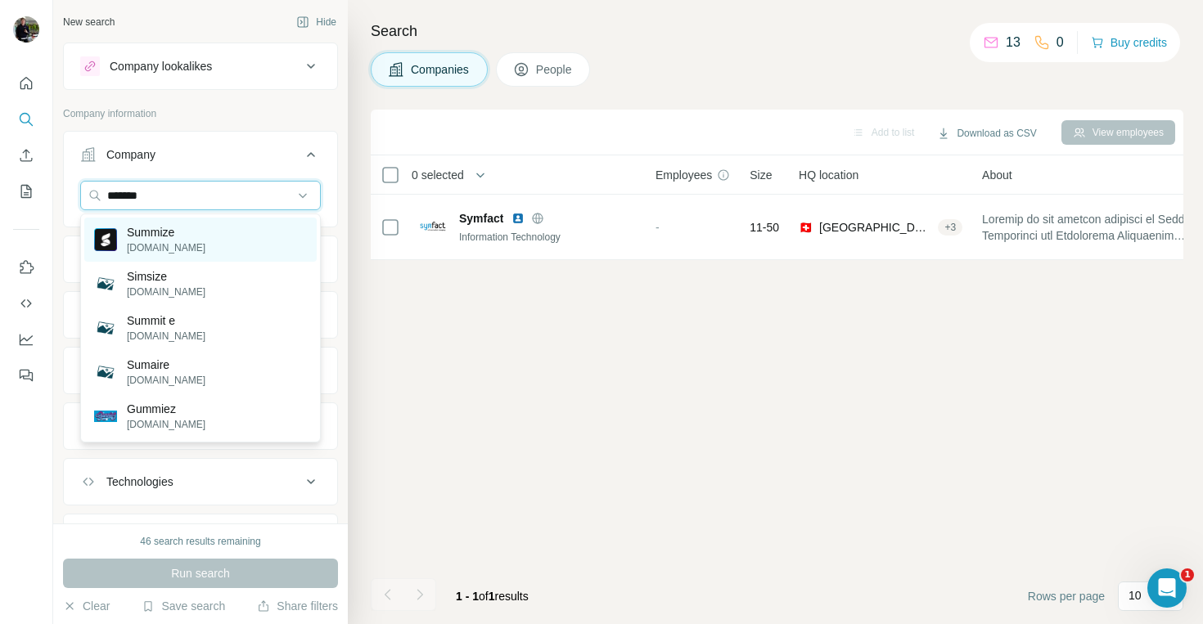
type input "*******"
click at [144, 239] on p "Summize" at bounding box center [166, 232] width 79 height 16
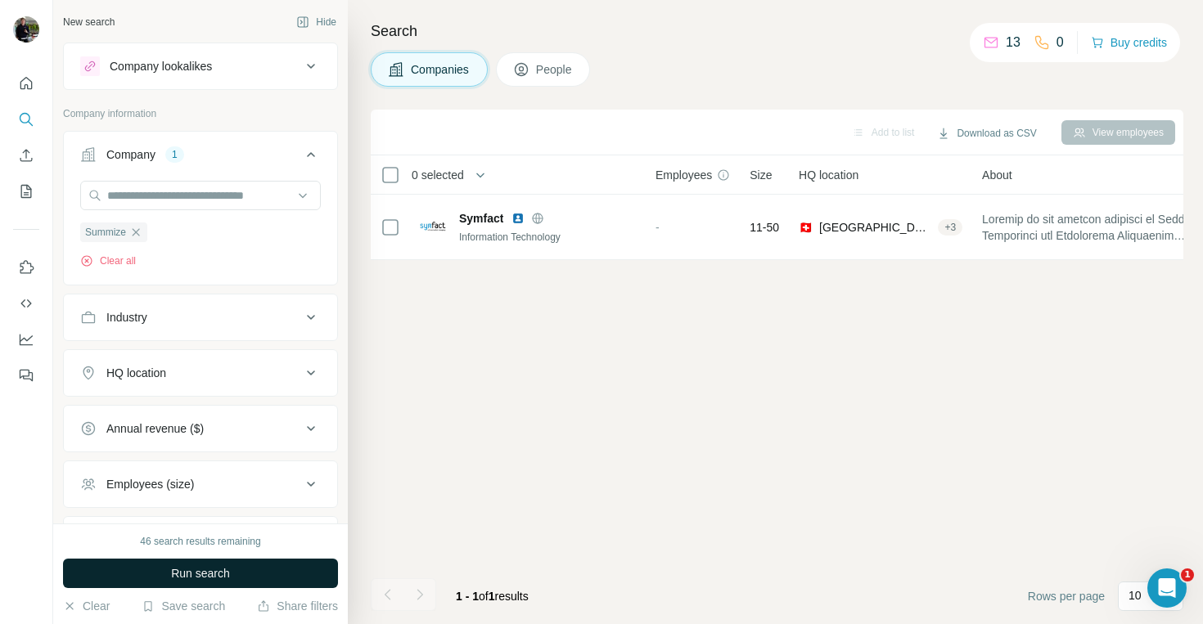
click at [169, 565] on button "Run search" at bounding box center [200, 573] width 275 height 29
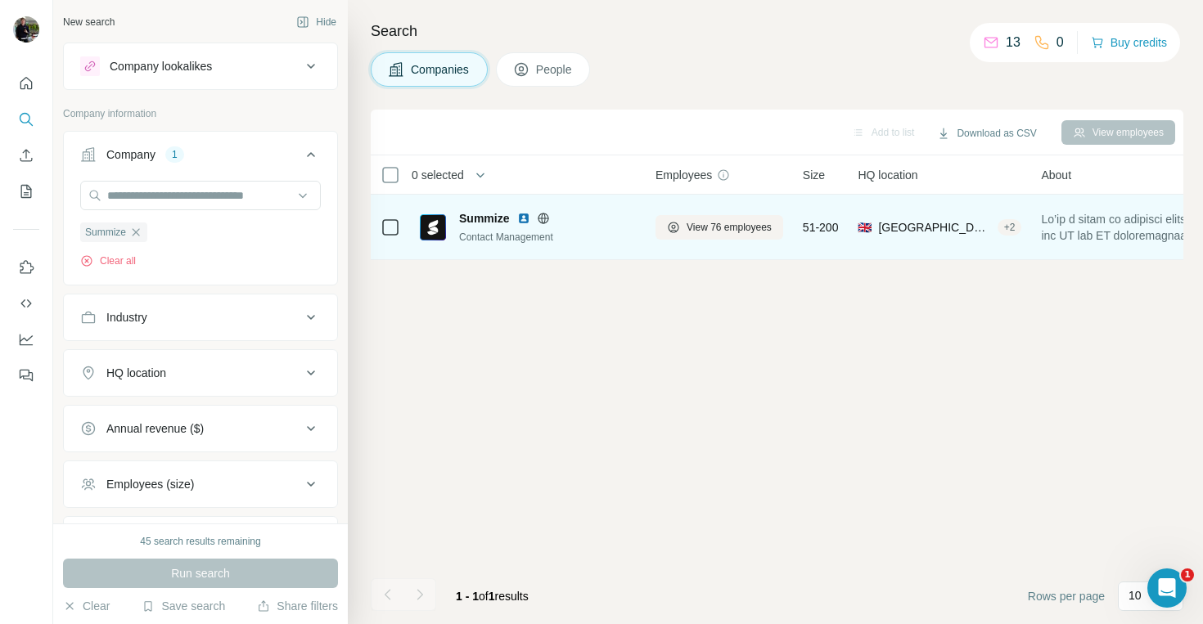
click at [487, 221] on span "Summize" at bounding box center [484, 218] width 50 height 16
click at [426, 231] on img at bounding box center [433, 227] width 26 height 26
click at [493, 227] on div "Summize Contact Management" at bounding box center [547, 227] width 177 height 34
click at [700, 221] on span "View 76 employees" at bounding box center [729, 227] width 85 height 15
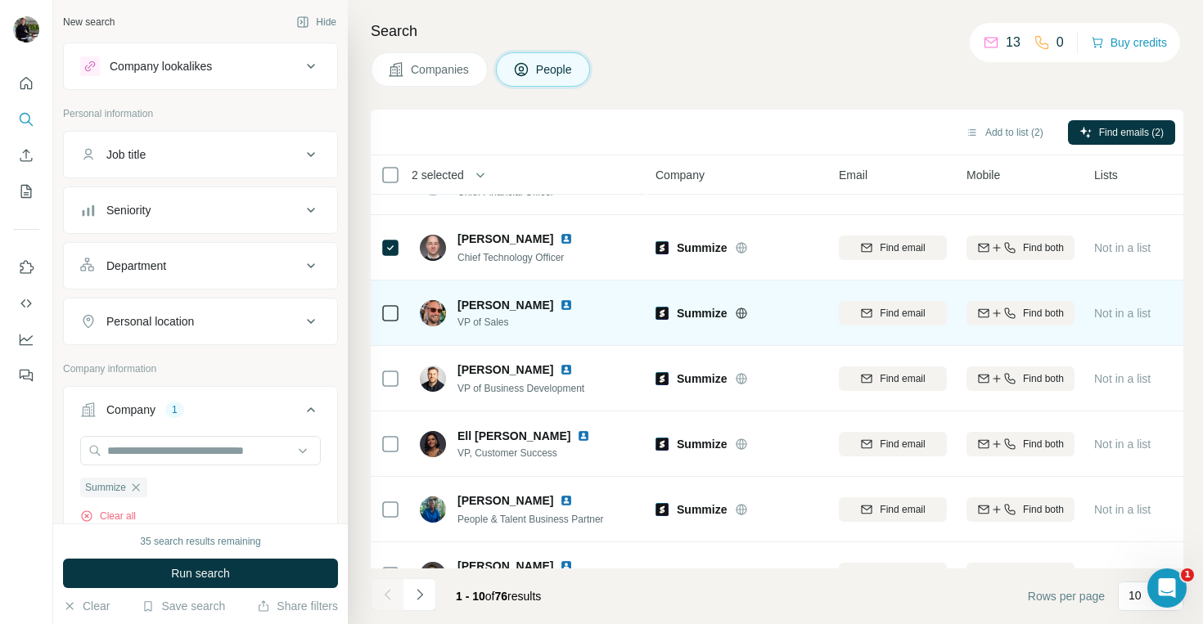
scroll to position [281, 0]
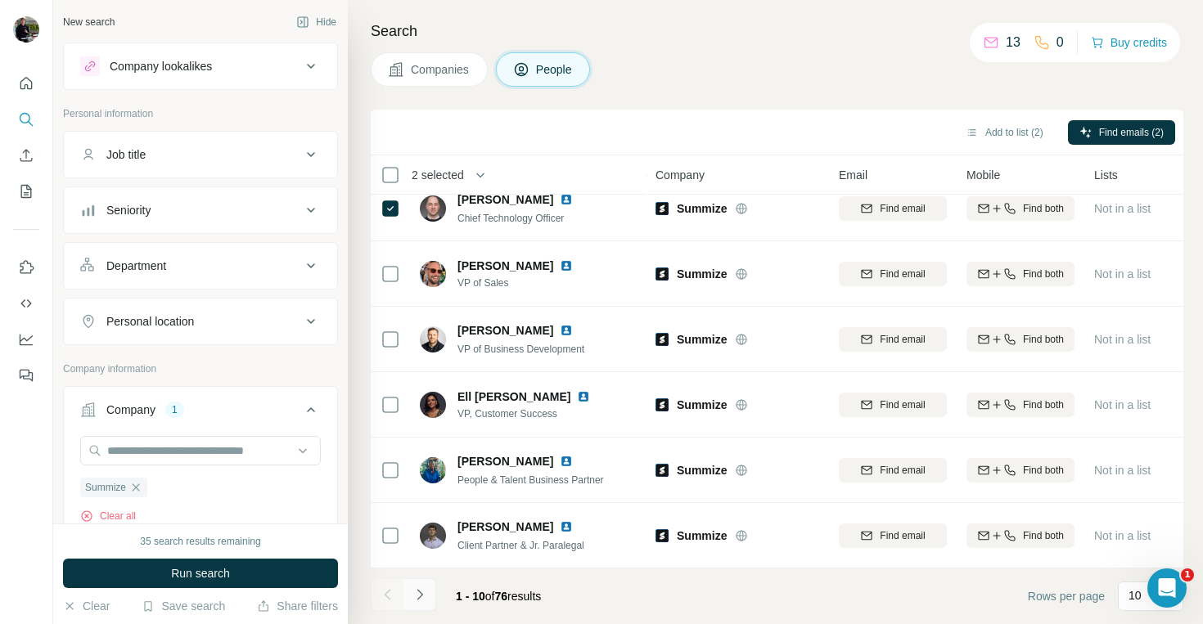
click at [425, 594] on icon "Navigate to next page" at bounding box center [420, 595] width 16 height 16
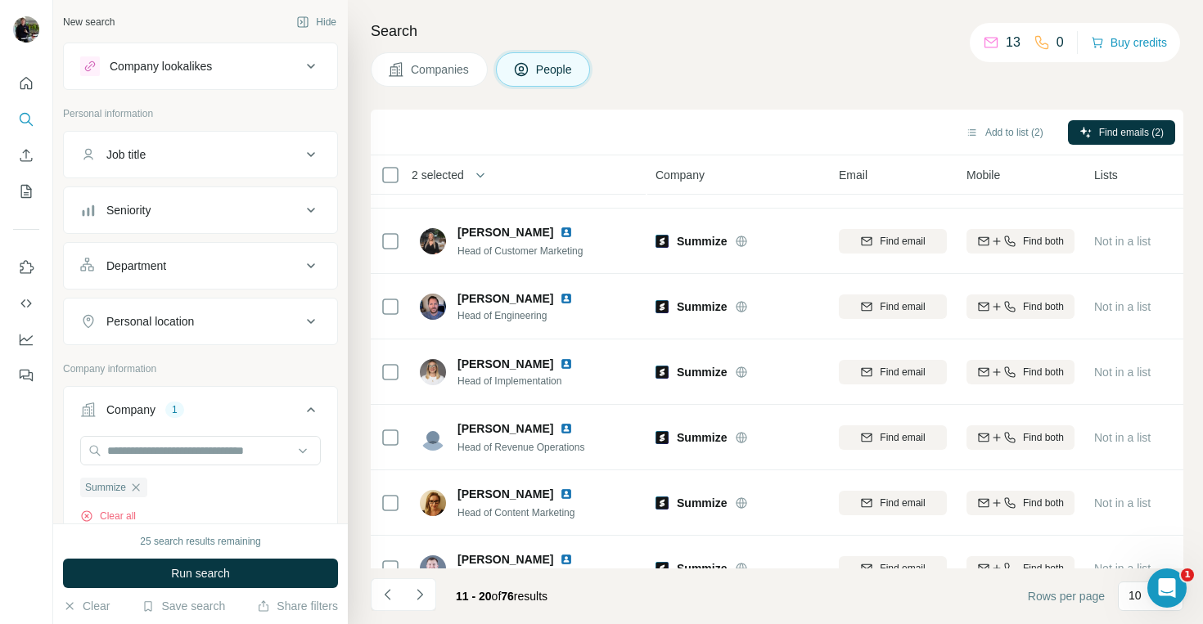
scroll to position [0, 0]
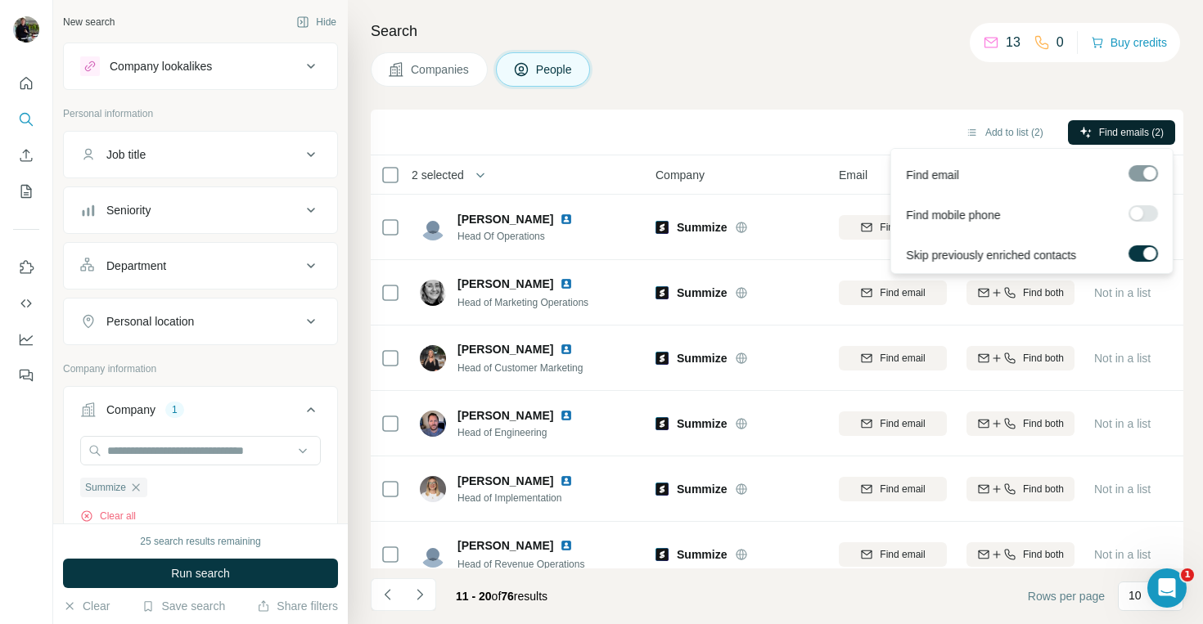
click at [1151, 128] on span "Find emails (2)" at bounding box center [1131, 132] width 65 height 15
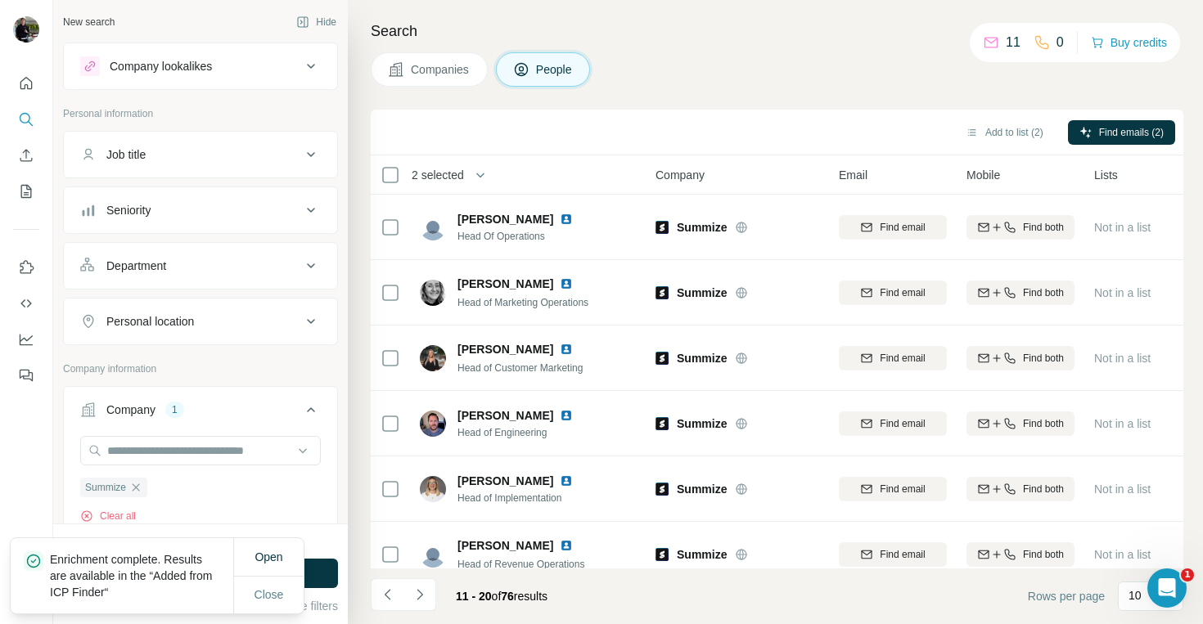
click at [973, 133] on button "Add to list (2)" at bounding box center [1004, 132] width 101 height 25
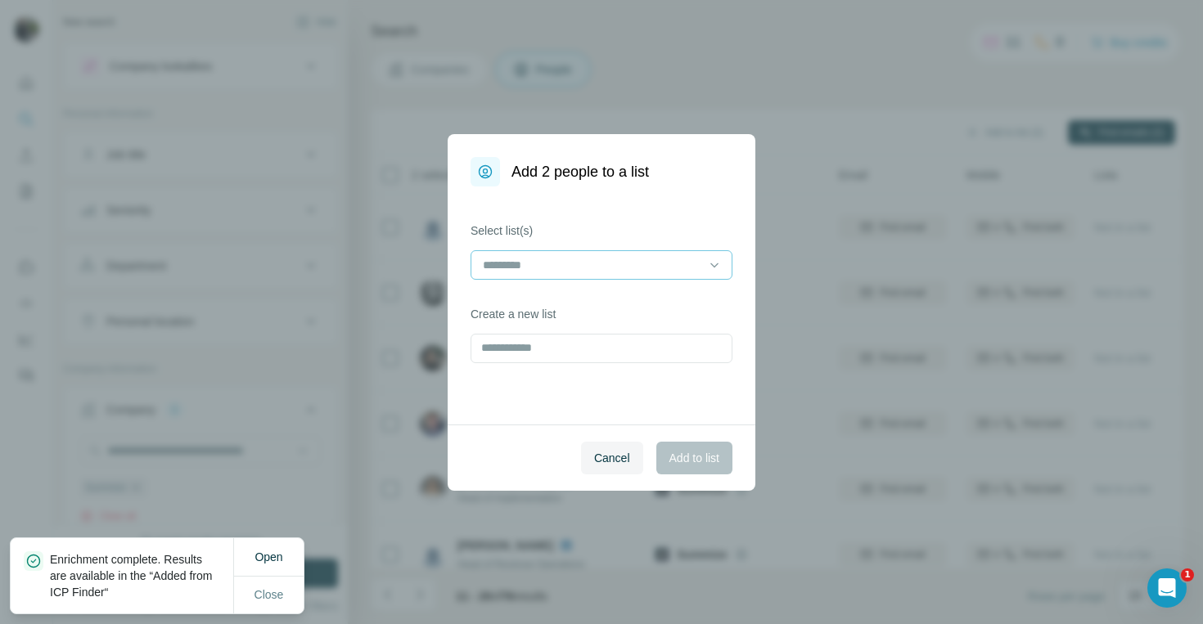
click at [645, 250] on div at bounding box center [602, 264] width 262 height 29
click at [555, 300] on div "CLM leads" at bounding box center [601, 302] width 234 height 16
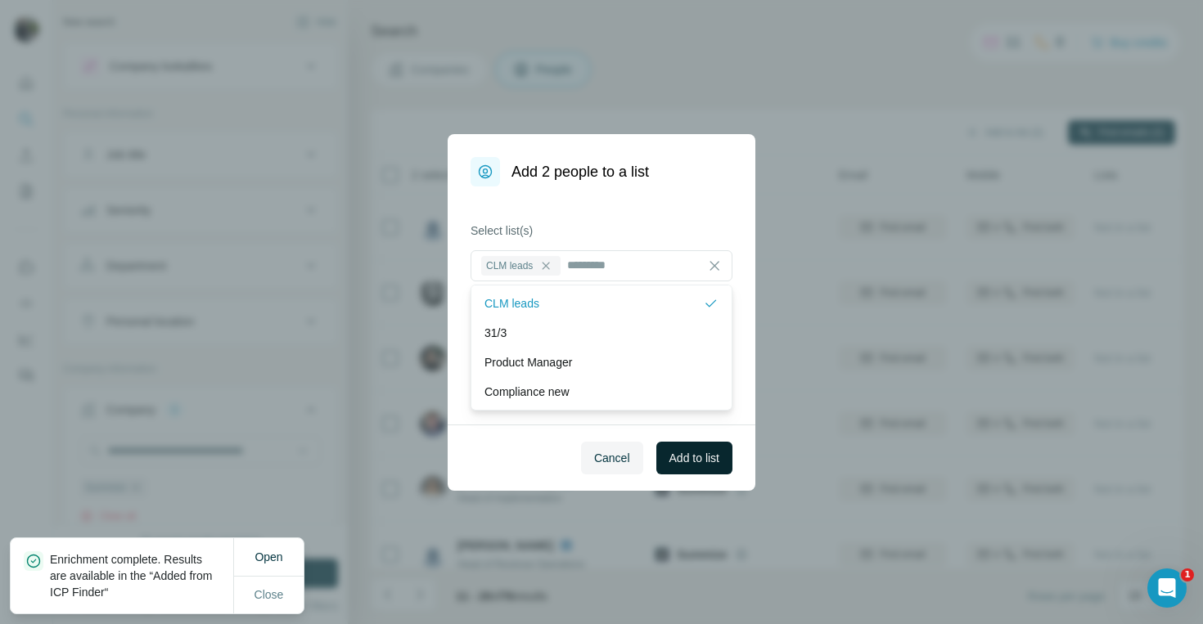
click at [681, 454] on span "Add to list" at bounding box center [694, 458] width 50 height 16
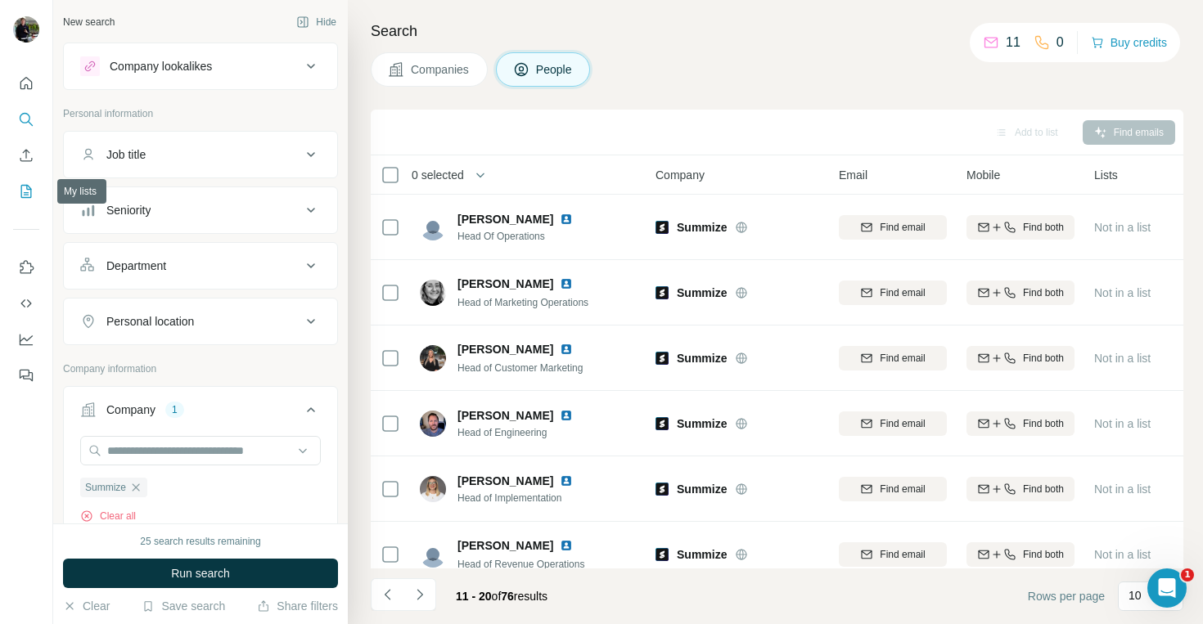
click at [25, 196] on icon "My lists" at bounding box center [26, 191] width 16 height 16
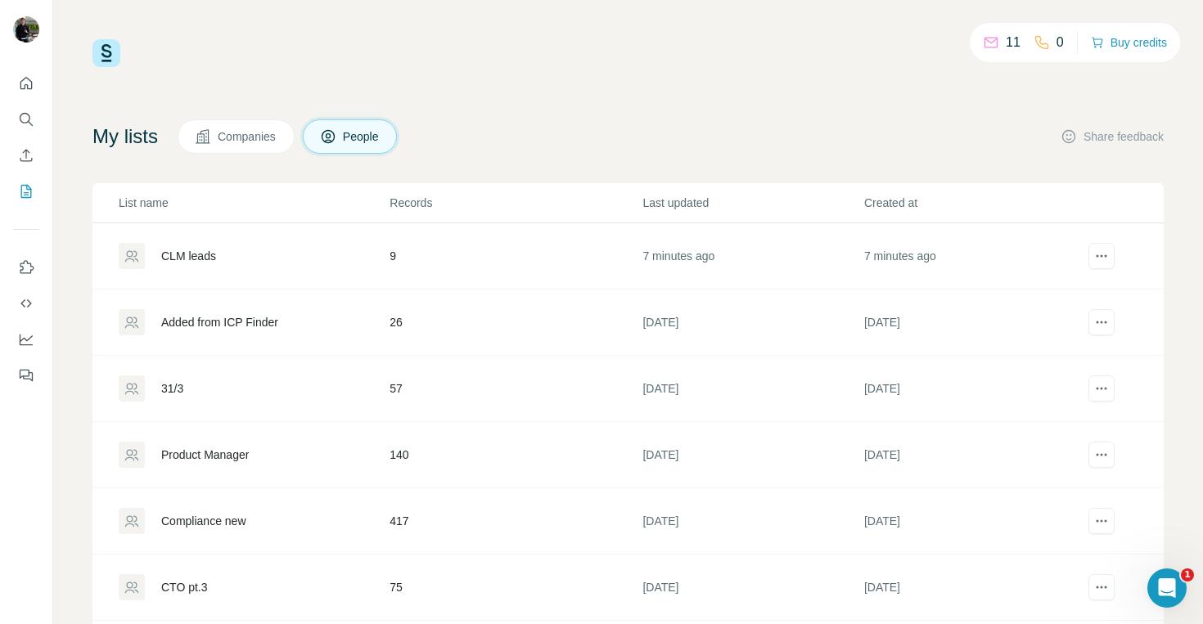
click at [232, 241] on td "CLM leads" at bounding box center [240, 256] width 296 height 66
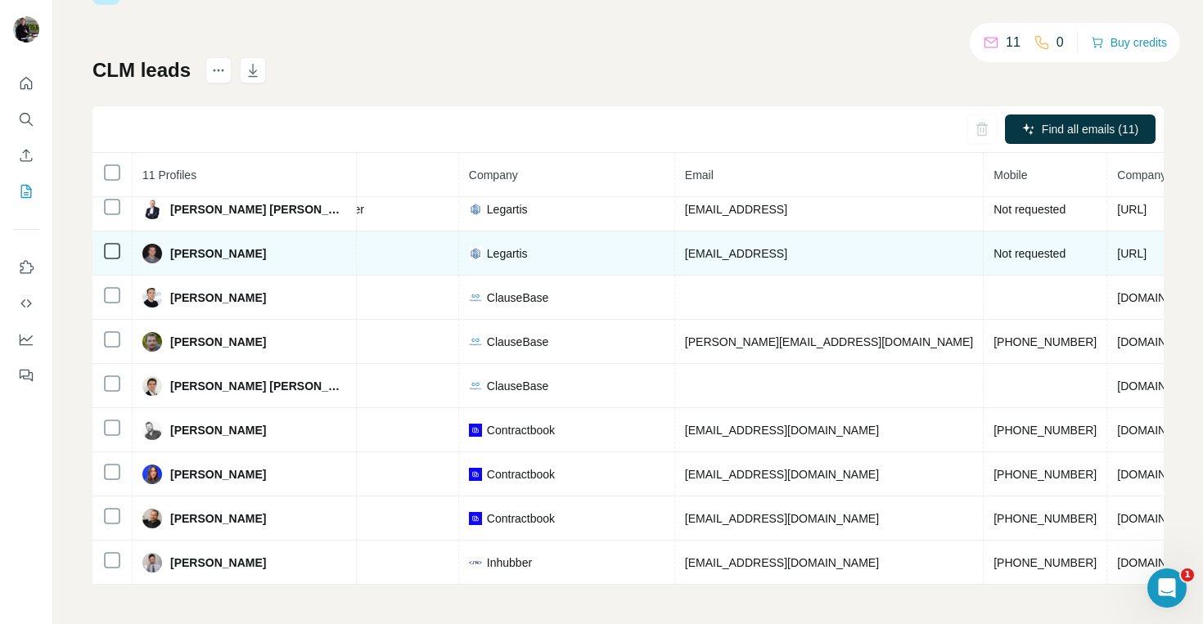
scroll to position [98, 362]
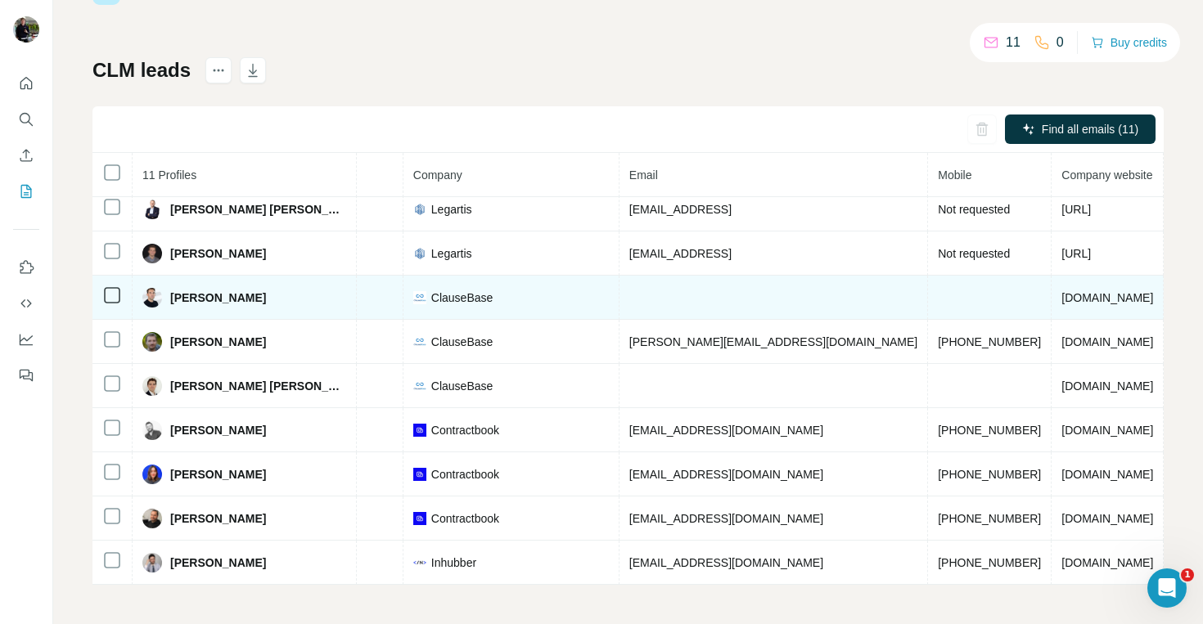
click at [619, 290] on td at bounding box center [773, 298] width 308 height 44
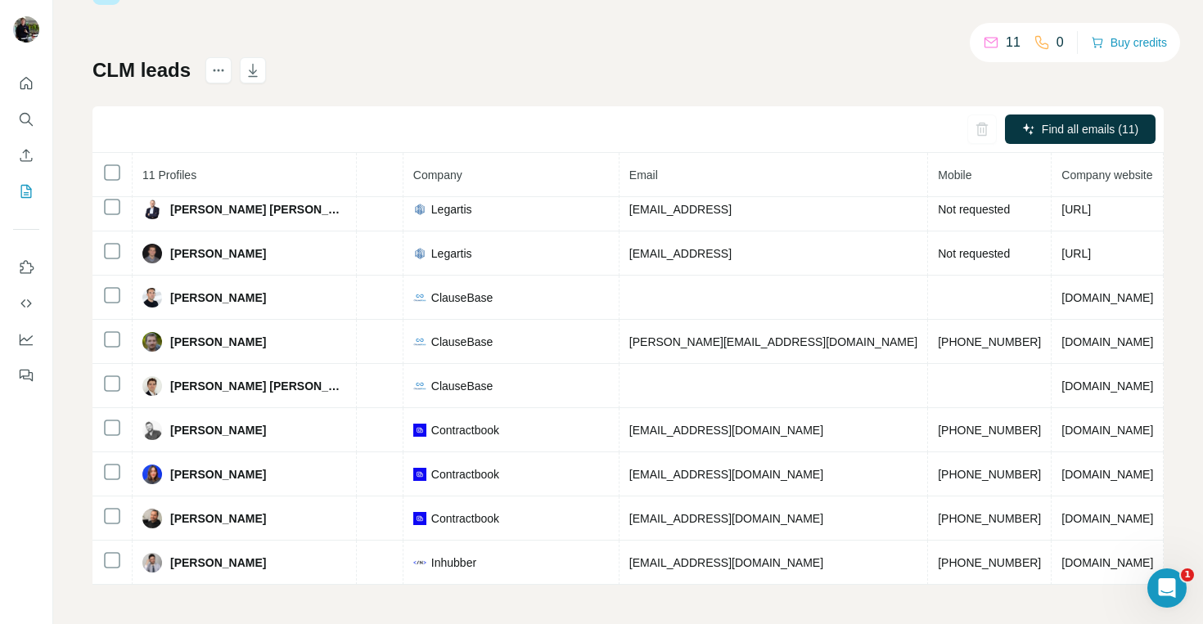
click at [872, 65] on div "CLM leads Find all emails (11) 11 Profiles Status LinkedIn Job title Company Em…" at bounding box center [627, 321] width 1071 height 528
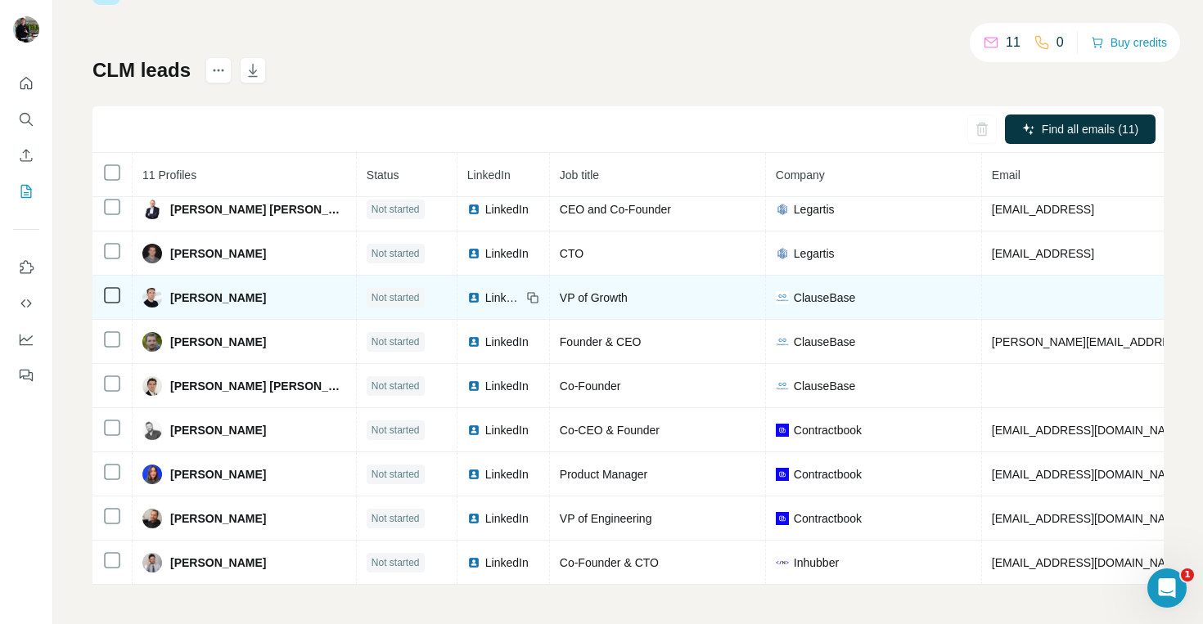
scroll to position [0, 0]
